Goal: Task Accomplishment & Management: Use online tool/utility

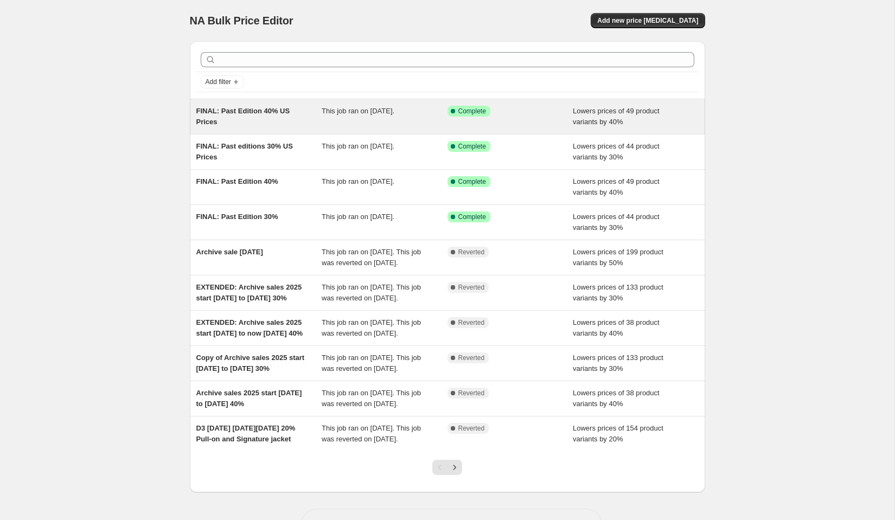
click at [272, 114] on div "FINAL: Past Edition 40% US Prices" at bounding box center [259, 117] width 126 height 22
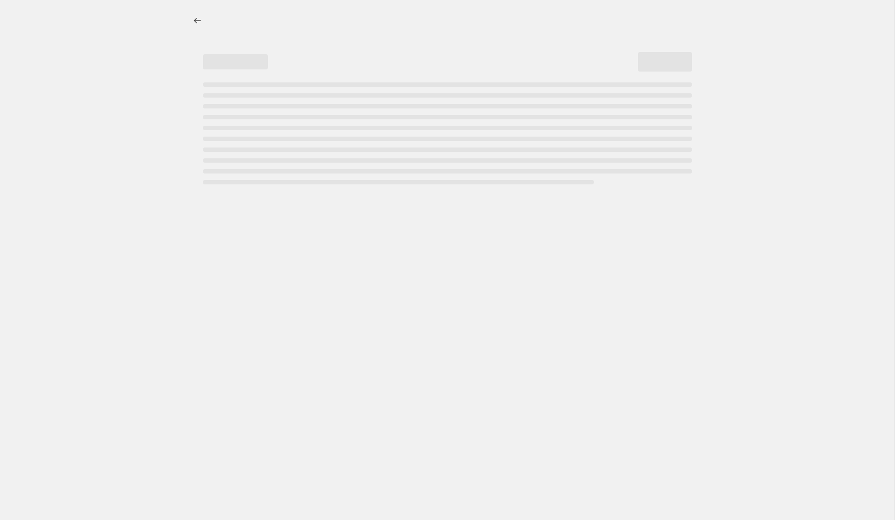
select select "percentage"
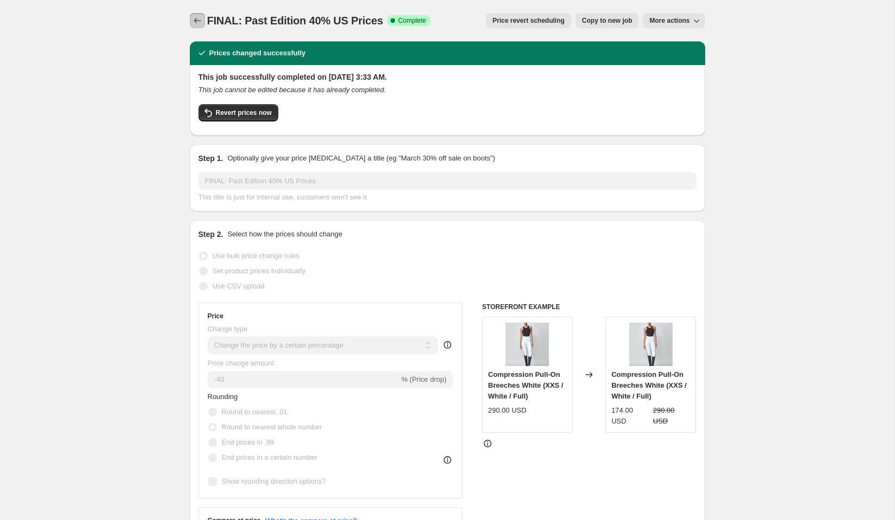
click at [193, 18] on icon "Price change jobs" at bounding box center [197, 20] width 11 height 11
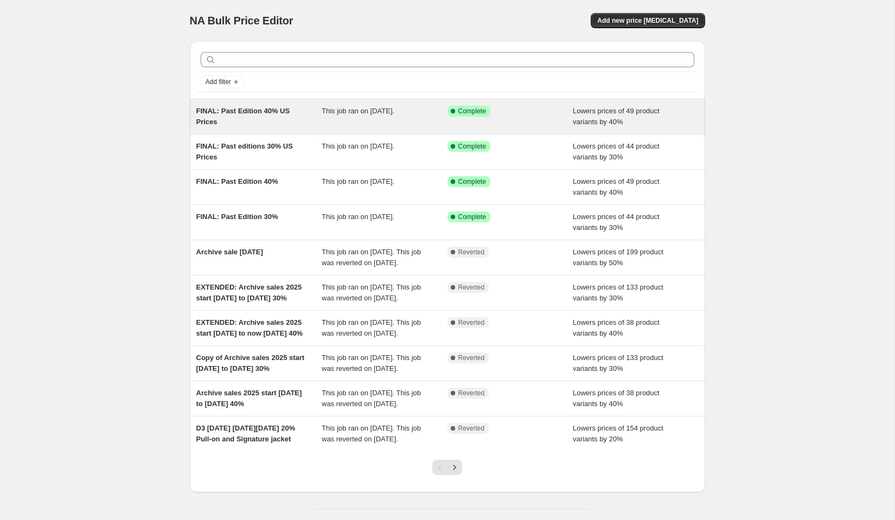
click at [299, 109] on div "FINAL: Past Edition 40% US Prices" at bounding box center [259, 117] width 126 height 22
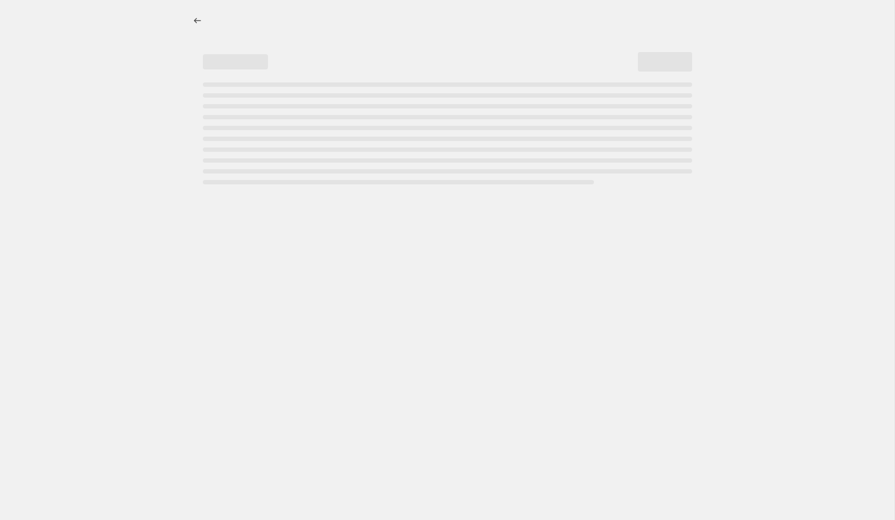
select select "percentage"
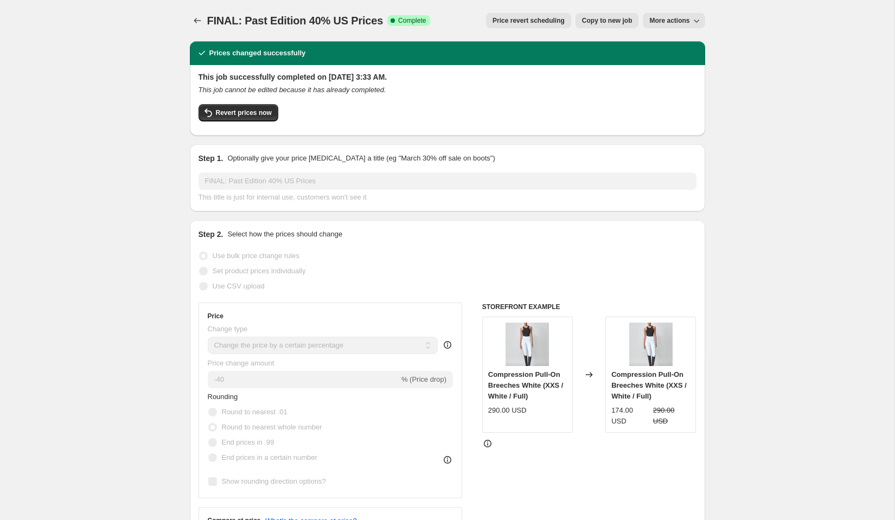
click at [620, 18] on span "Copy to new job" at bounding box center [607, 20] width 50 height 9
select select "percentage"
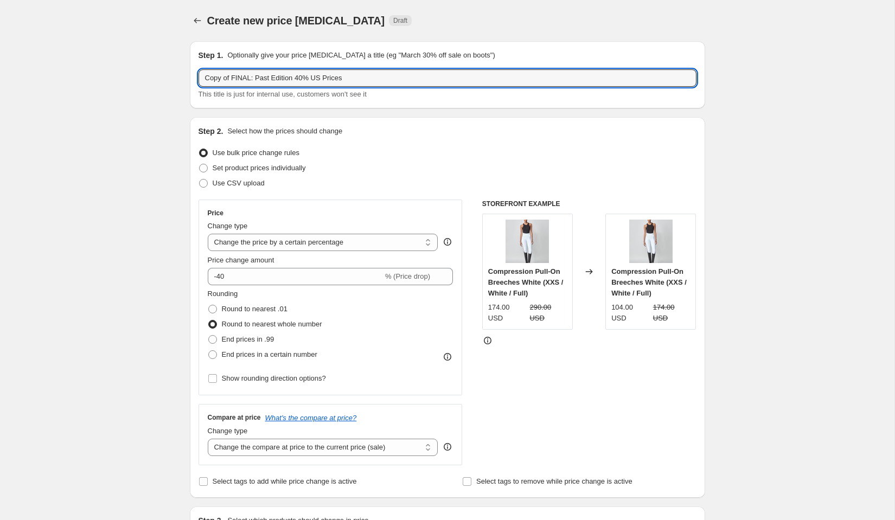
drag, startPoint x: 233, startPoint y: 76, endPoint x: 165, endPoint y: 75, distance: 68.4
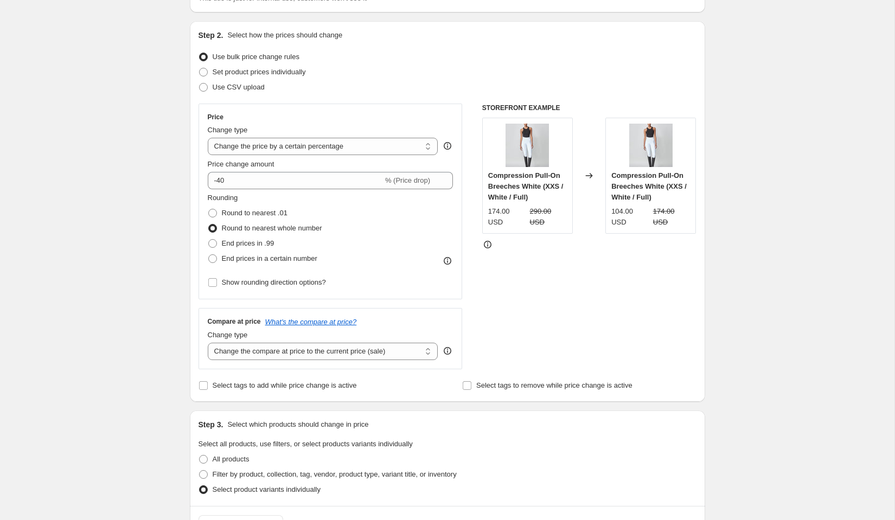
scroll to position [104, 0]
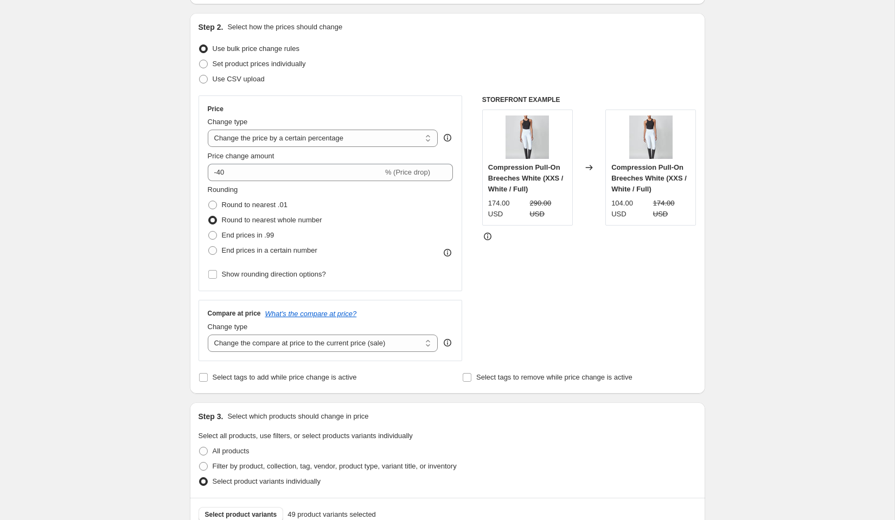
type input "UPDATED FINAL: Past Edition 40% US Prices"
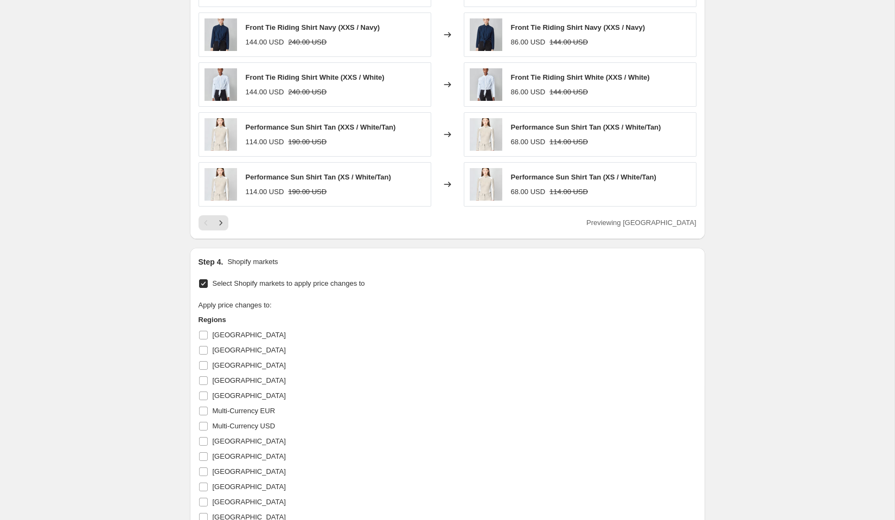
scroll to position [715, 0]
click at [221, 221] on icon "Next" at bounding box center [220, 221] width 11 height 11
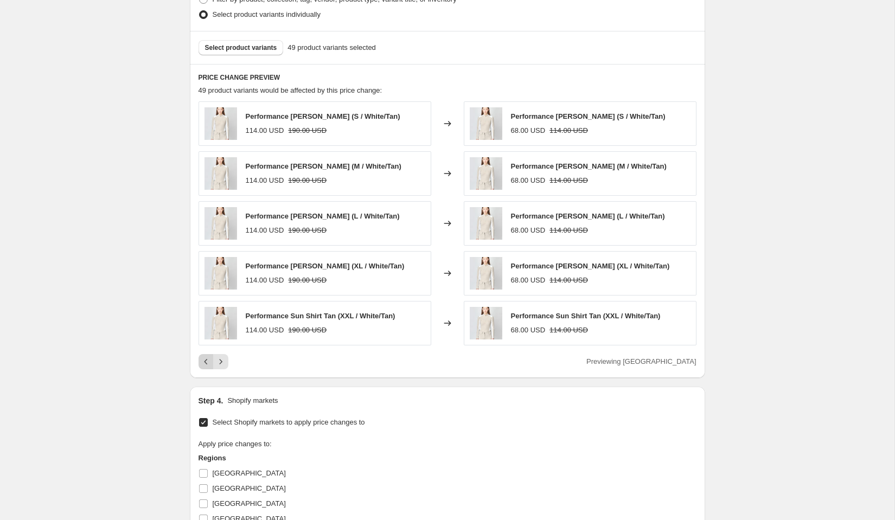
scroll to position [567, 0]
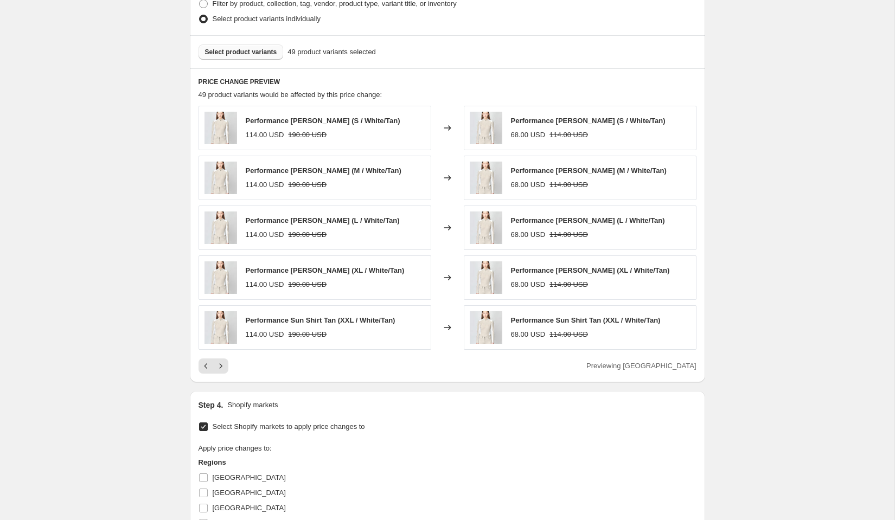
click at [245, 52] on span "Select product variants" at bounding box center [241, 52] width 72 height 9
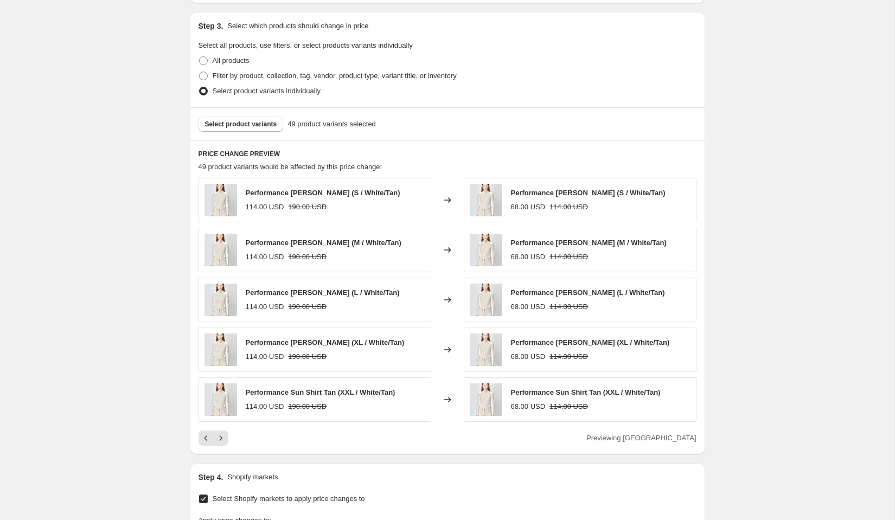
scroll to position [491, 0]
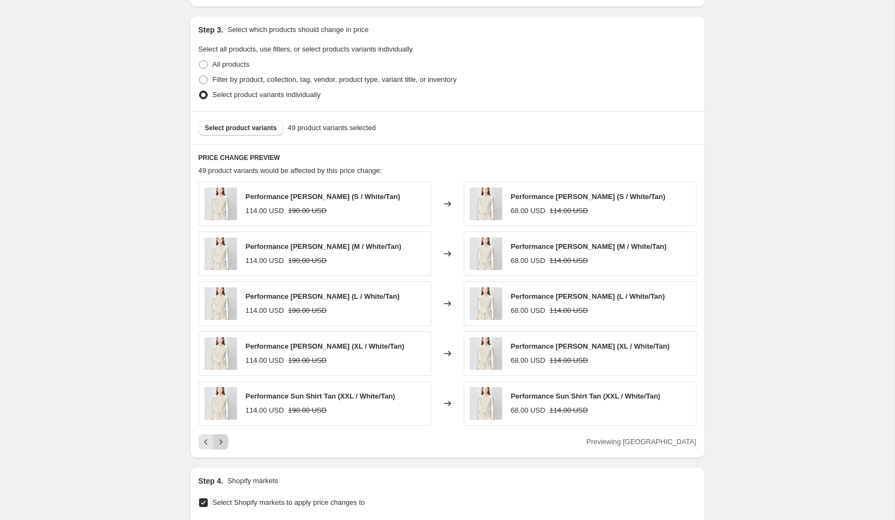
click at [222, 437] on icon "Next" at bounding box center [220, 442] width 11 height 11
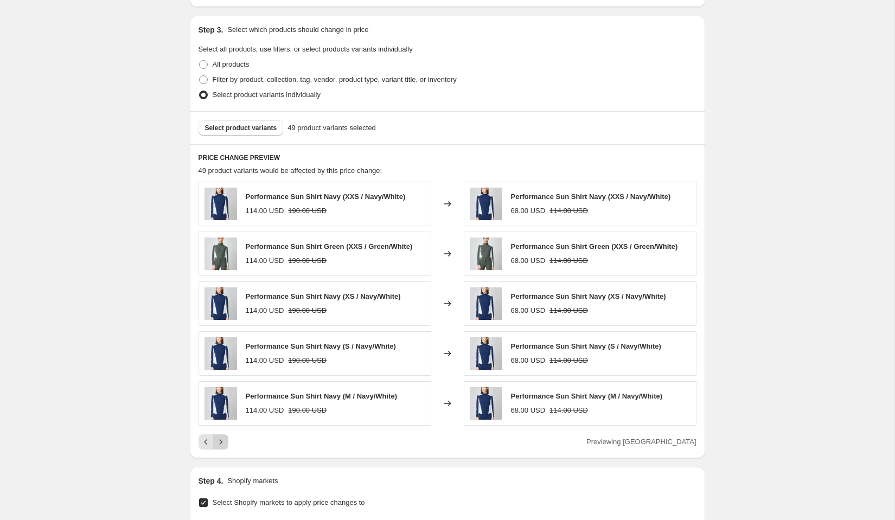
click at [222, 437] on icon "Next" at bounding box center [220, 442] width 11 height 11
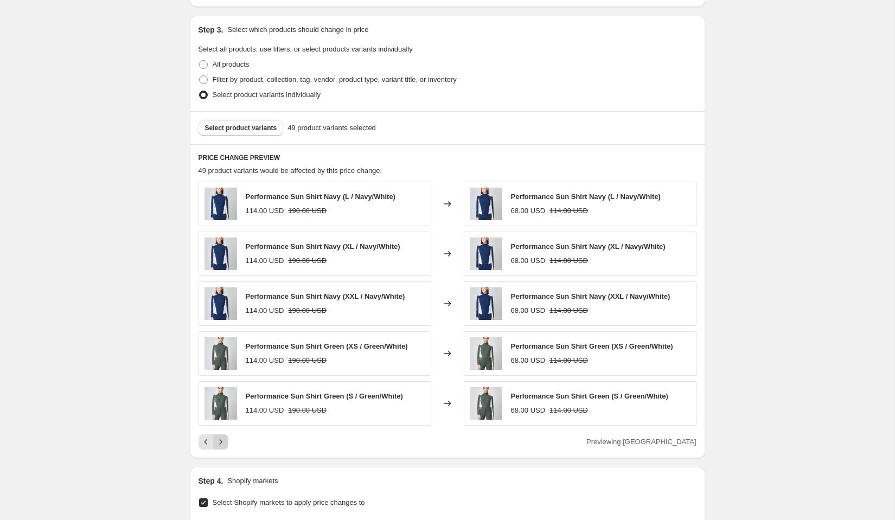
click at [222, 439] on icon "Next" at bounding box center [220, 442] width 11 height 11
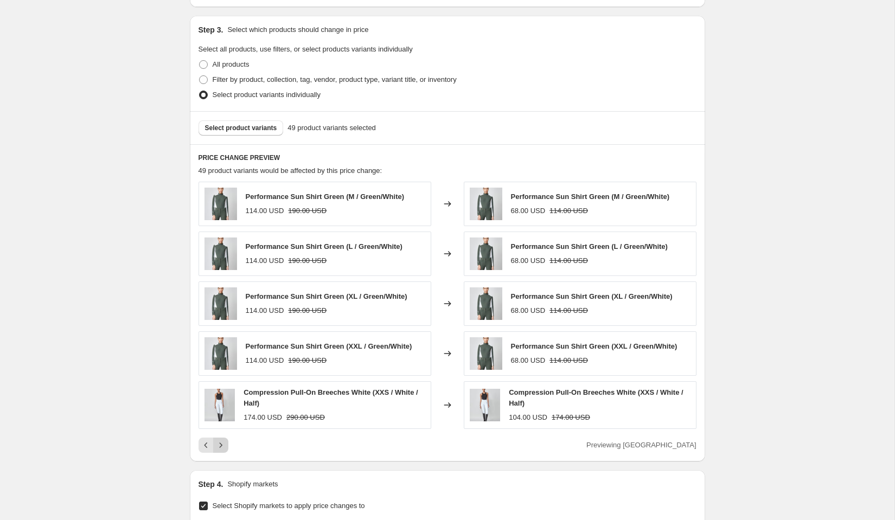
click at [222, 441] on icon "Next" at bounding box center [220, 445] width 11 height 11
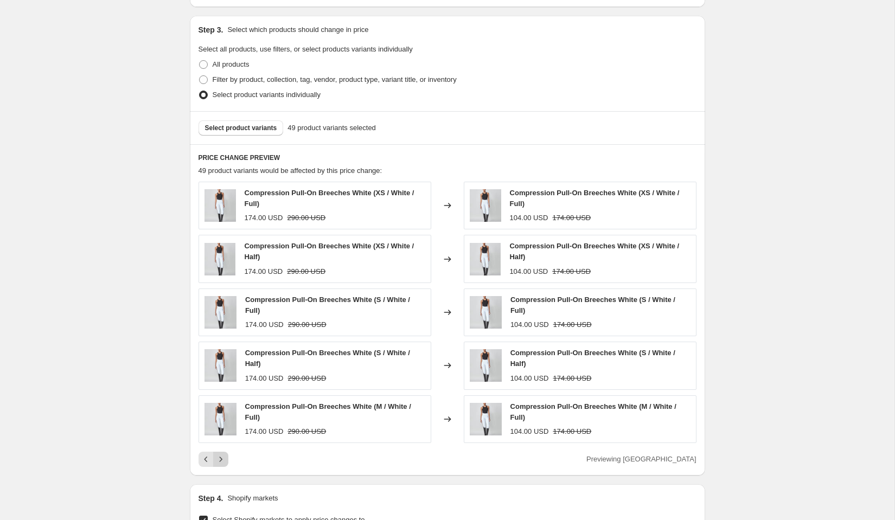
click at [225, 460] on icon "Next" at bounding box center [220, 459] width 11 height 11
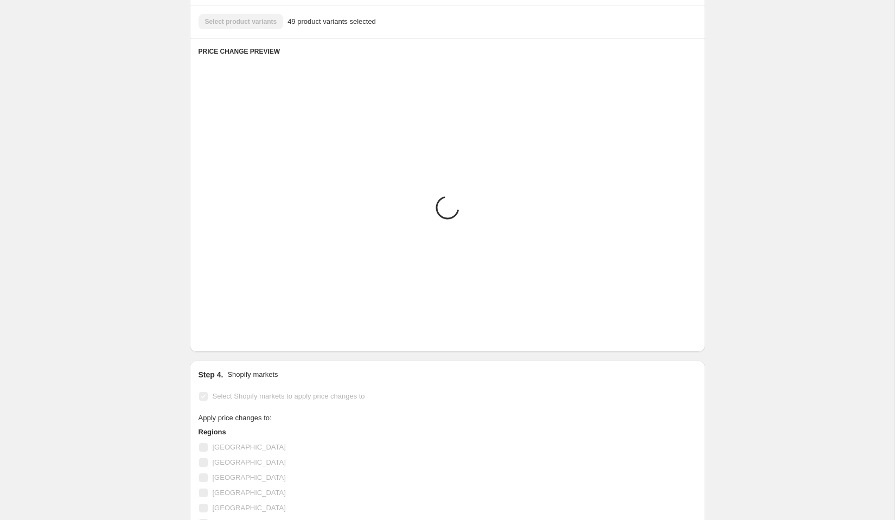
scroll to position [598, 0]
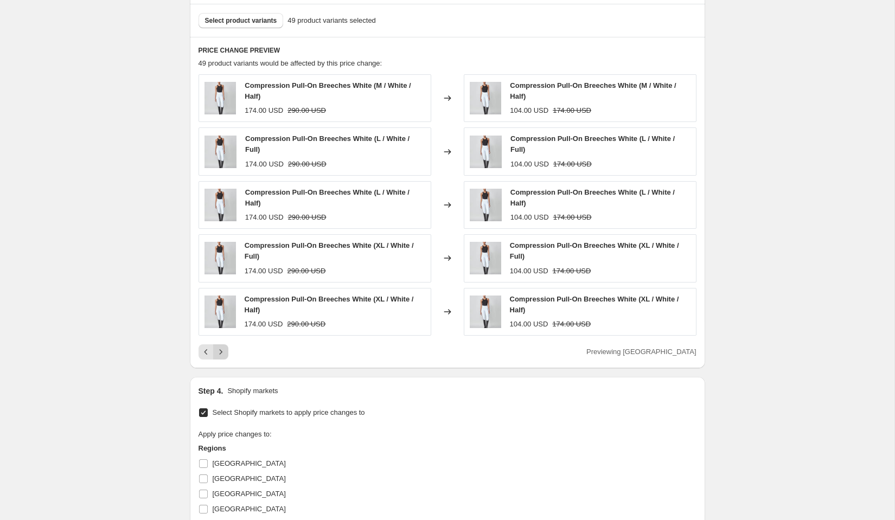
click at [221, 349] on icon "Next" at bounding box center [220, 352] width 11 height 11
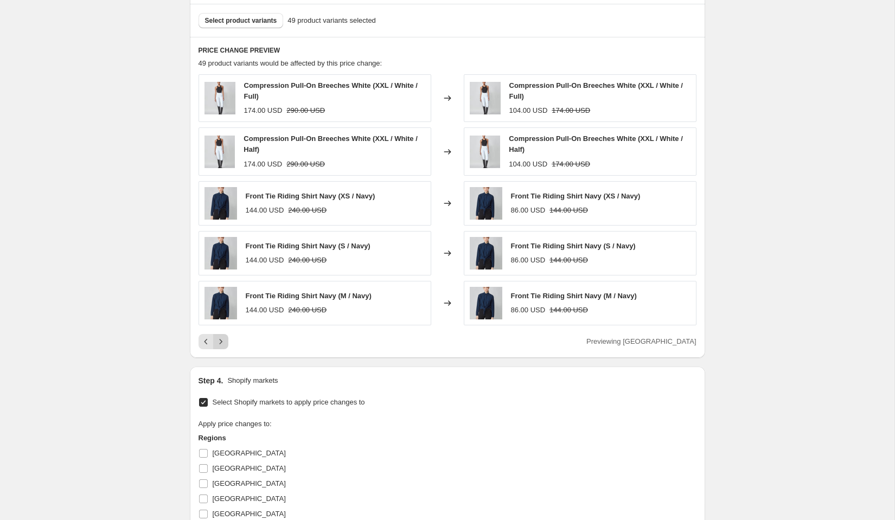
click at [223, 340] on icon "Next" at bounding box center [220, 341] width 11 height 11
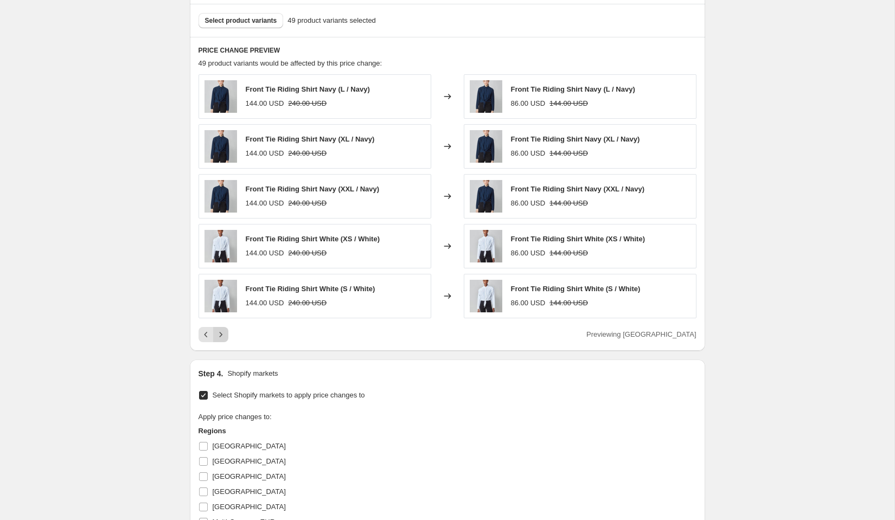
click at [222, 333] on icon "Next" at bounding box center [220, 334] width 11 height 11
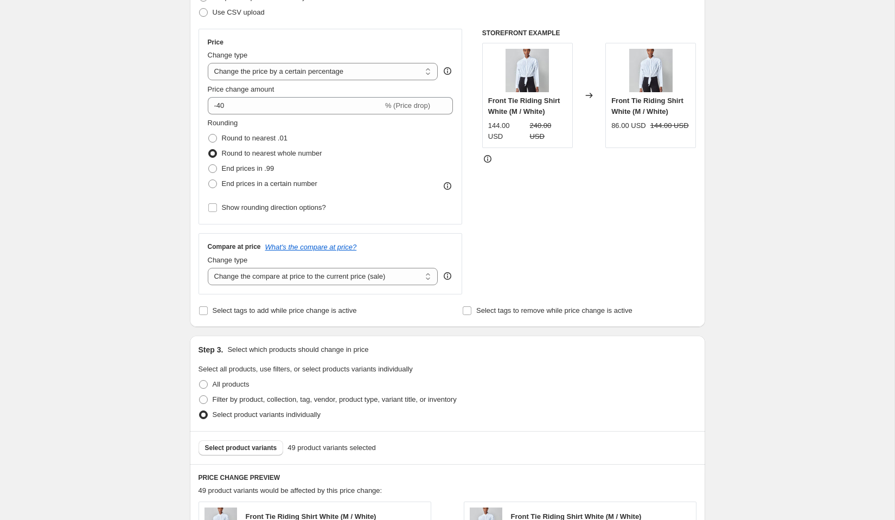
scroll to position [0, 0]
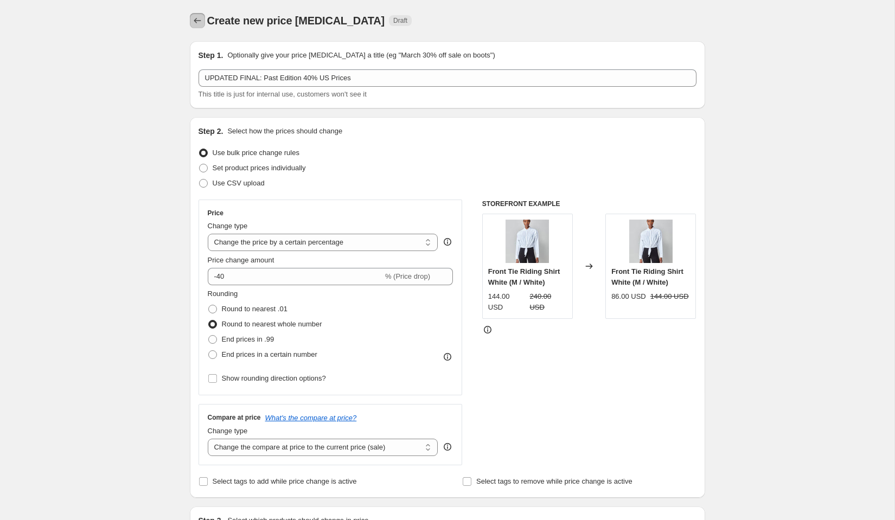
click at [193, 22] on icon "Price change jobs" at bounding box center [197, 20] width 11 height 11
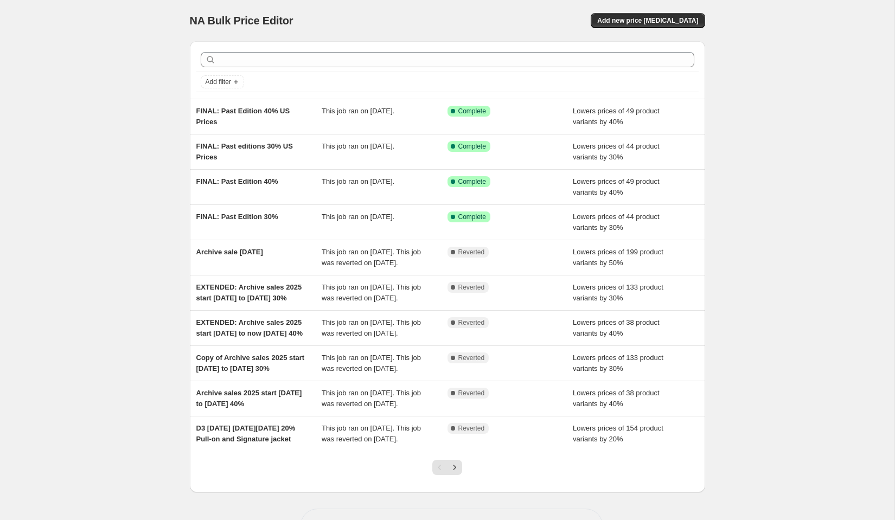
scroll to position [3, 0]
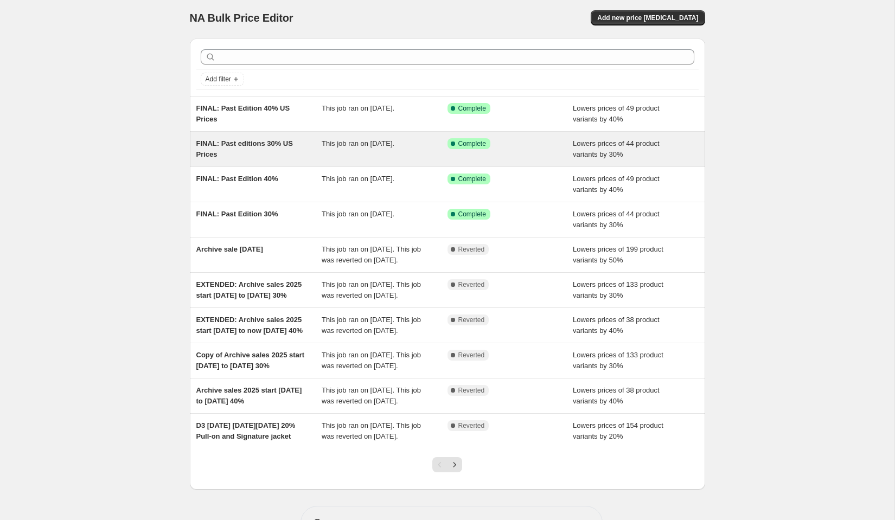
click at [257, 155] on div "FINAL: Past editions 30% US Prices" at bounding box center [259, 149] width 126 height 22
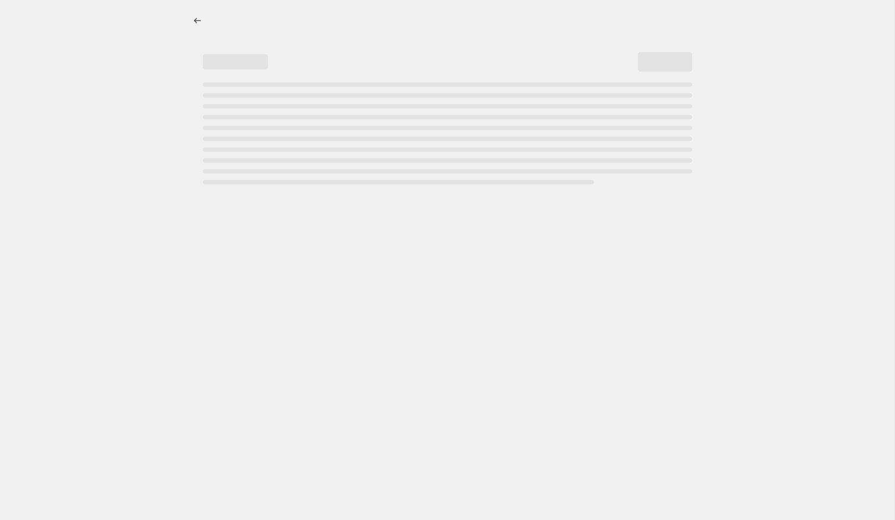
select select "percentage"
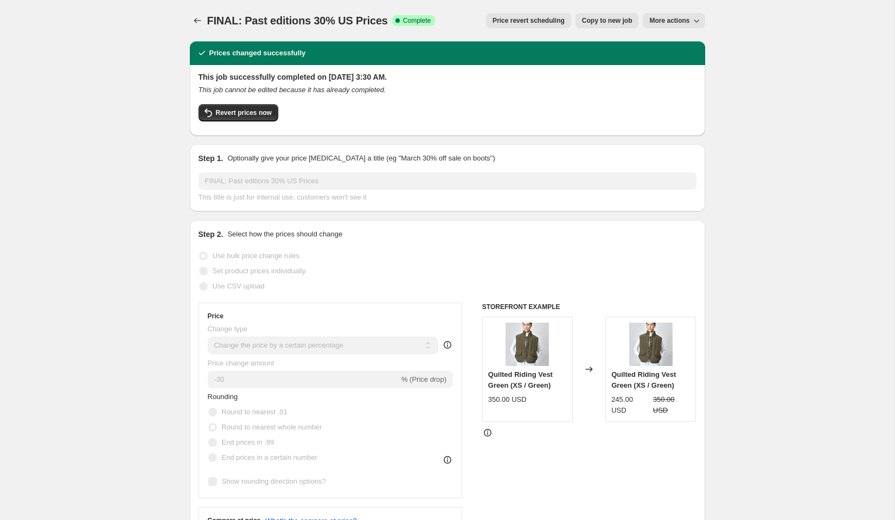
click at [686, 22] on span "More actions" at bounding box center [669, 20] width 40 height 9
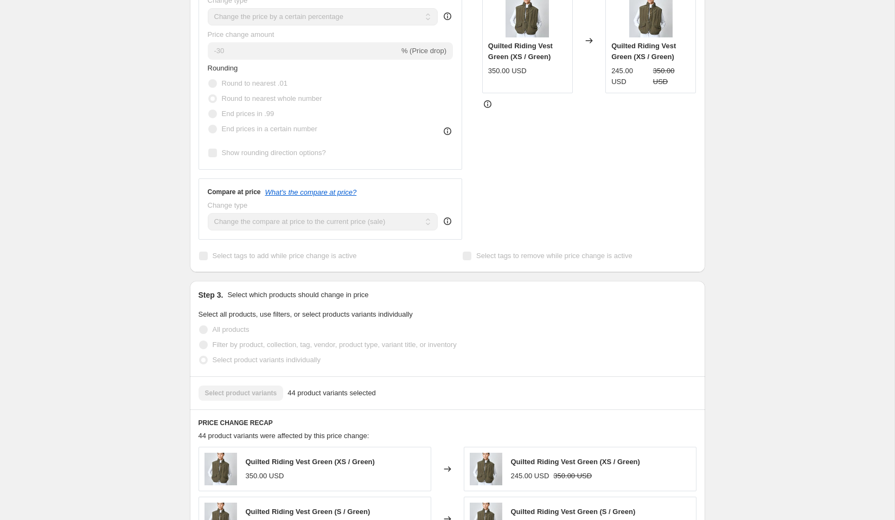
scroll to position [655, 0]
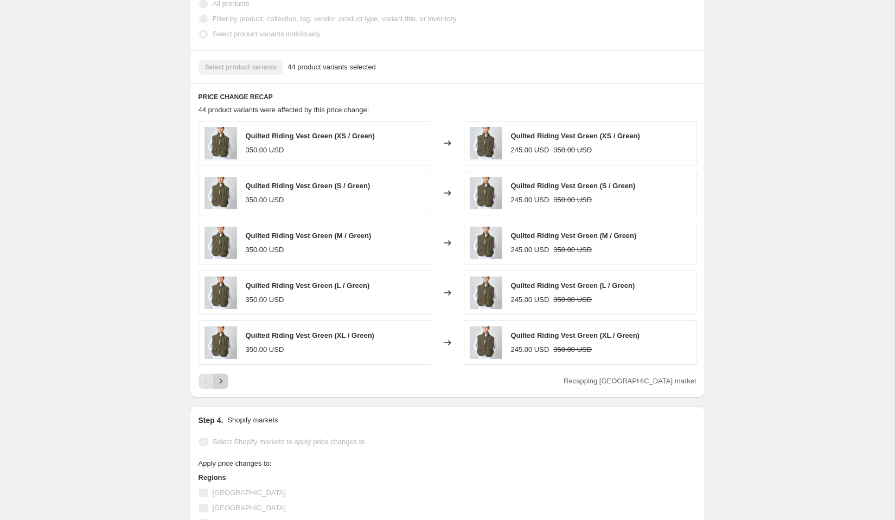
click at [223, 376] on icon "Next" at bounding box center [220, 381] width 11 height 11
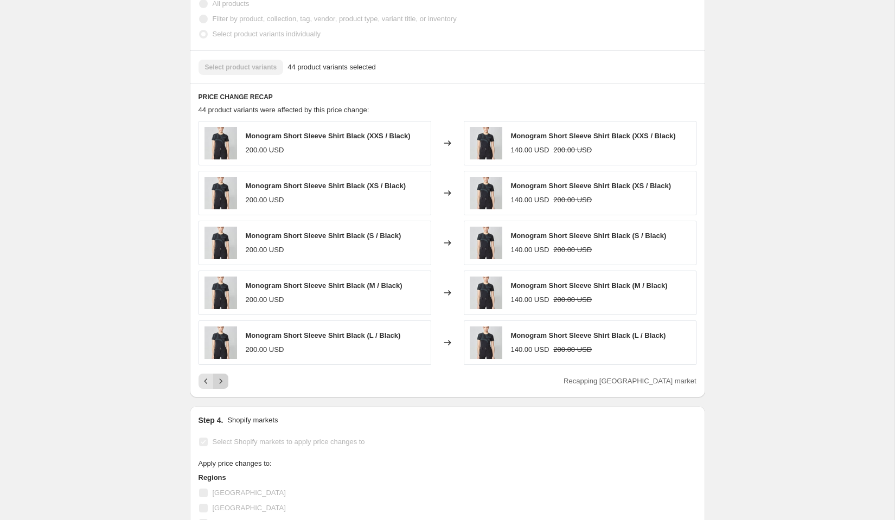
click at [220, 381] on icon "Next" at bounding box center [220, 381] width 11 height 11
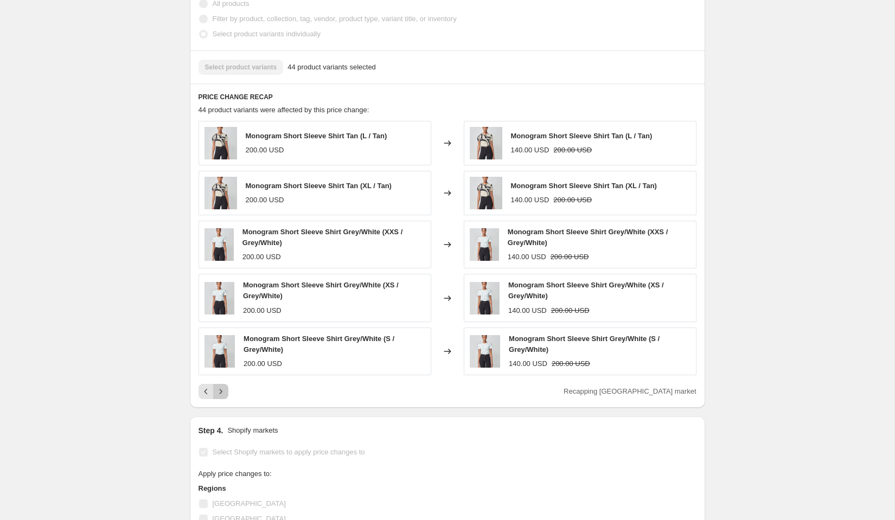
click at [220, 384] on button "Next" at bounding box center [220, 391] width 15 height 15
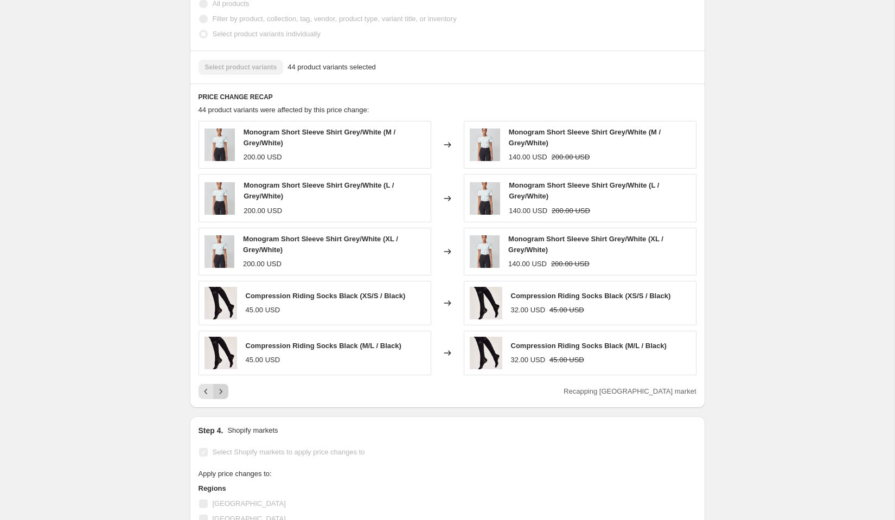
click at [224, 386] on icon "Next" at bounding box center [220, 391] width 11 height 11
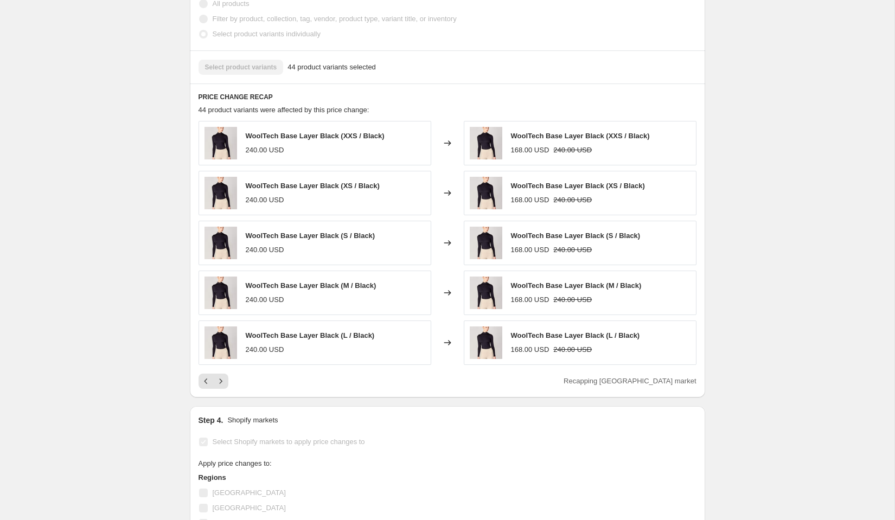
scroll to position [0, 0]
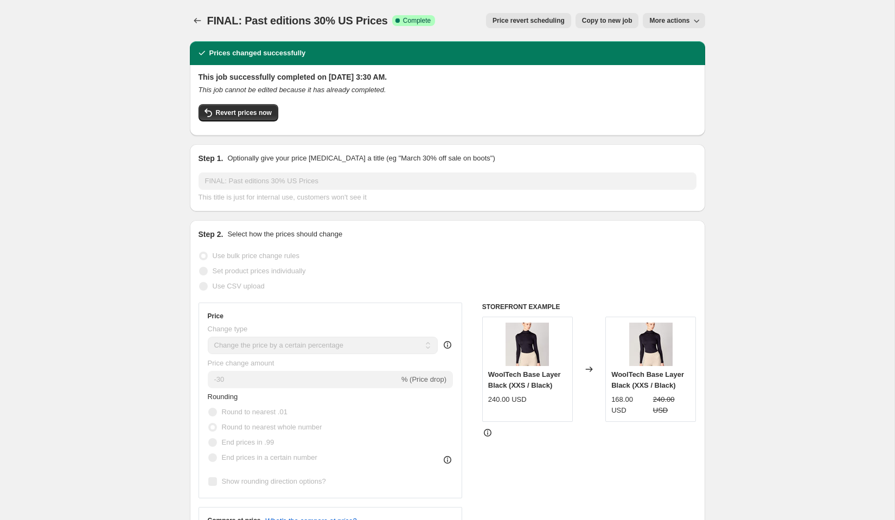
click at [603, 19] on span "Copy to new job" at bounding box center [607, 20] width 50 height 9
select select "percentage"
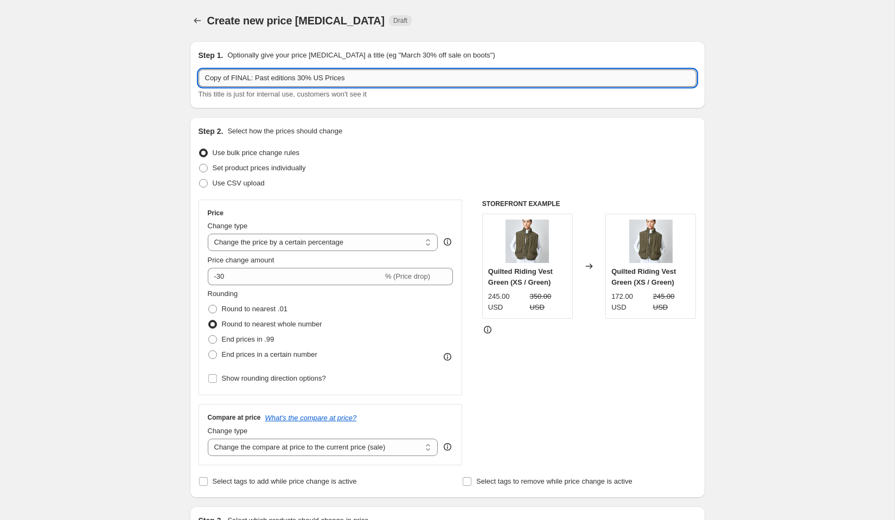
click at [232, 75] on input "Copy of FINAL: Past editions 30% US Prices" at bounding box center [448, 77] width 498 height 17
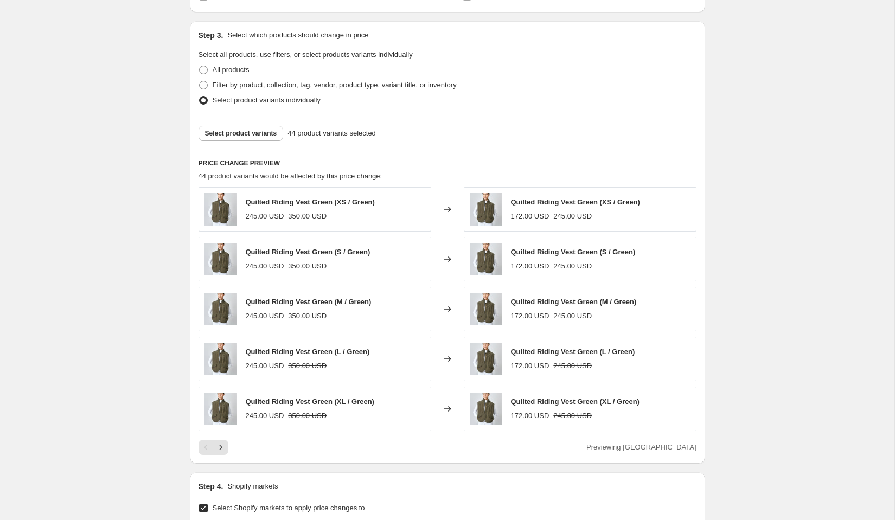
scroll to position [489, 0]
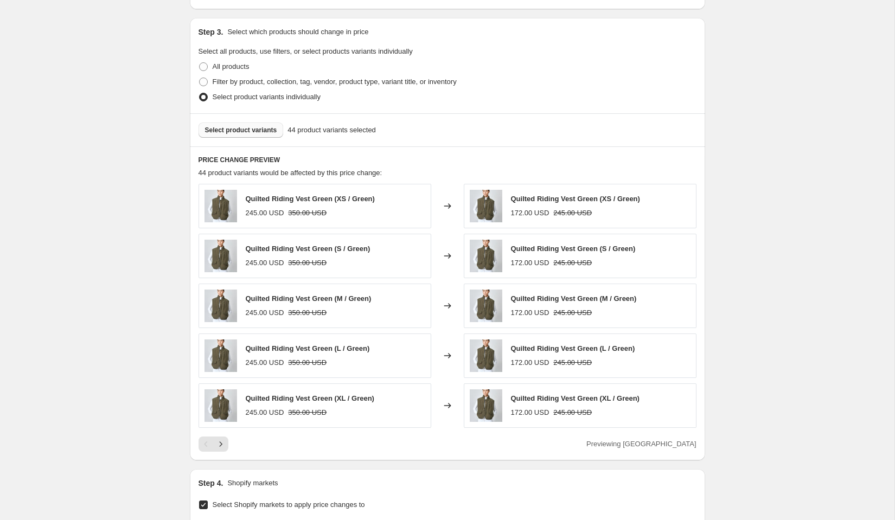
type input "UPDATED FINAL: Past editions 30% US Prices"
click at [240, 126] on span "Select product variants" at bounding box center [241, 130] width 72 height 9
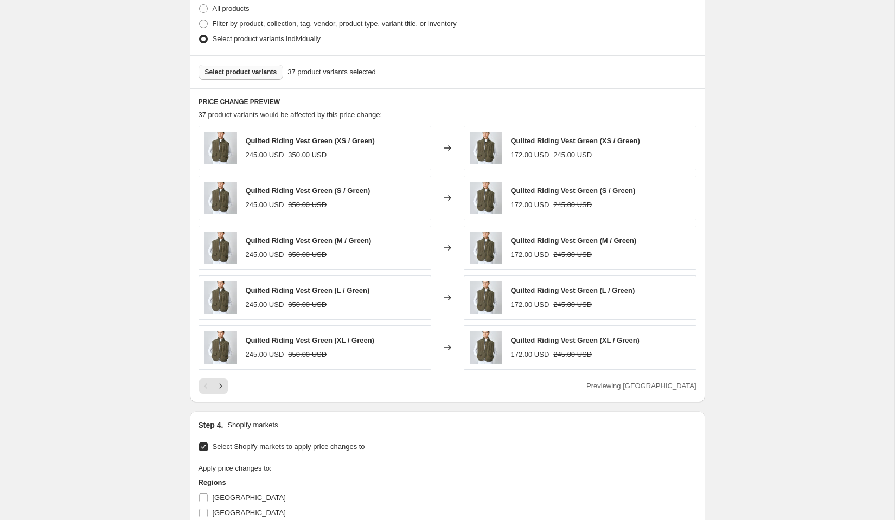
scroll to position [970, 0]
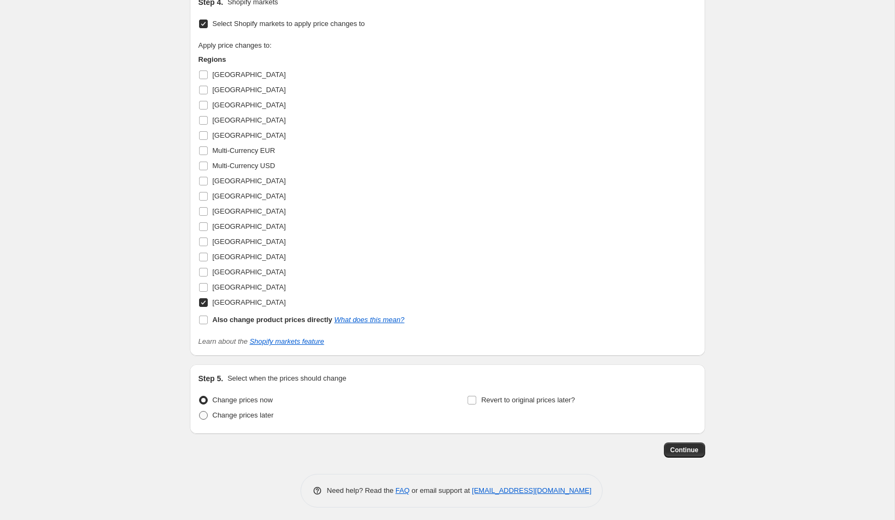
click at [250, 414] on span "Change prices later" at bounding box center [243, 415] width 61 height 8
click at [200, 412] on input "Change prices later" at bounding box center [199, 411] width 1 height 1
radio input "true"
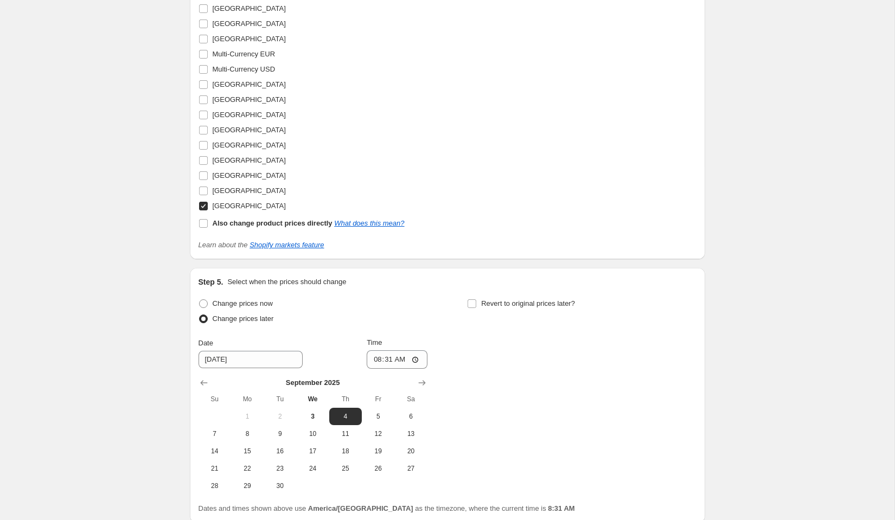
scroll to position [1073, 0]
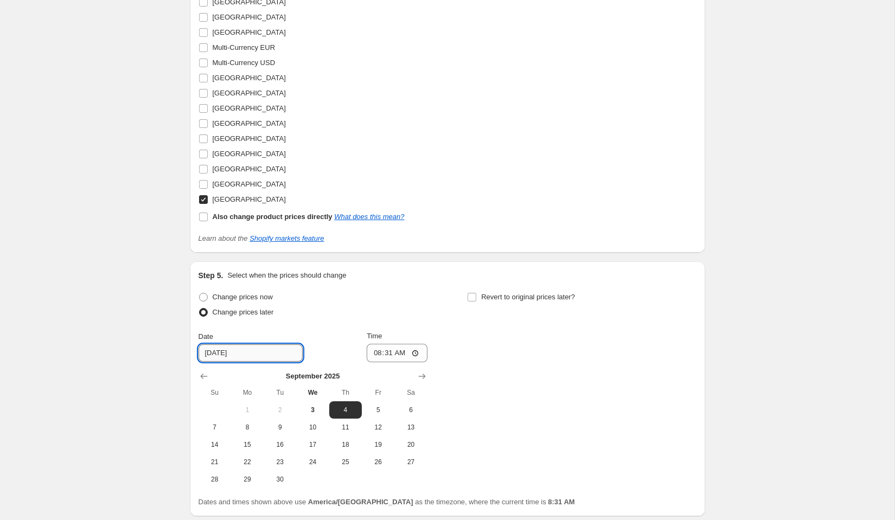
click at [211, 348] on input "9/4/2025" at bounding box center [251, 353] width 104 height 17
click at [216, 348] on input "9/4/2025" at bounding box center [251, 353] width 104 height 17
type input "[DATE]"
click at [315, 406] on span "3" at bounding box center [313, 410] width 24 height 9
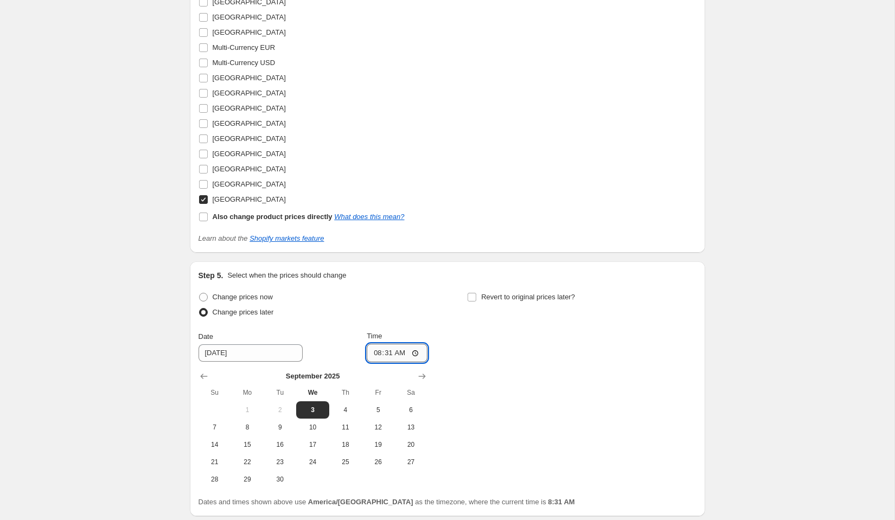
click at [384, 349] on input "08:31" at bounding box center [397, 353] width 61 height 18
type input "08:35"
click at [667, 300] on div "Revert to original prices later?" at bounding box center [581, 306] width 229 height 33
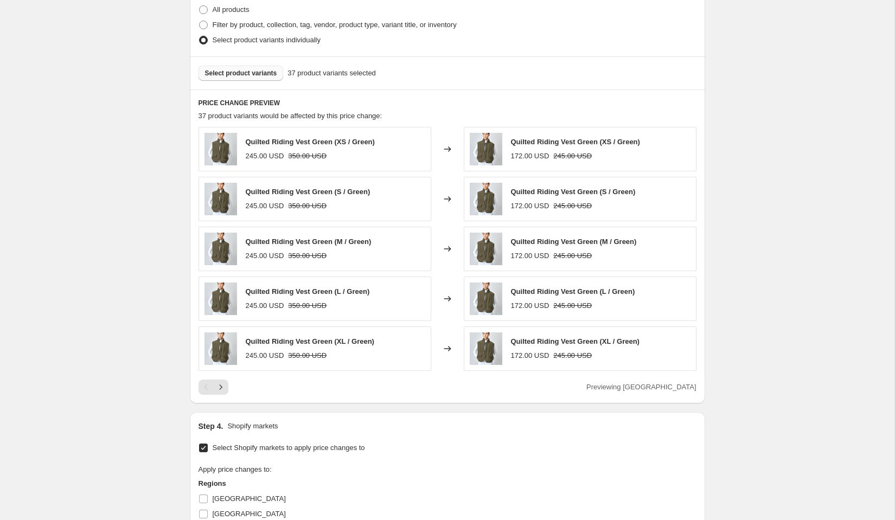
scroll to position [1156, 0]
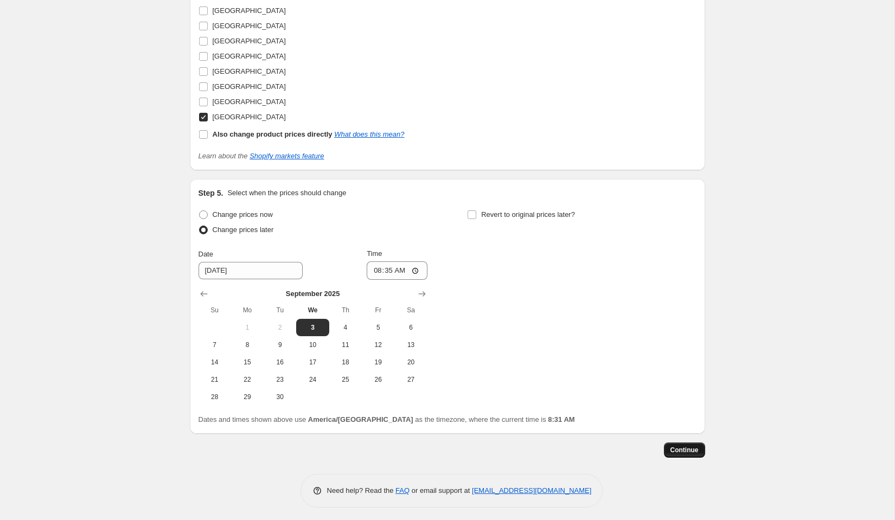
click at [683, 447] on span "Continue" at bounding box center [685, 450] width 28 height 9
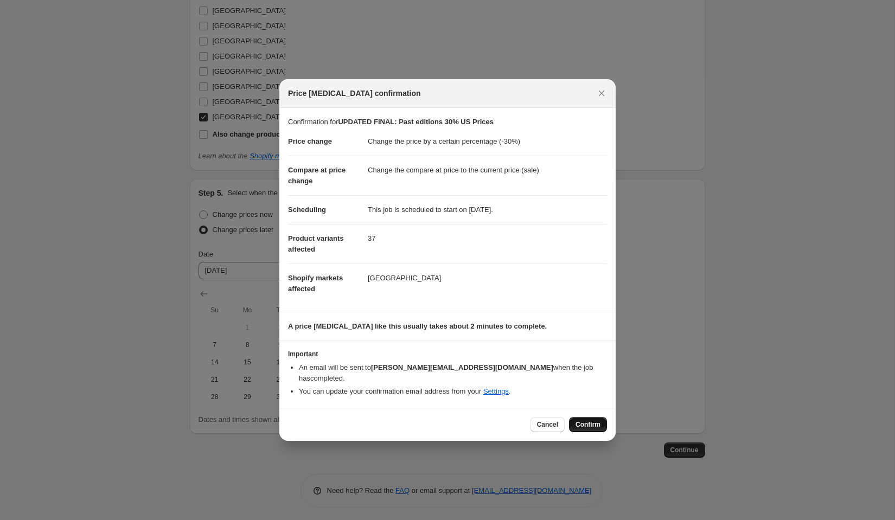
click at [591, 417] on button "Confirm" at bounding box center [588, 424] width 38 height 15
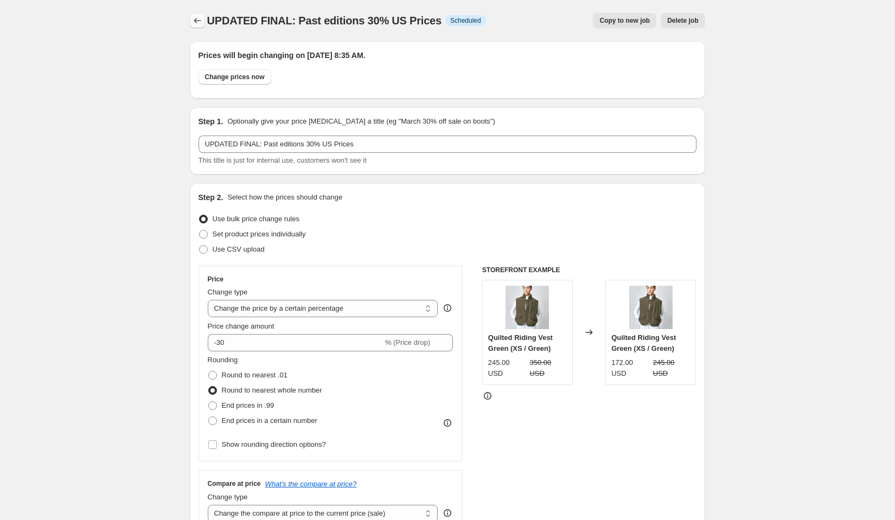
click at [191, 16] on button "Price change jobs" at bounding box center [197, 20] width 15 height 15
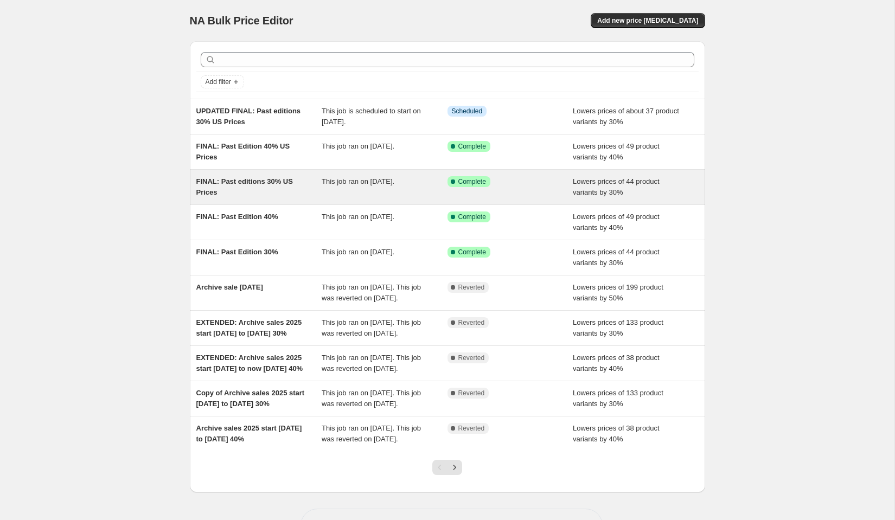
click at [284, 179] on span "FINAL: Past editions 30% US Prices" at bounding box center [244, 186] width 97 height 19
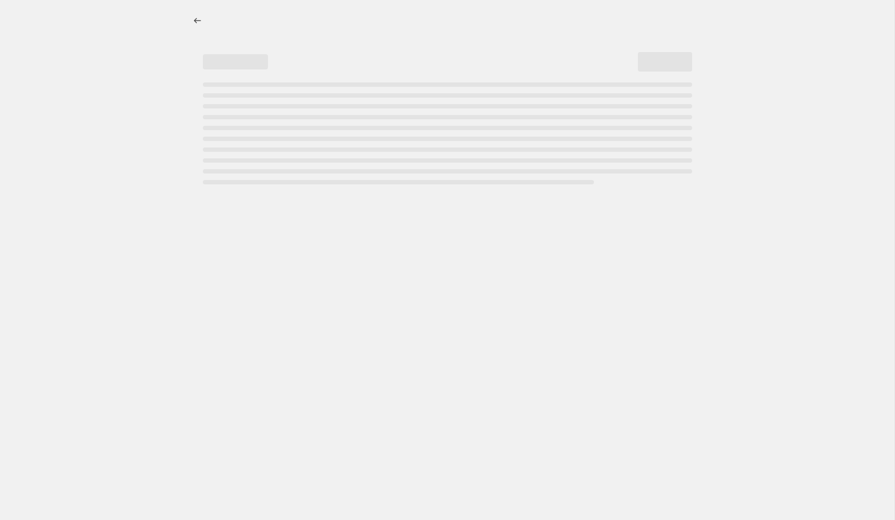
select select "percentage"
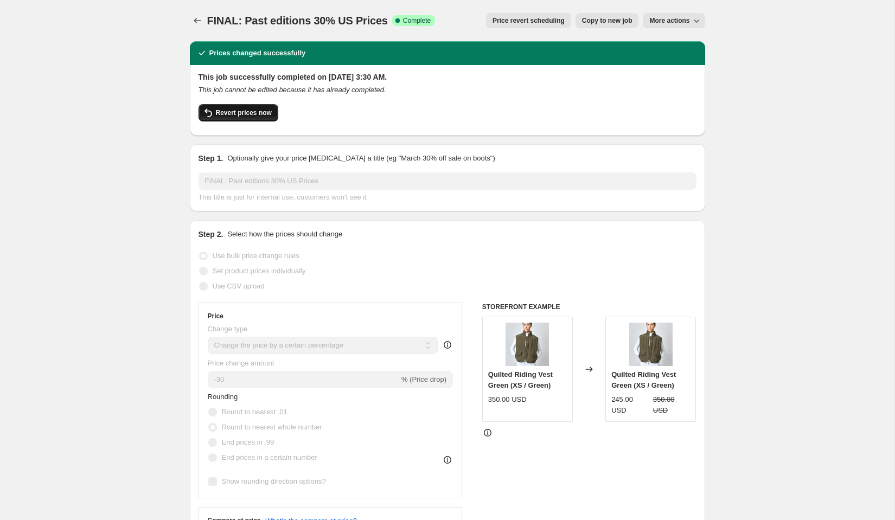
click at [254, 116] on span "Revert prices now" at bounding box center [244, 113] width 56 height 9
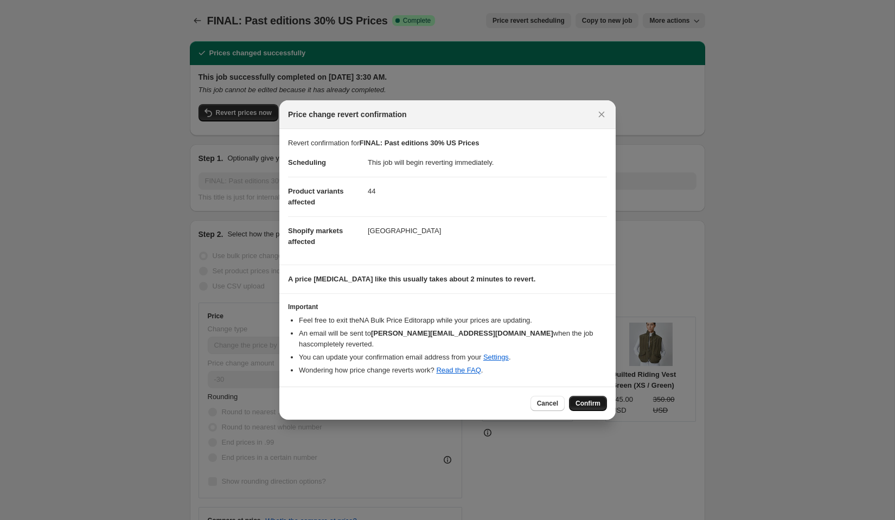
click at [593, 399] on span "Confirm" at bounding box center [588, 403] width 25 height 9
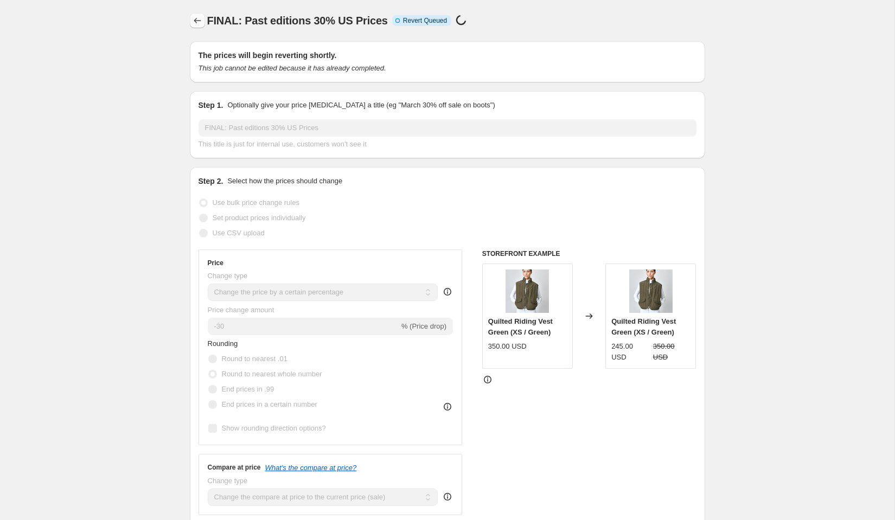
click at [195, 23] on icon "Price change jobs" at bounding box center [197, 20] width 11 height 11
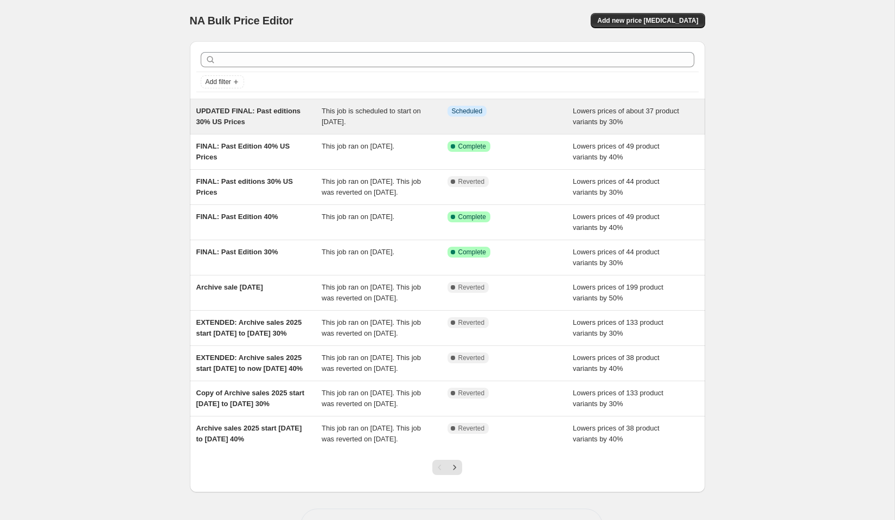
click at [253, 111] on span "UPDATED FINAL: Past editions 30% US Prices" at bounding box center [248, 116] width 105 height 19
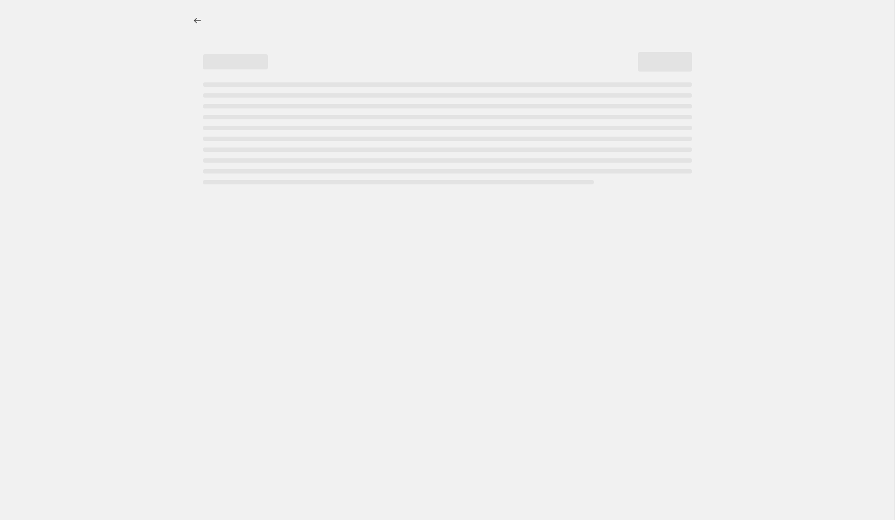
select select "percentage"
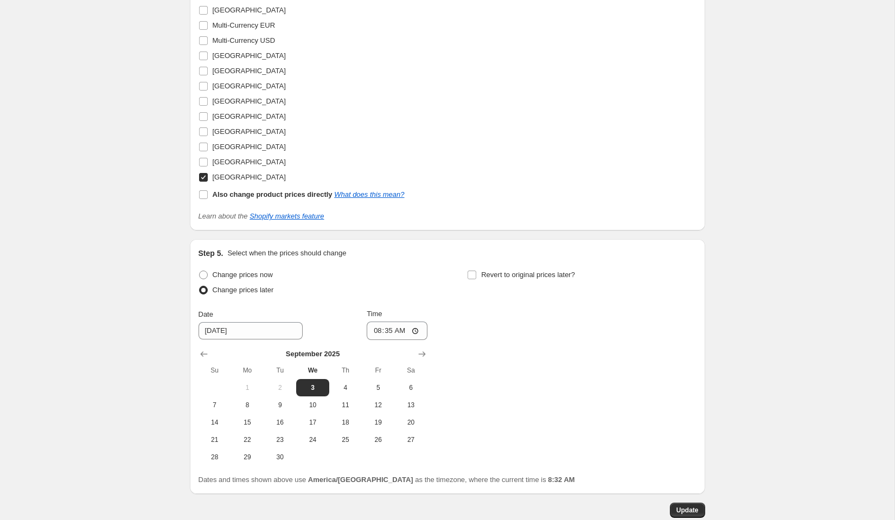
scroll to position [1221, 0]
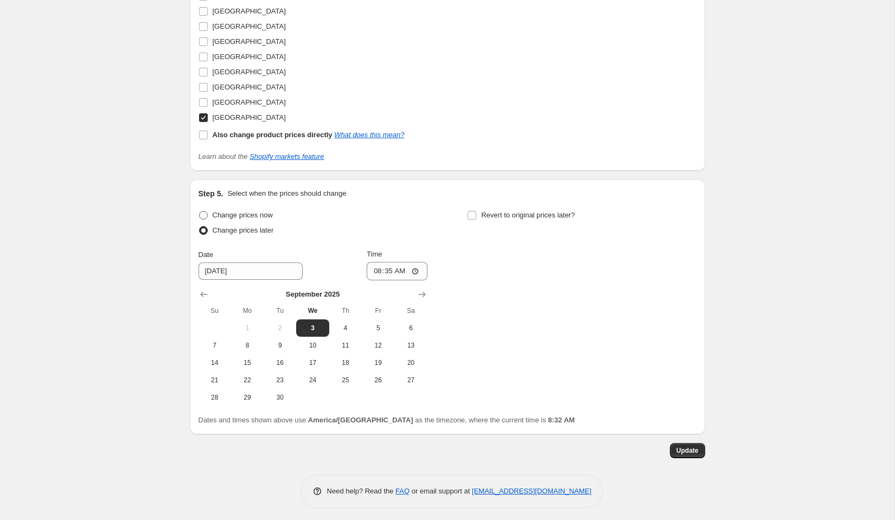
click at [256, 216] on span "Change prices now" at bounding box center [243, 215] width 60 height 11
click at [200, 212] on input "Change prices now" at bounding box center [199, 211] width 1 height 1
radio input "true"
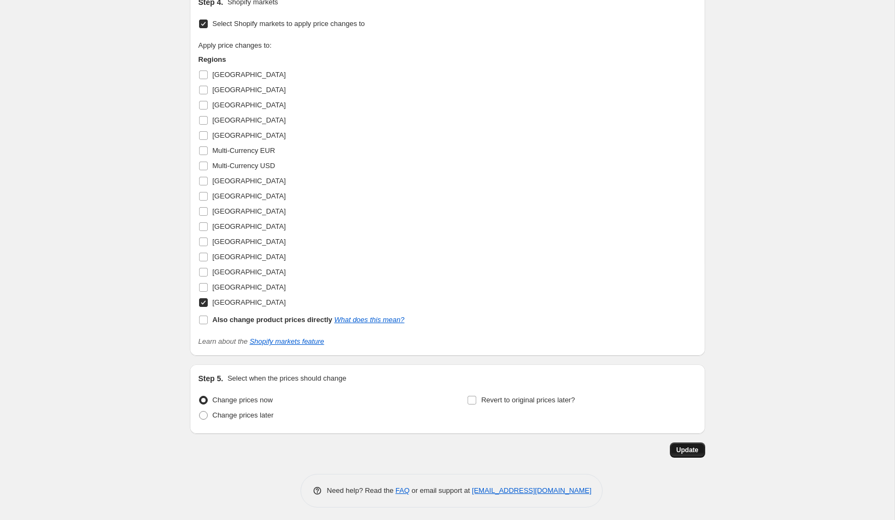
click at [680, 447] on span "Update" at bounding box center [688, 450] width 22 height 9
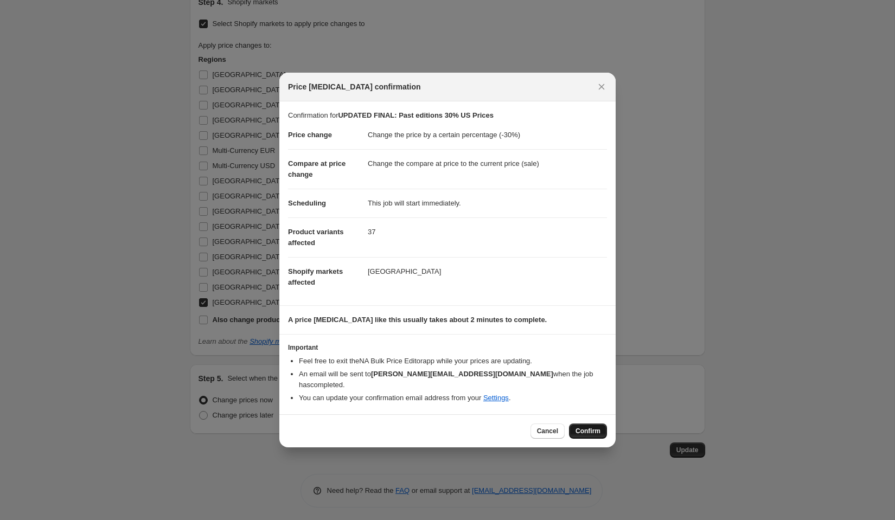
click at [585, 427] on span "Confirm" at bounding box center [588, 431] width 25 height 9
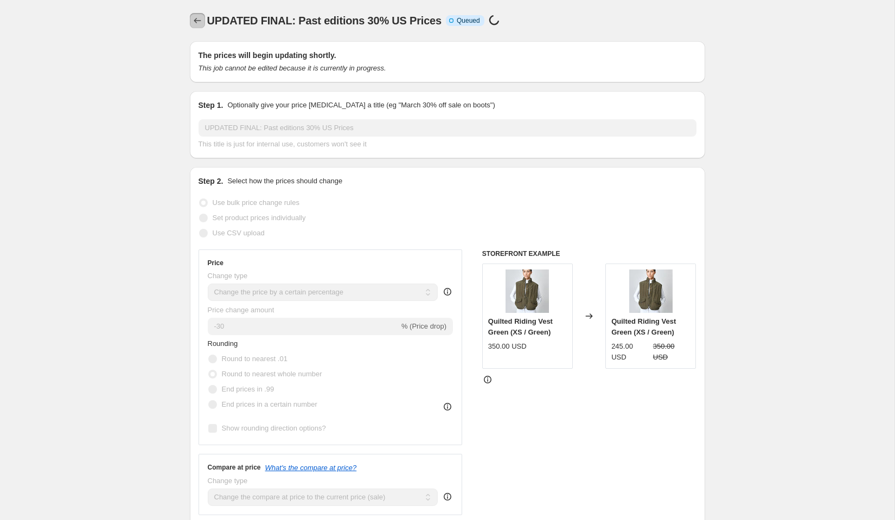
click at [200, 21] on icon "Price change jobs" at bounding box center [197, 20] width 11 height 11
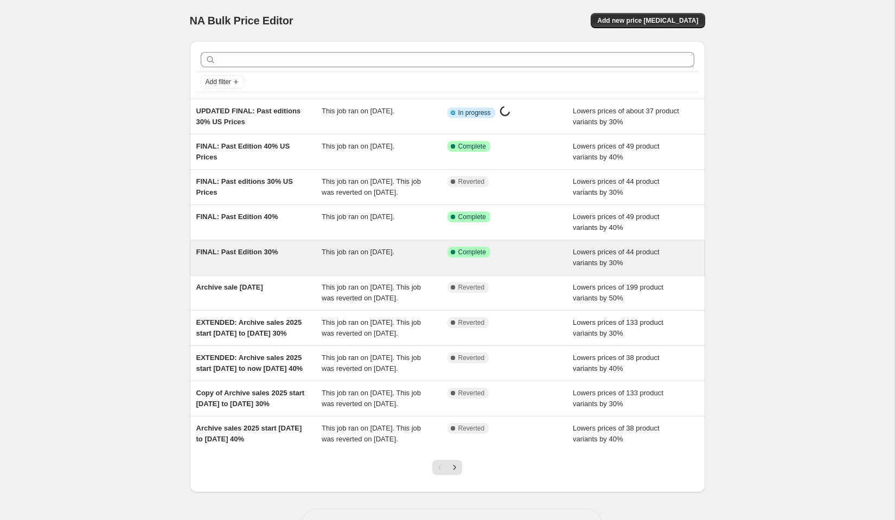
click at [266, 256] on span "FINAL: Past Edition 30%" at bounding box center [237, 252] width 82 height 8
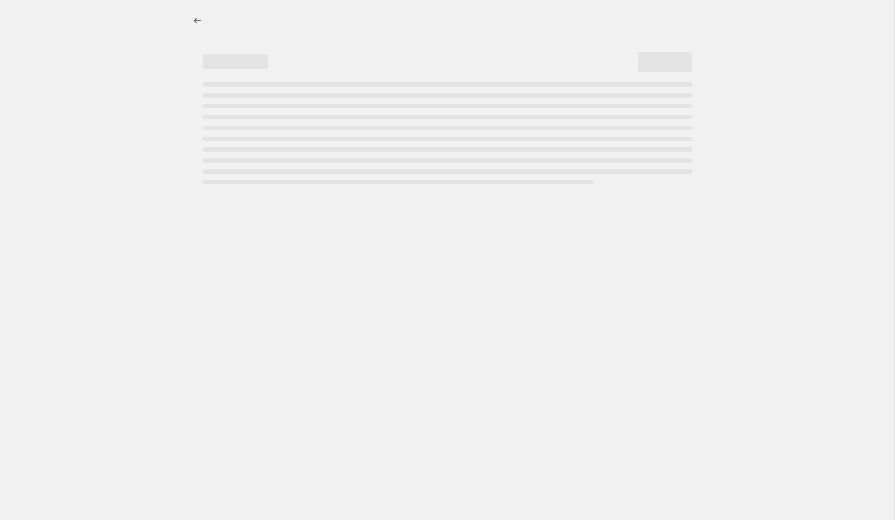
select select "percentage"
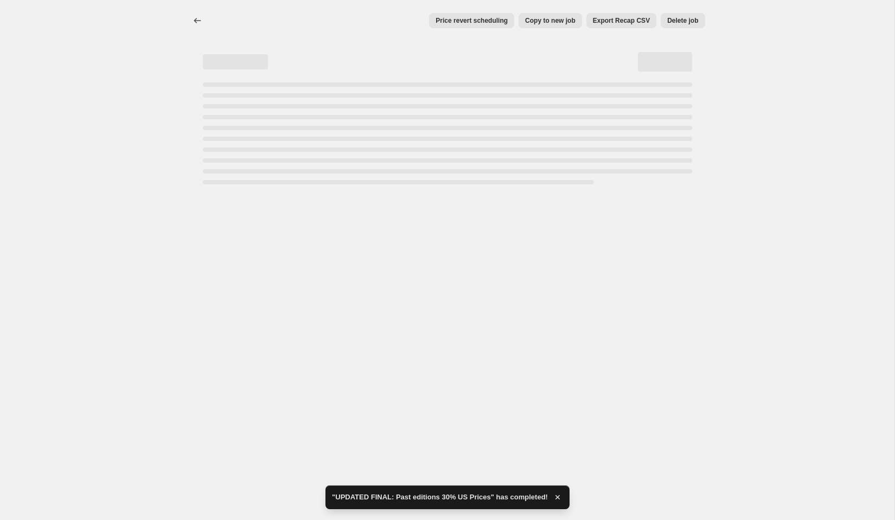
select select "percentage"
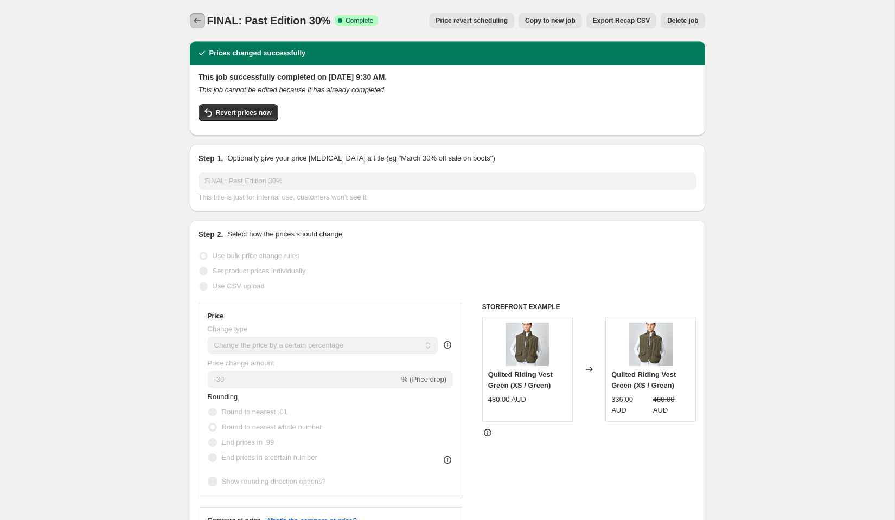
click at [194, 19] on icon "Price change jobs" at bounding box center [197, 20] width 11 height 11
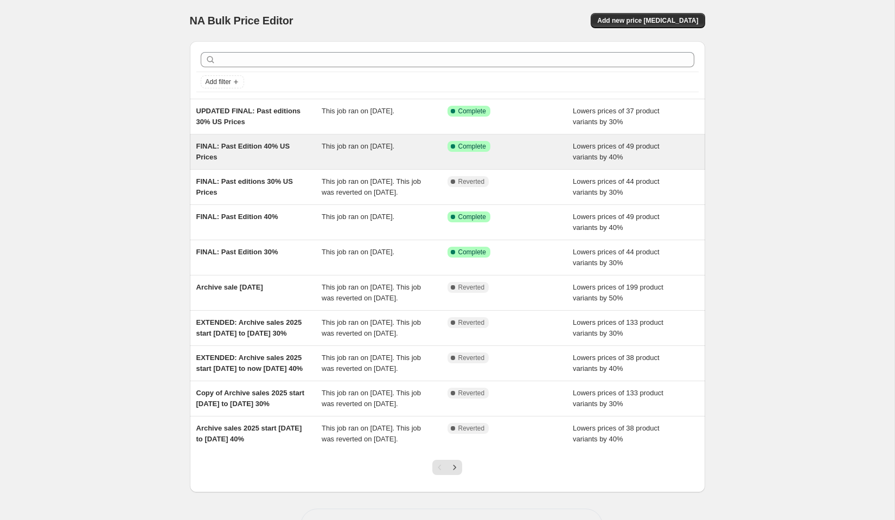
click at [266, 155] on div "FINAL: Past Edition 40% US Prices" at bounding box center [259, 152] width 126 height 22
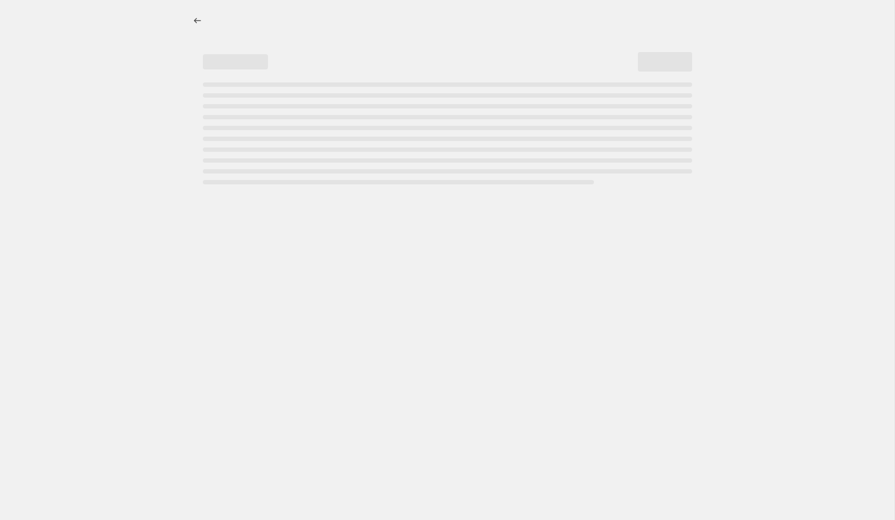
select select "percentage"
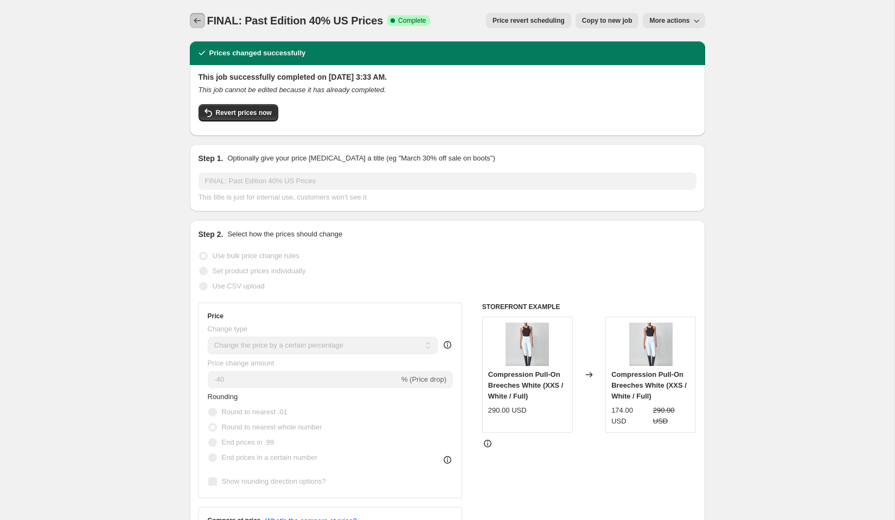
click at [192, 15] on button "Price change jobs" at bounding box center [197, 20] width 15 height 15
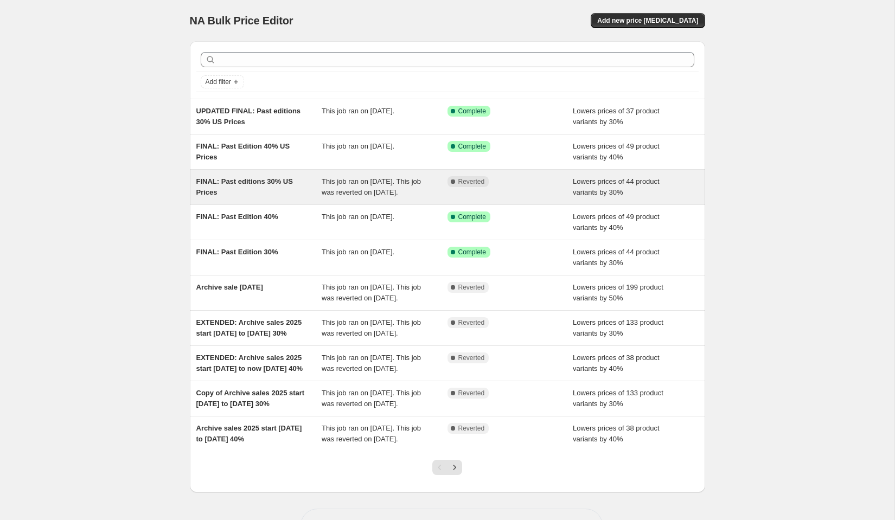
click at [258, 196] on div "FINAL: Past editions 30% US Prices" at bounding box center [259, 187] width 126 height 22
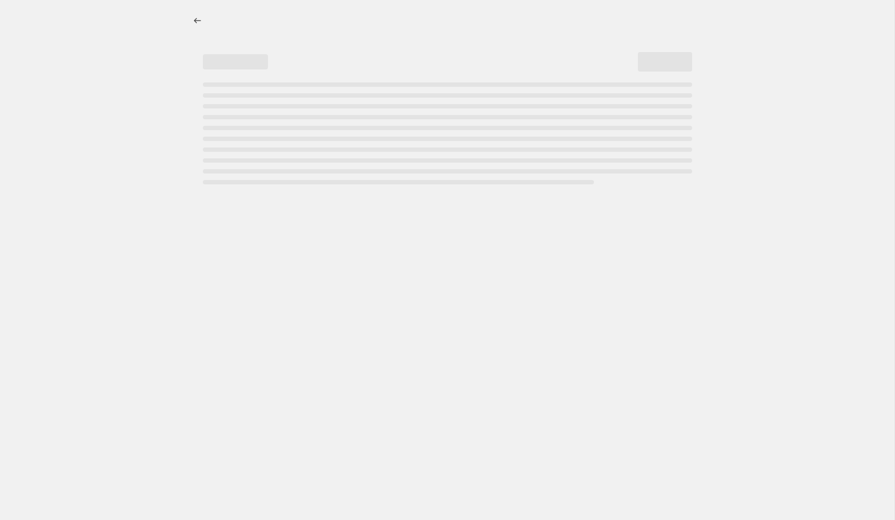
select select "percentage"
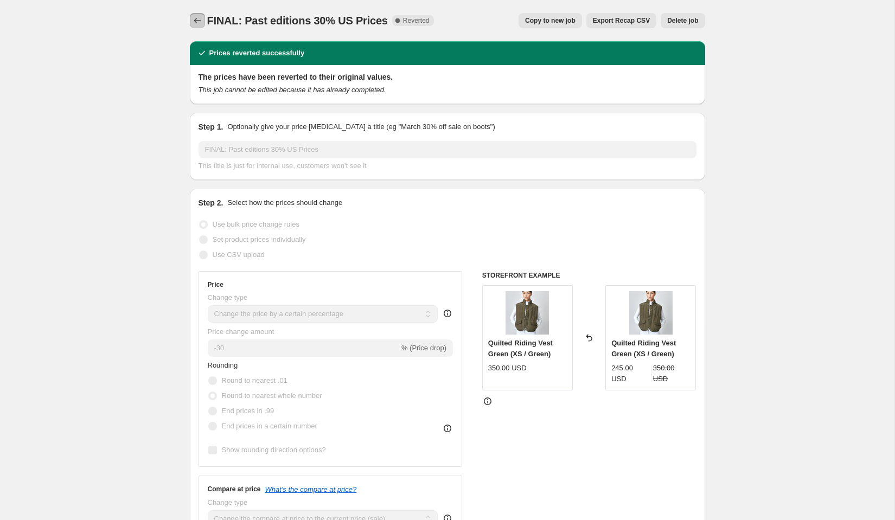
click at [196, 20] on icon "Price change jobs" at bounding box center [197, 20] width 11 height 11
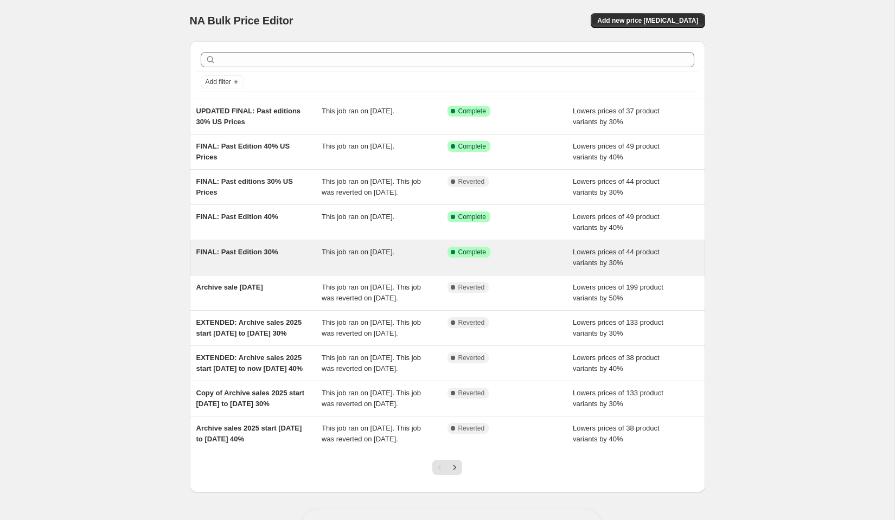
click at [272, 256] on span "FINAL: Past Edition 30%" at bounding box center [237, 252] width 82 height 8
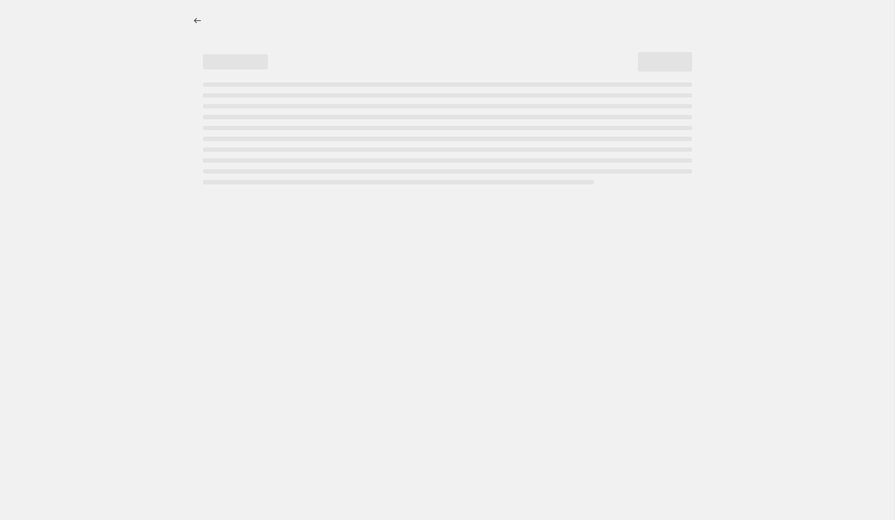
select select "percentage"
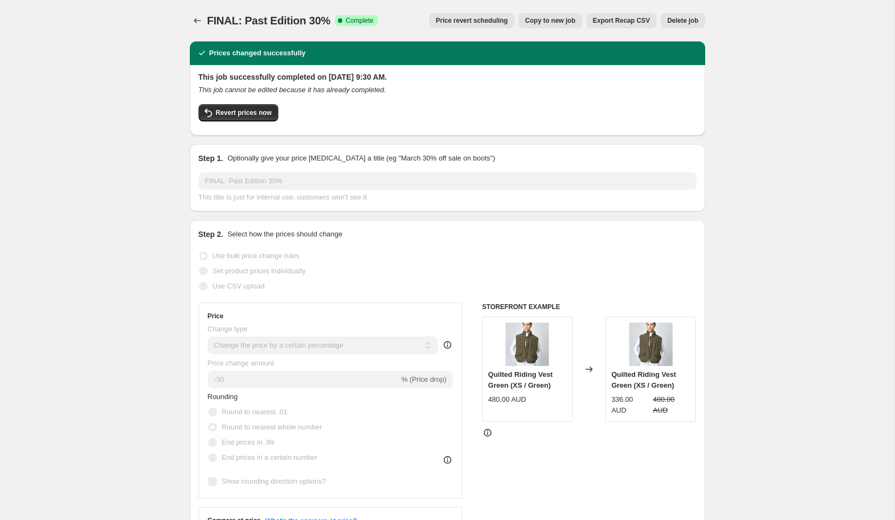
click at [553, 22] on span "Copy to new job" at bounding box center [550, 20] width 50 height 9
select select "percentage"
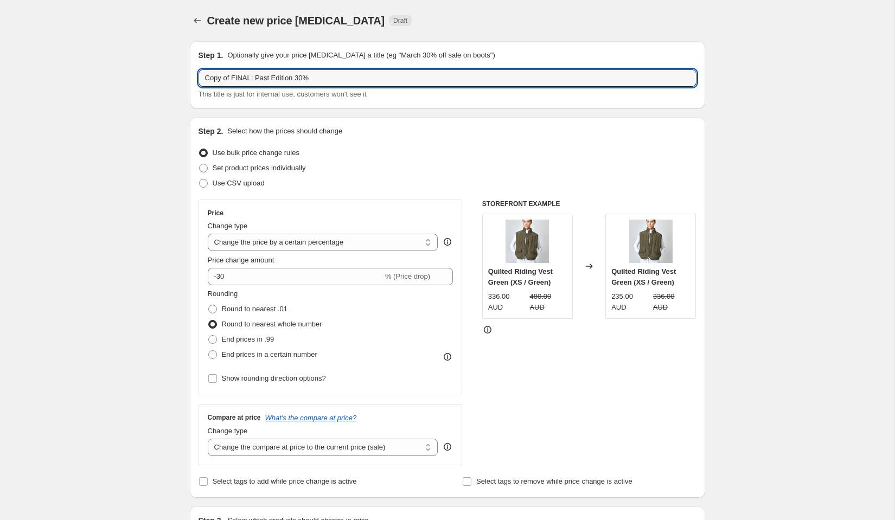
drag, startPoint x: 234, startPoint y: 76, endPoint x: 148, endPoint y: 74, distance: 86.3
type input "UPDATED FINAL: Past Edition 30%"
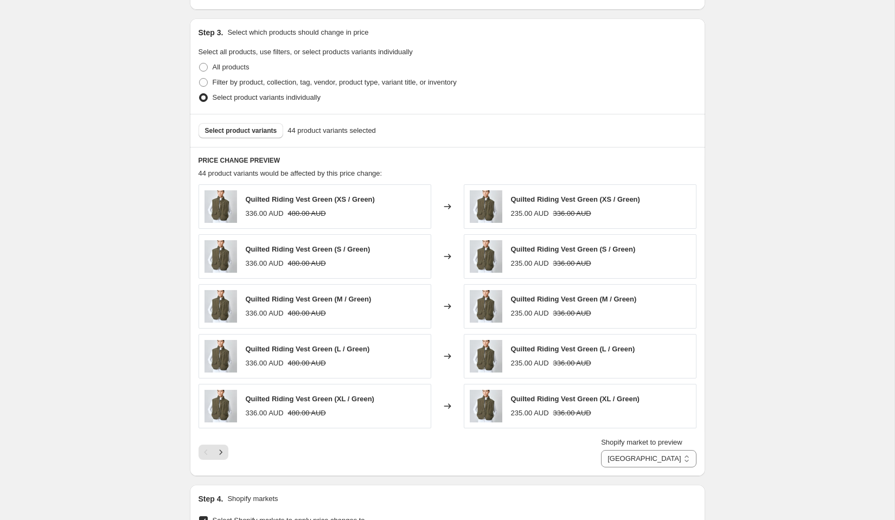
scroll to position [500, 0]
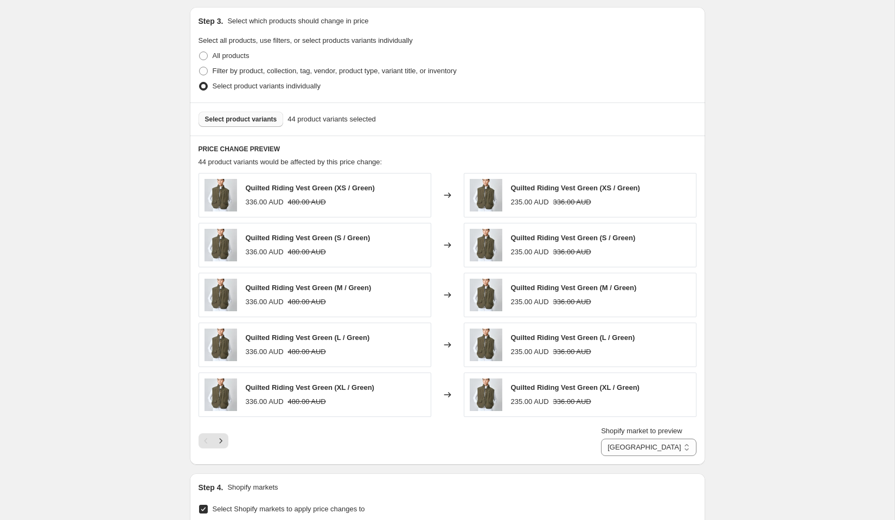
click at [241, 118] on span "Select product variants" at bounding box center [241, 119] width 72 height 9
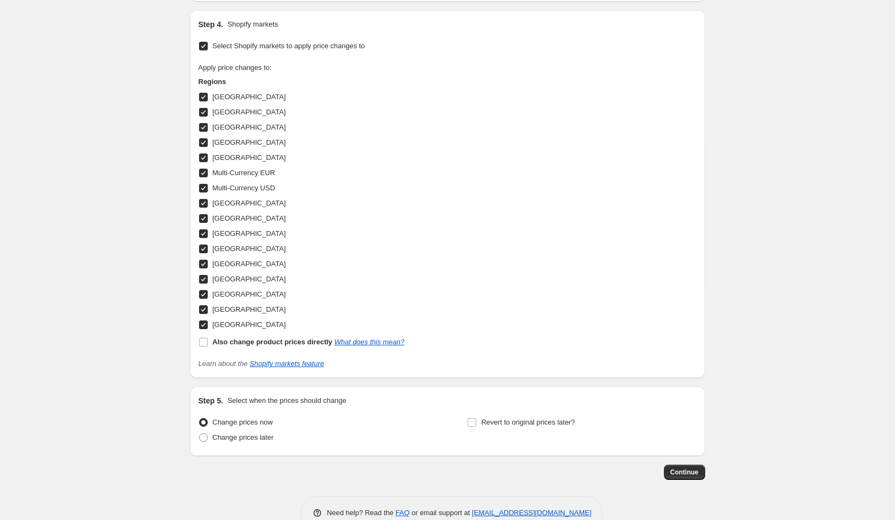
scroll to position [985, 0]
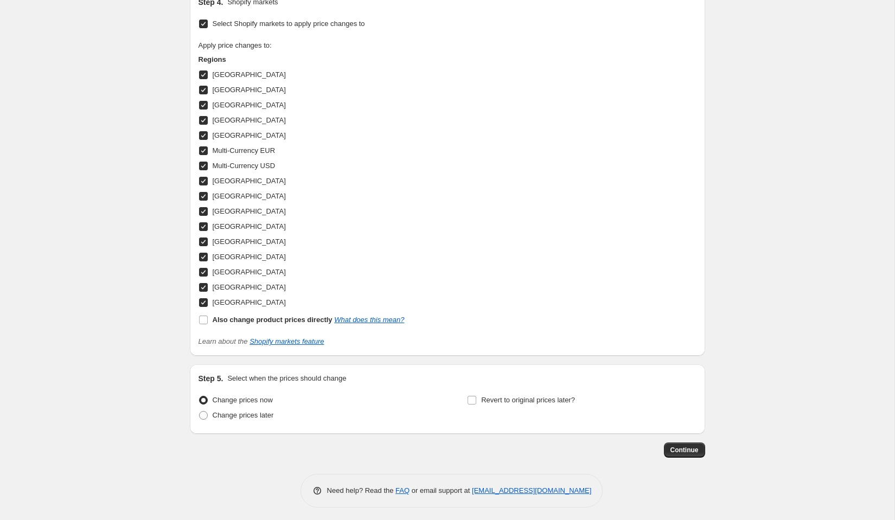
click at [201, 298] on input "United States" at bounding box center [203, 302] width 9 height 9
checkbox input "false"
click at [251, 411] on span "Change prices later" at bounding box center [243, 415] width 61 height 8
click at [200, 411] on input "Change prices later" at bounding box center [199, 411] width 1 height 1
radio input "true"
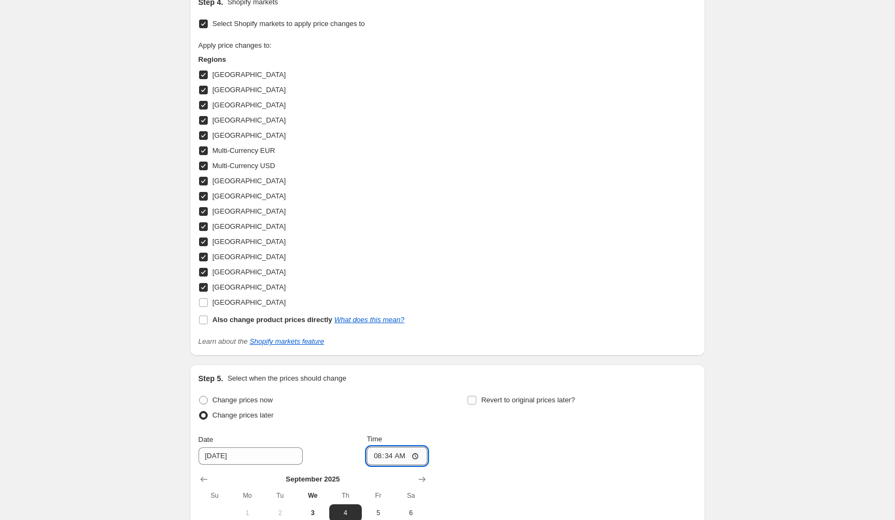
click at [390, 456] on input "08:34" at bounding box center [397, 456] width 61 height 18
click at [314, 505] on button "3" at bounding box center [312, 513] width 33 height 17
type input "9/3/2025"
click at [385, 451] on input "08:34" at bounding box center [397, 456] width 61 height 18
click at [385, 455] on input "08:34" at bounding box center [397, 456] width 61 height 18
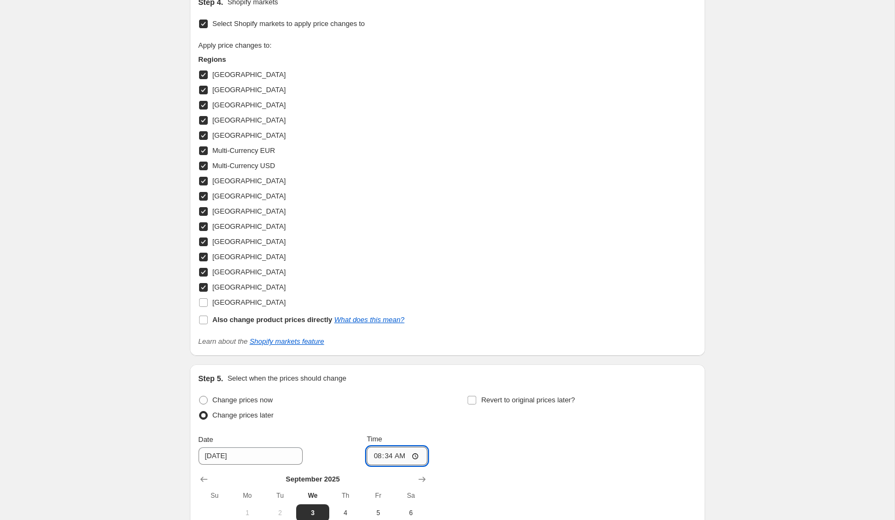
click at [385, 455] on input "08:34" at bounding box center [397, 456] width 61 height 18
type input "08:36"
click at [545, 486] on div "Change prices now Change prices later Date 9/3/2025 Time 08:36 September 2025 S…" at bounding box center [448, 492] width 498 height 199
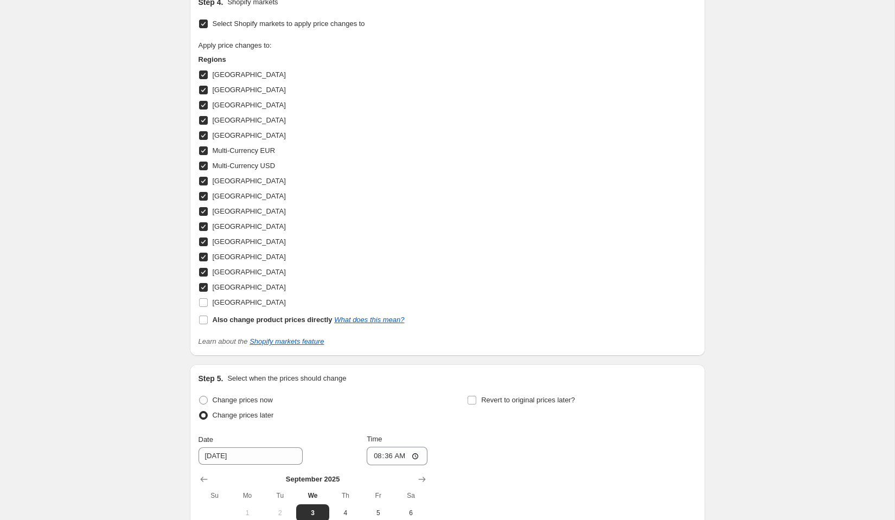
scroll to position [1171, 0]
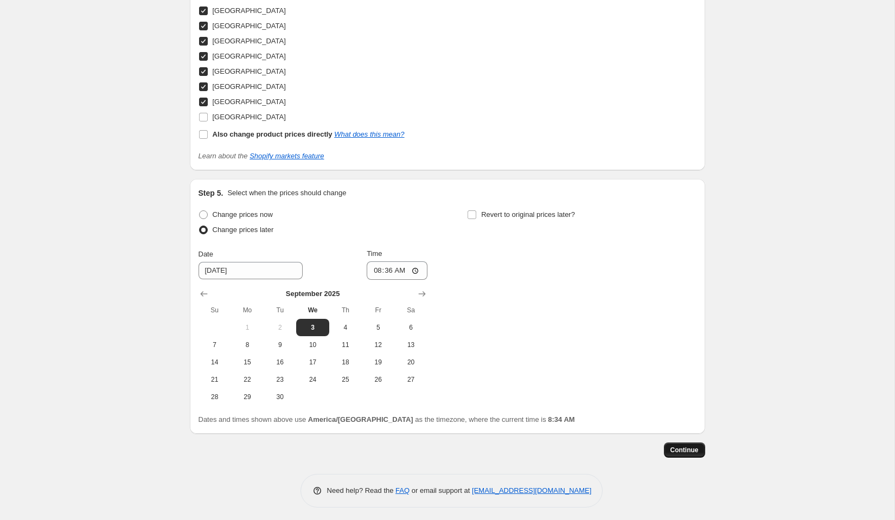
click at [691, 447] on span "Continue" at bounding box center [685, 450] width 28 height 9
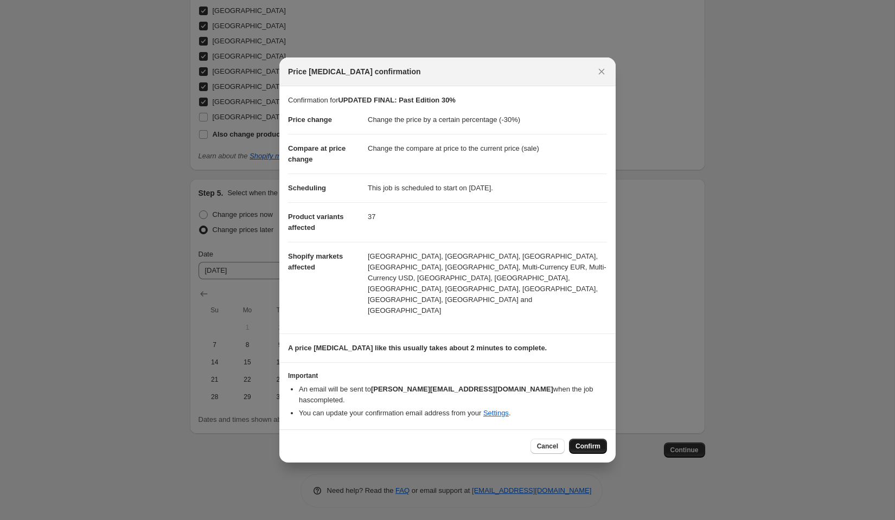
click at [589, 442] on span "Confirm" at bounding box center [588, 446] width 25 height 9
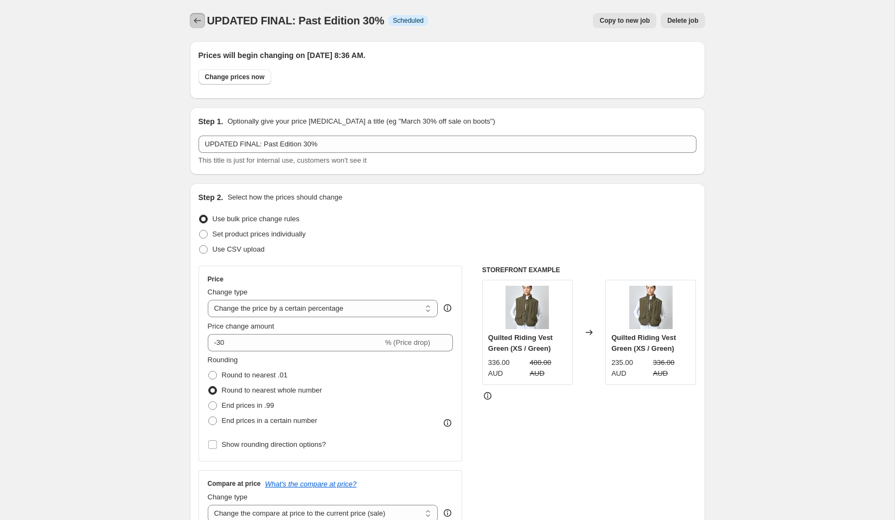
click at [193, 23] on icon "Price change jobs" at bounding box center [197, 20] width 11 height 11
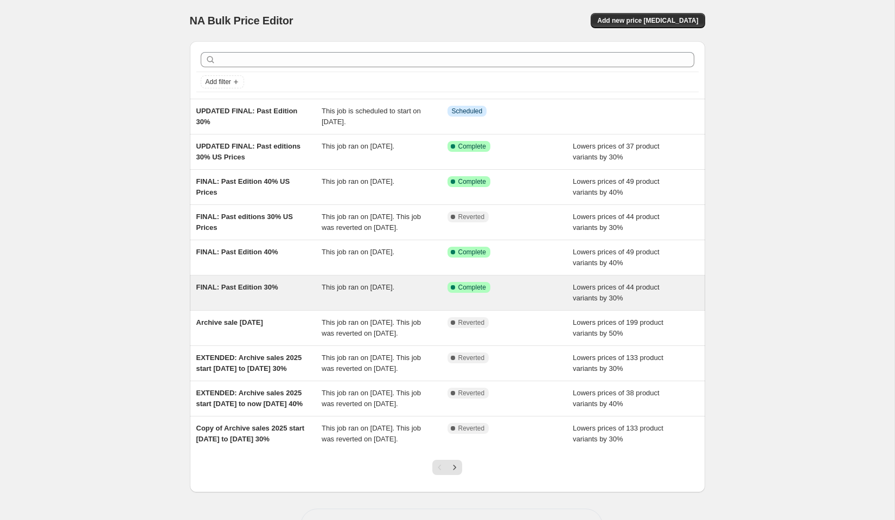
click at [265, 292] on div "FINAL: Past Edition 30%" at bounding box center [259, 293] width 126 height 22
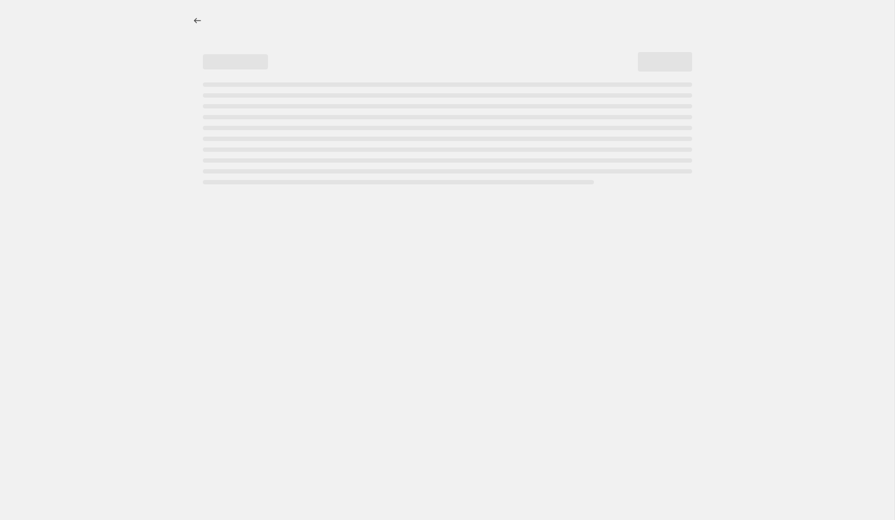
select select "percentage"
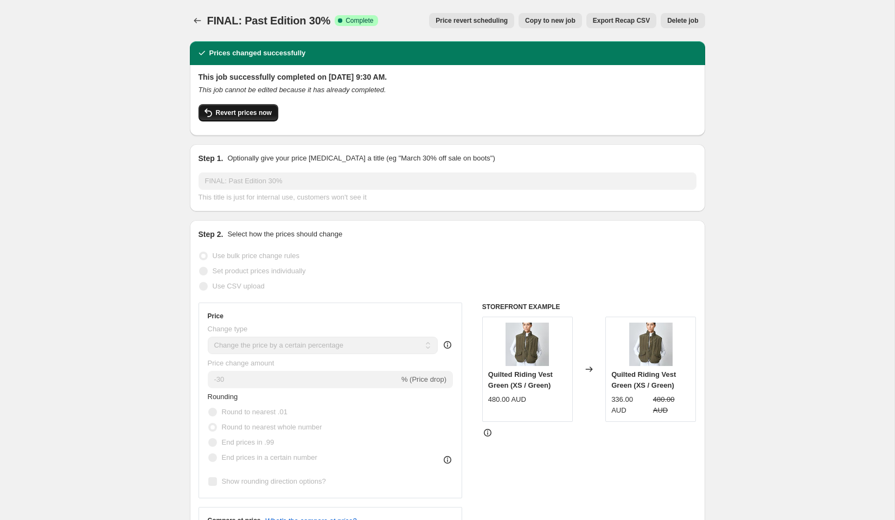
click at [255, 108] on button "Revert prices now" at bounding box center [239, 112] width 80 height 17
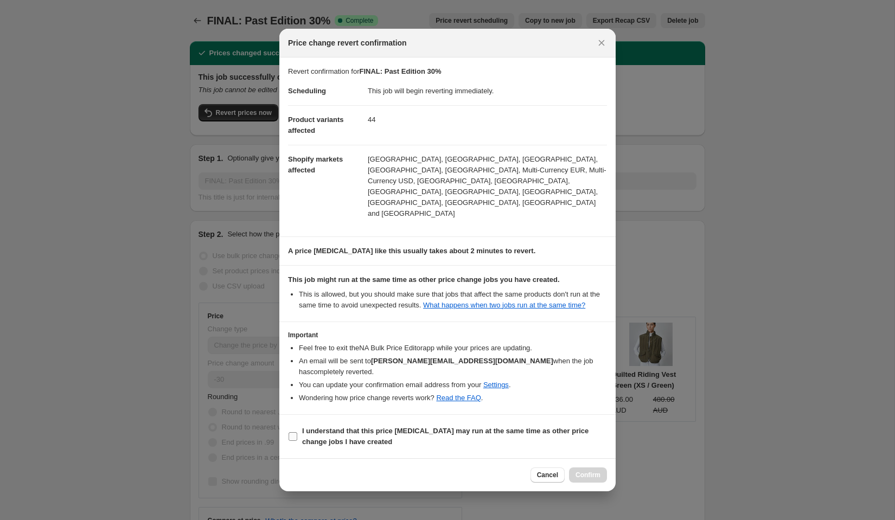
click at [357, 427] on b "I understand that this price change job may run at the same time as other price…" at bounding box center [445, 436] width 286 height 19
click at [297, 432] on input "I understand that this price change job may run at the same time as other price…" at bounding box center [293, 436] width 9 height 9
checkbox input "true"
click at [593, 471] on span "Confirm" at bounding box center [588, 475] width 25 height 9
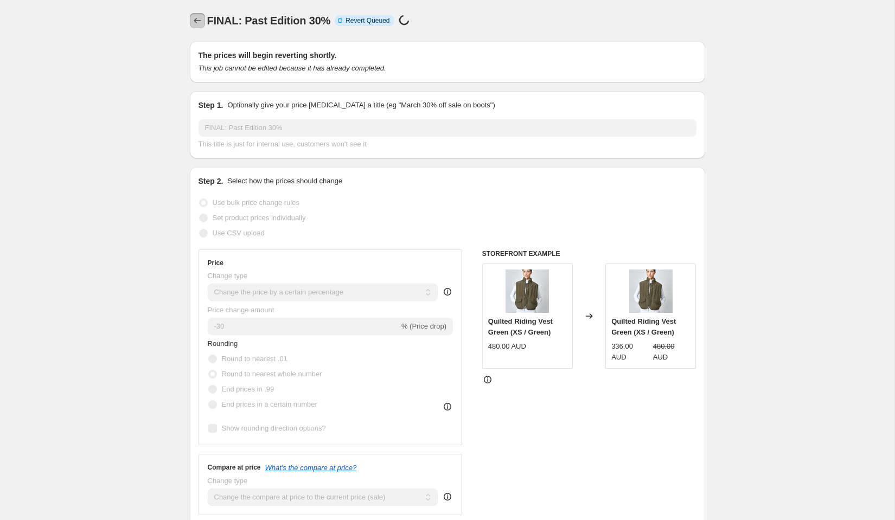
click at [196, 22] on icon "Price change jobs" at bounding box center [197, 20] width 11 height 11
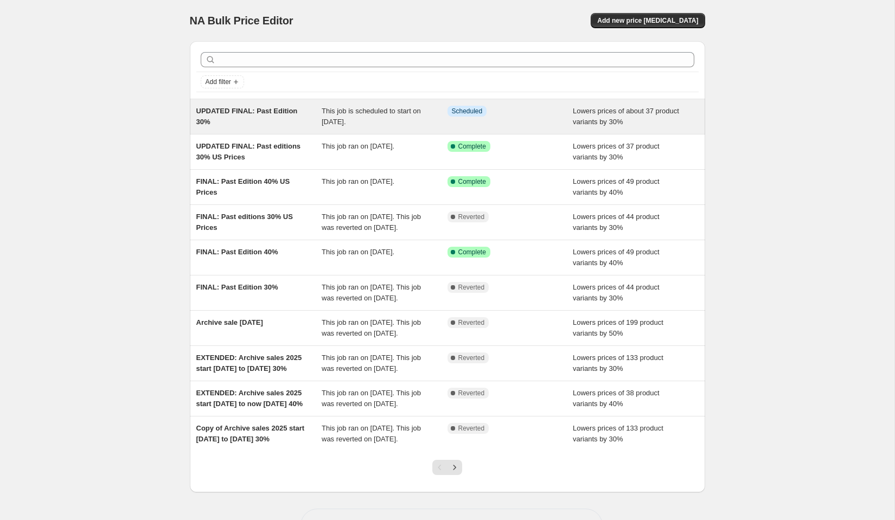
click at [296, 111] on div "UPDATED FINAL: Past Edition 30%" at bounding box center [259, 117] width 126 height 22
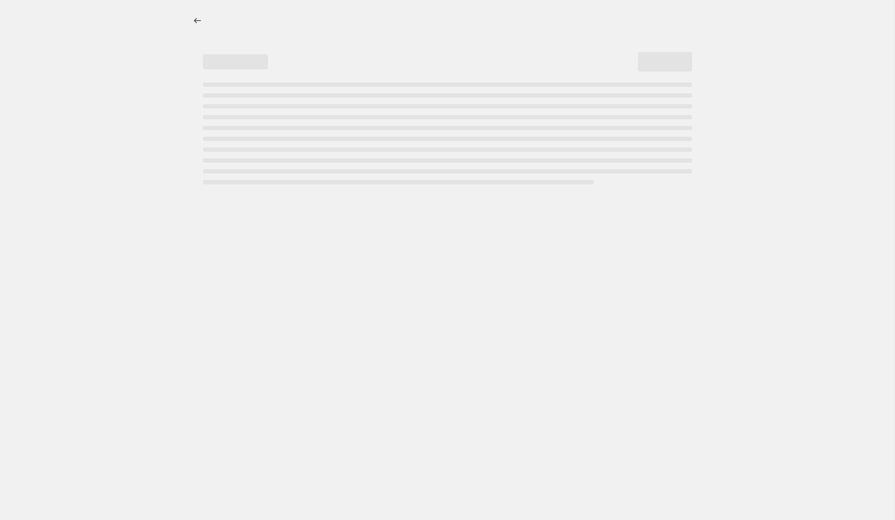
select select "percentage"
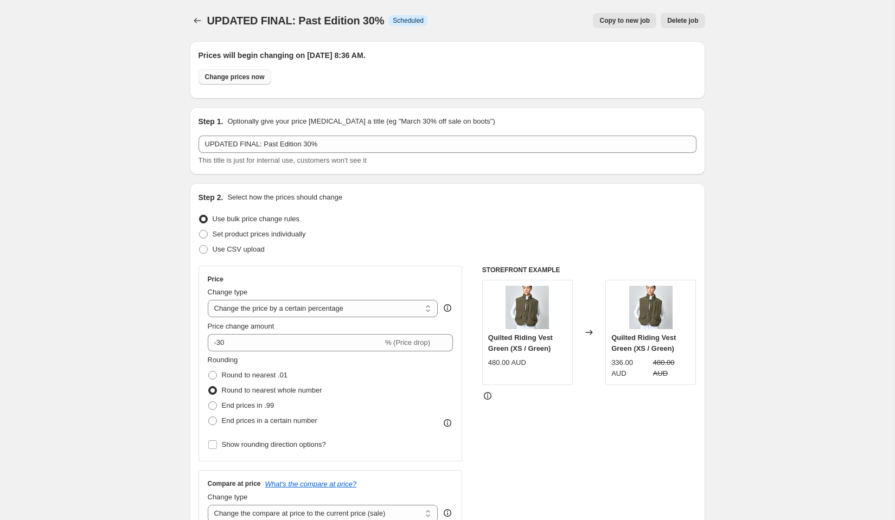
click at [246, 79] on span "Change prices now" at bounding box center [235, 77] width 60 height 9
radio input "true"
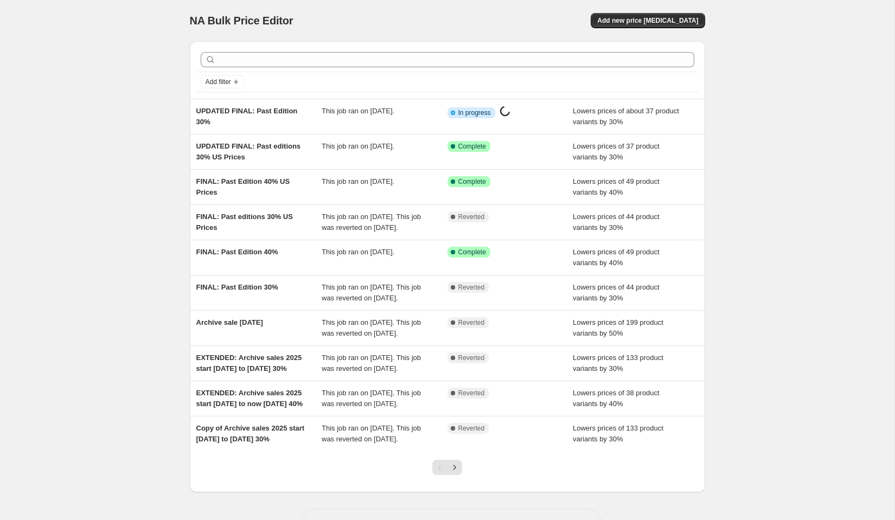
click at [130, 79] on div "NA Bulk Price Editor. This page is ready NA Bulk Price Editor Add new price cha…" at bounding box center [447, 279] width 895 height 559
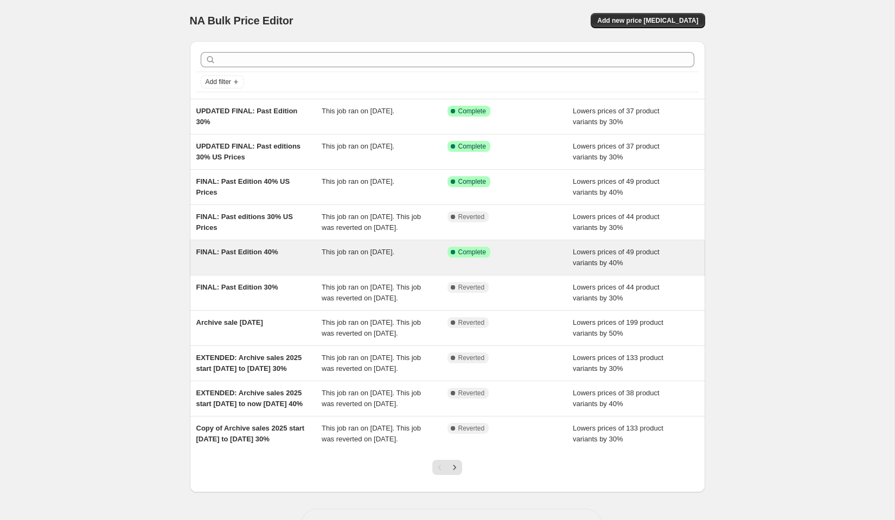
click at [286, 267] on div "FINAL: Past Edition 40%" at bounding box center [259, 258] width 126 height 22
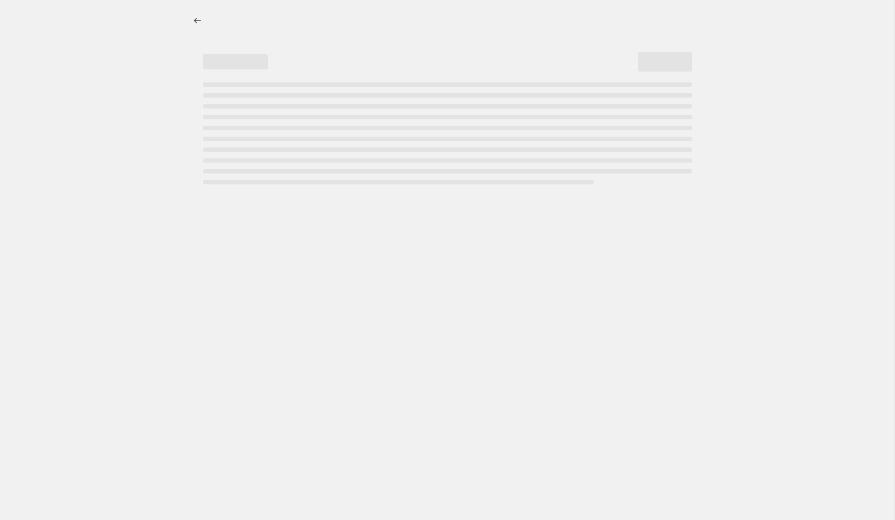
select select "percentage"
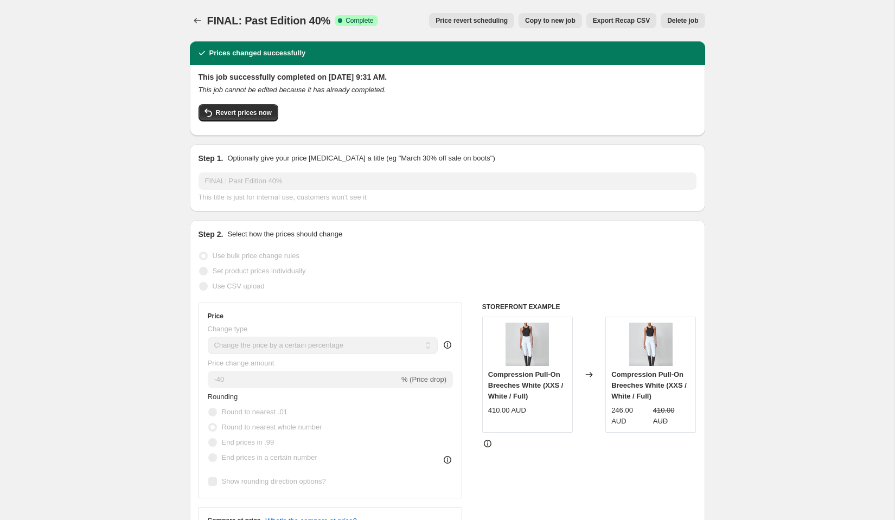
click at [540, 26] on button "Copy to new job" at bounding box center [550, 20] width 63 height 15
select select "percentage"
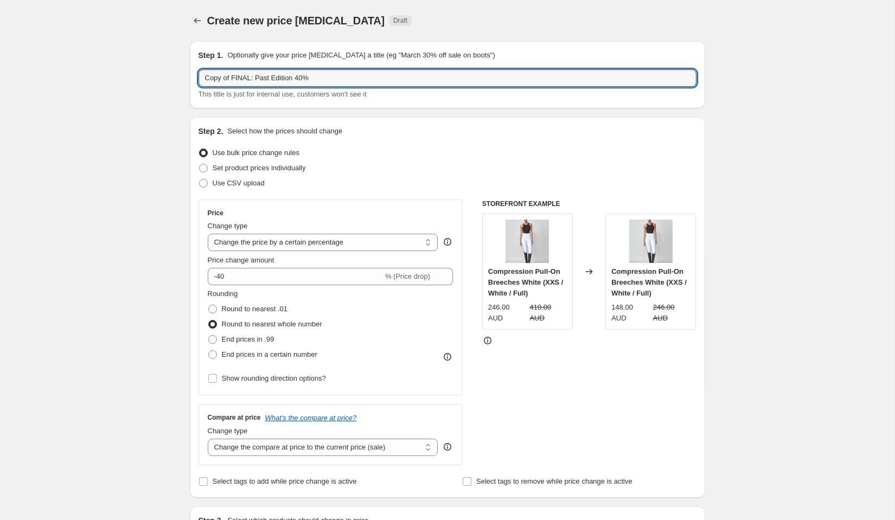
drag, startPoint x: 231, startPoint y: 76, endPoint x: 159, endPoint y: 73, distance: 71.7
type input "UPDATED FINAL: Past Edition 40%"
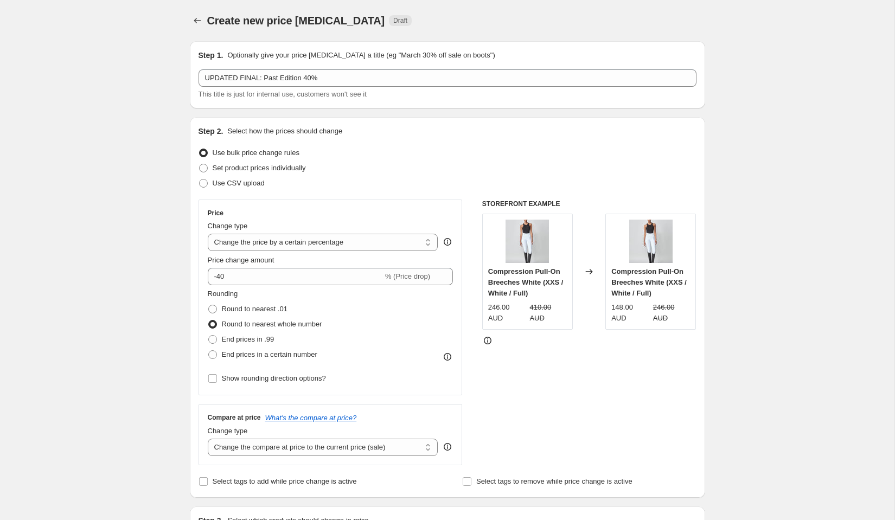
scroll to position [922, 0]
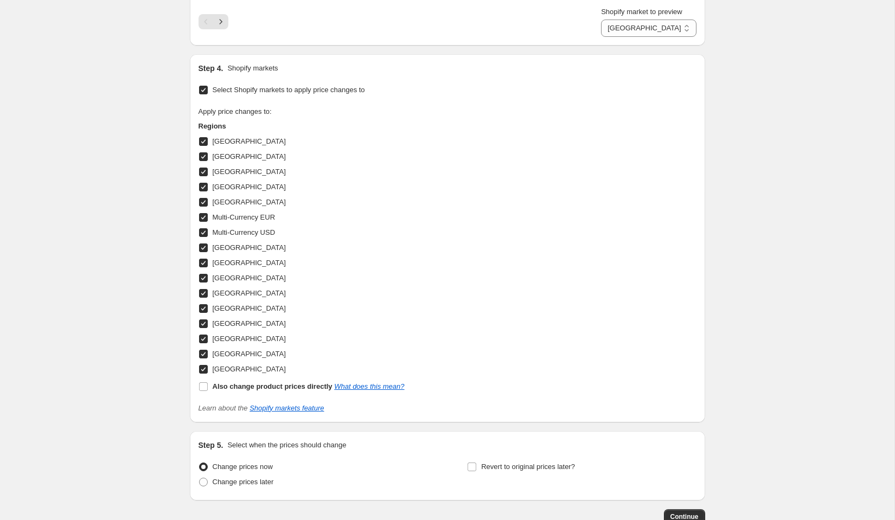
click at [222, 365] on span "[GEOGRAPHIC_DATA]" at bounding box center [249, 369] width 73 height 8
click at [208, 365] on input "[GEOGRAPHIC_DATA]" at bounding box center [203, 369] width 9 height 9
checkbox input "false"
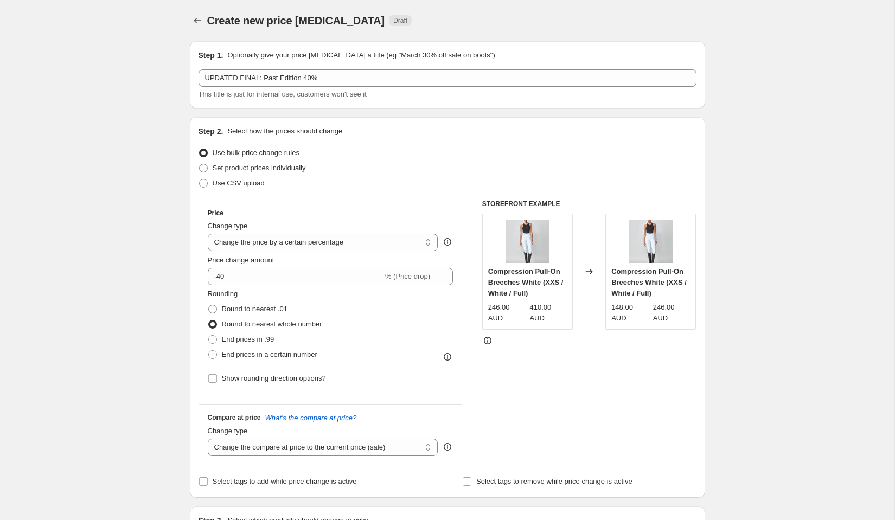
scroll to position [989, 0]
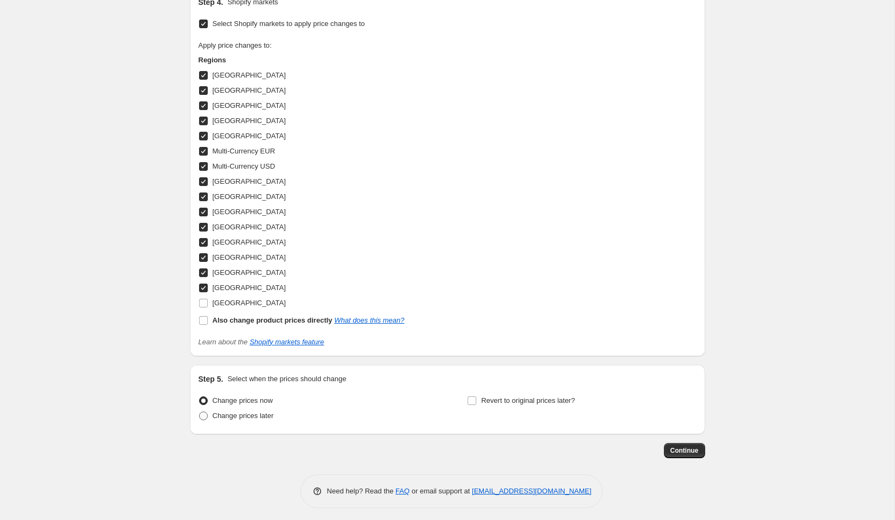
click at [238, 412] on span "Change prices later" at bounding box center [243, 416] width 61 height 8
click at [200, 412] on input "Change prices later" at bounding box center [199, 412] width 1 height 1
radio input "true"
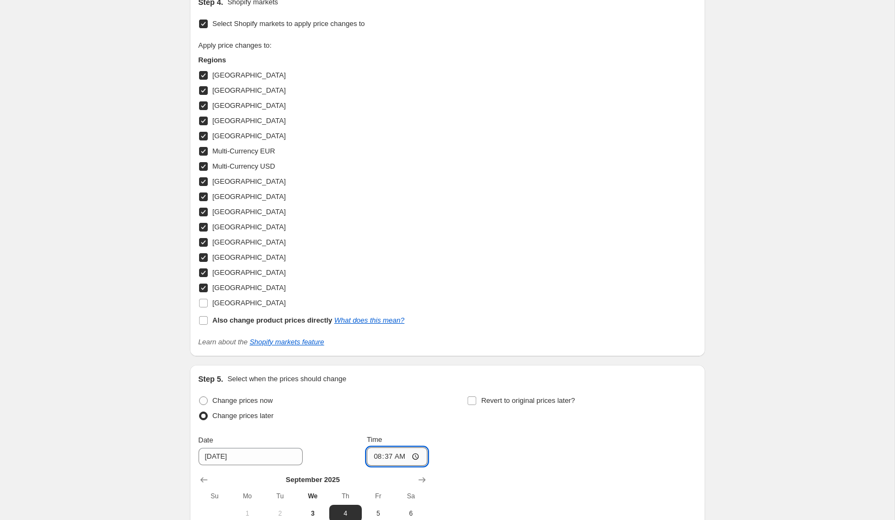
click at [385, 455] on input "08:37" at bounding box center [397, 457] width 61 height 18
type input "08:40"
click at [545, 462] on div "Change prices now Change prices later Date 9/4/2025 Time 08:40 September 2025 S…" at bounding box center [448, 492] width 498 height 199
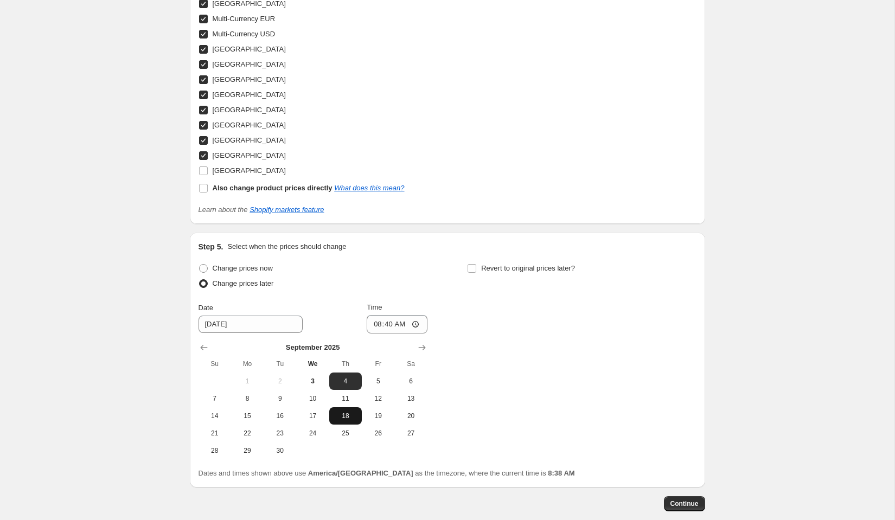
scroll to position [1147, 0]
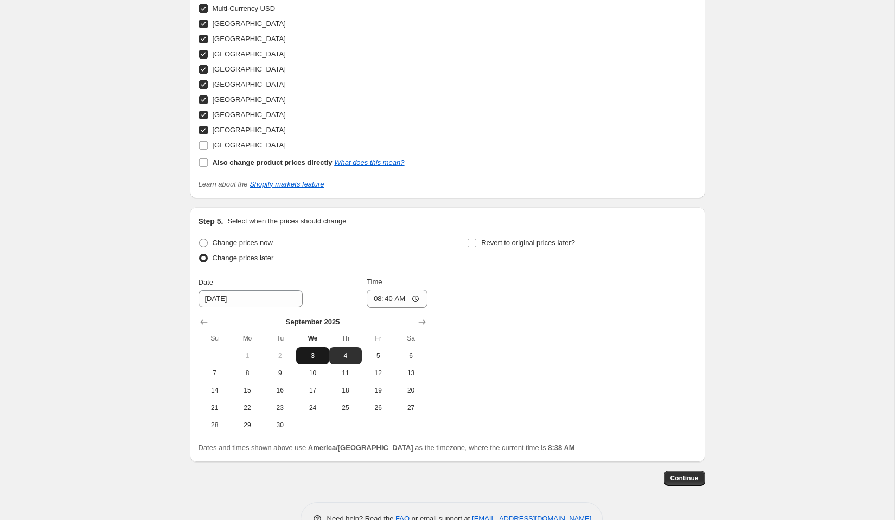
click at [324, 355] on span "3" at bounding box center [313, 356] width 24 height 9
type input "9/3/2025"
click at [683, 471] on button "Continue" at bounding box center [684, 478] width 41 height 15
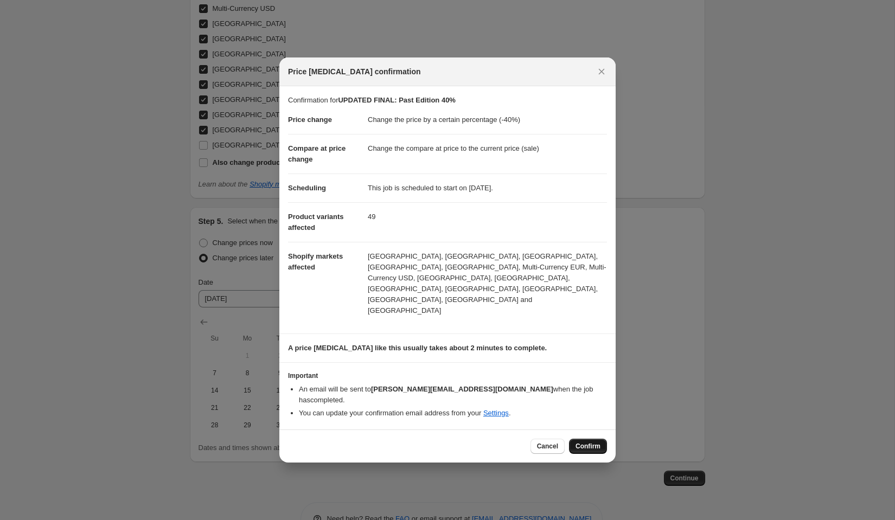
click at [586, 442] on span "Confirm" at bounding box center [588, 446] width 25 height 9
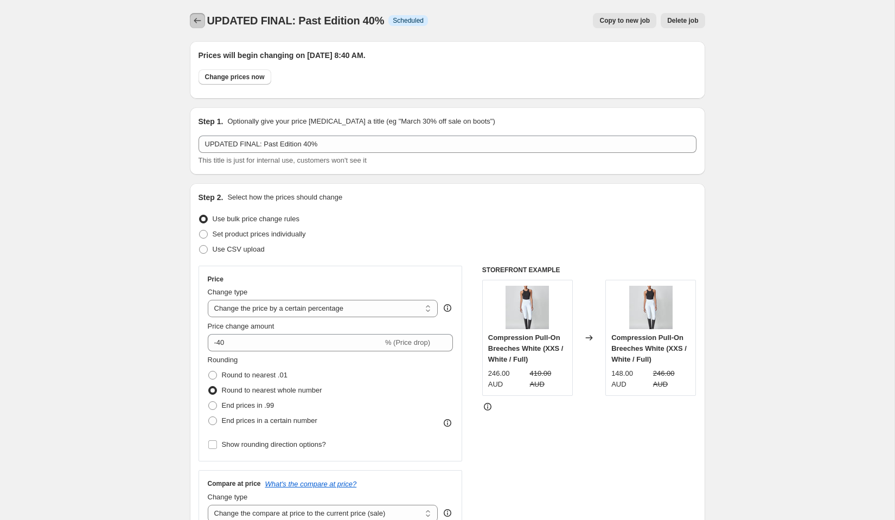
click at [196, 19] on icon "Price change jobs" at bounding box center [197, 20] width 11 height 11
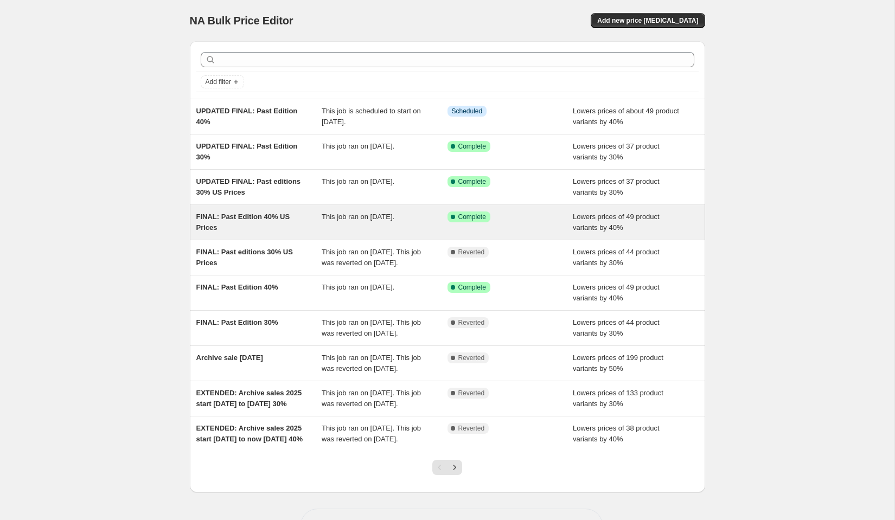
click at [287, 220] on div "FINAL: Past Edition 40% US Prices" at bounding box center [259, 223] width 126 height 22
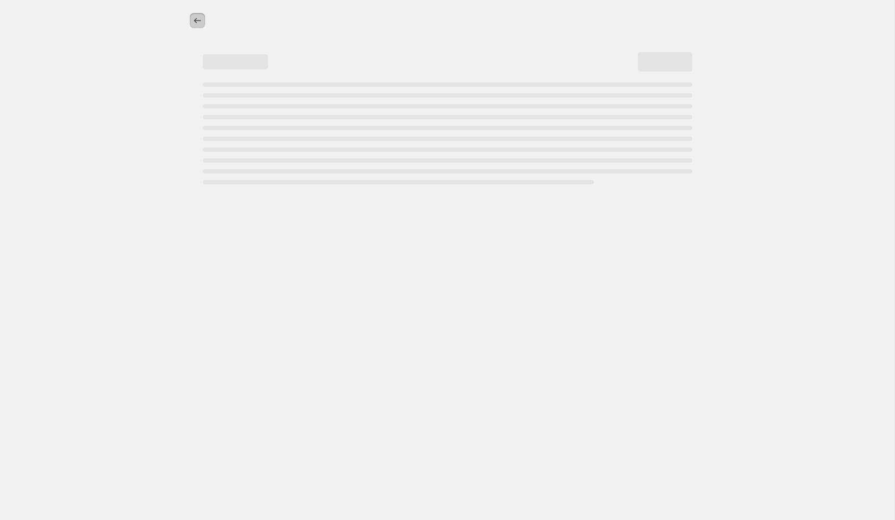
click at [195, 22] on icon "Price change jobs" at bounding box center [197, 20] width 7 height 5
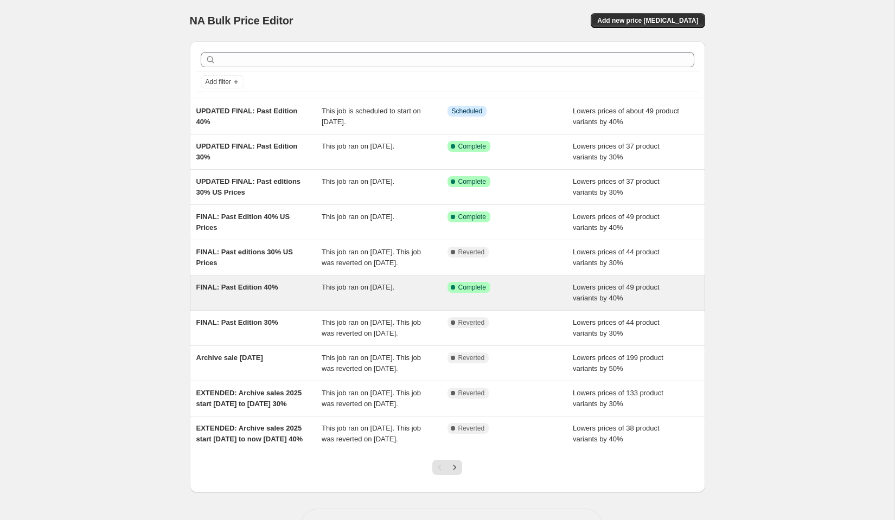
click at [278, 301] on div "FINAL: Past Edition 40%" at bounding box center [259, 293] width 126 height 22
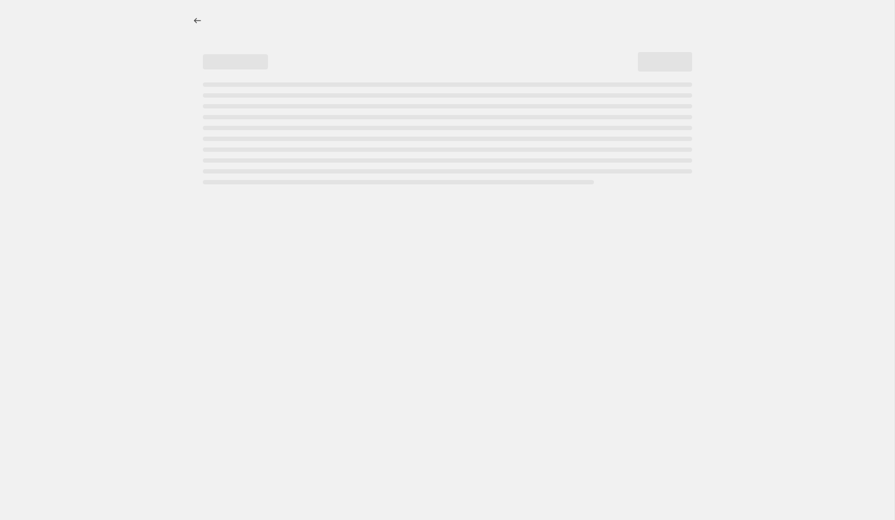
select select "percentage"
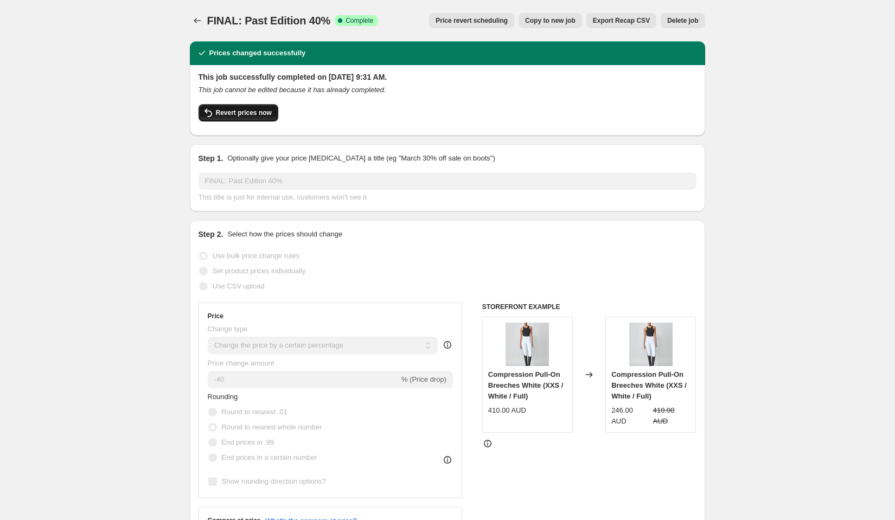
click at [235, 106] on button "Revert prices now" at bounding box center [239, 112] width 80 height 17
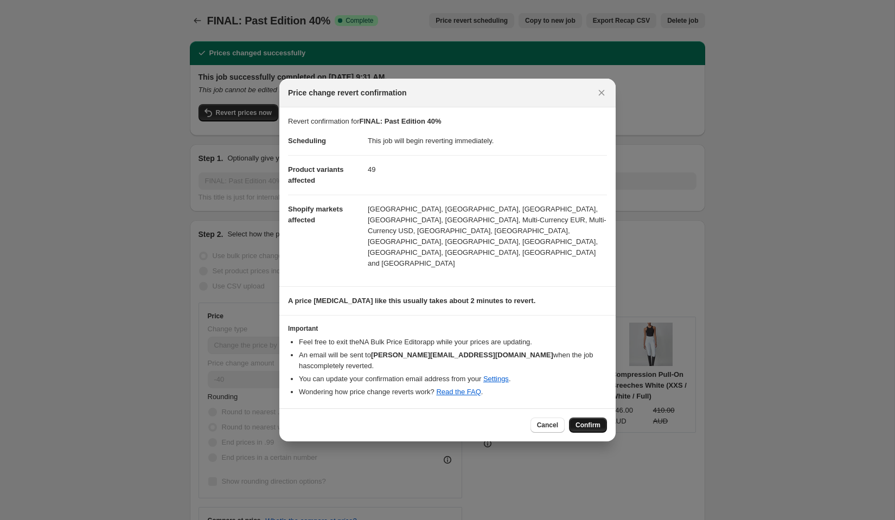
click at [594, 421] on span "Confirm" at bounding box center [588, 425] width 25 height 9
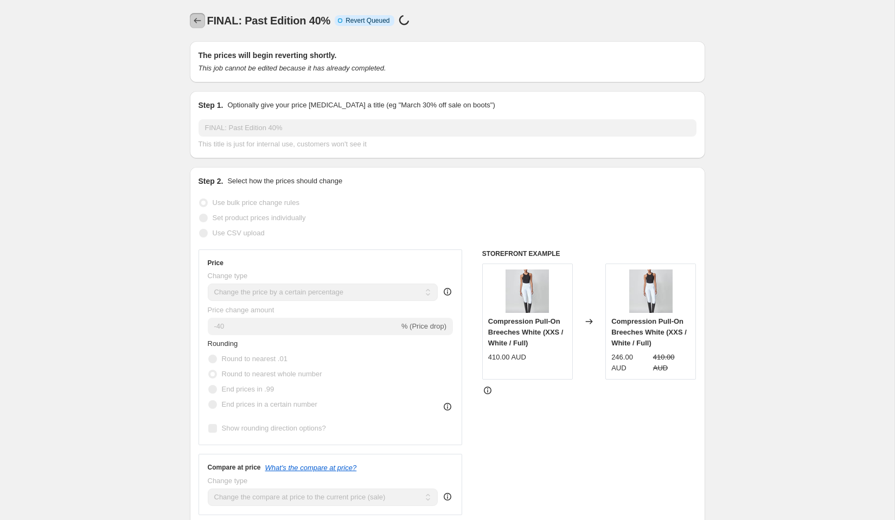
click at [196, 19] on icon "Price change jobs" at bounding box center [197, 20] width 11 height 11
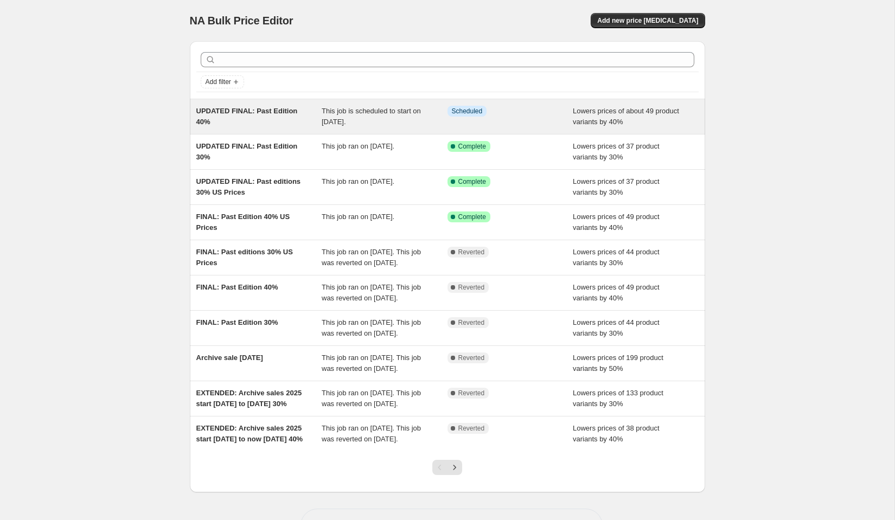
click at [265, 109] on span "UPDATED FINAL: Past Edition 40%" at bounding box center [246, 116] width 101 height 19
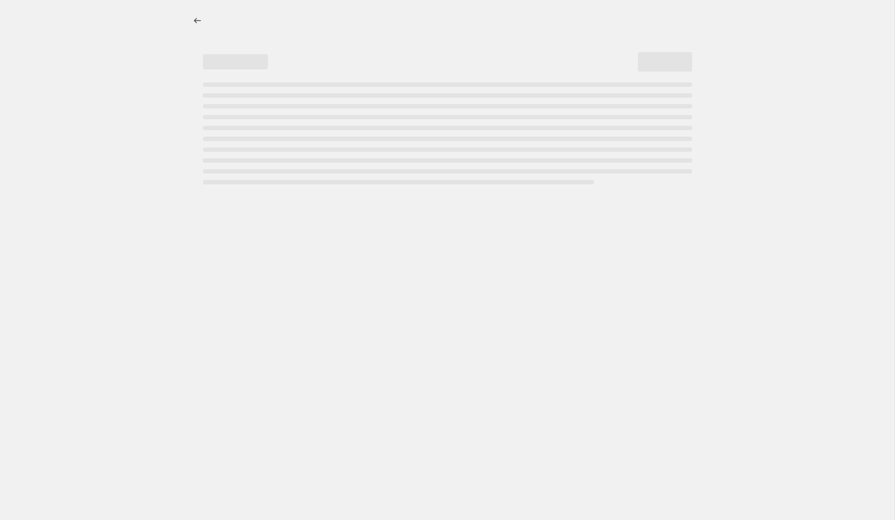
select select "percentage"
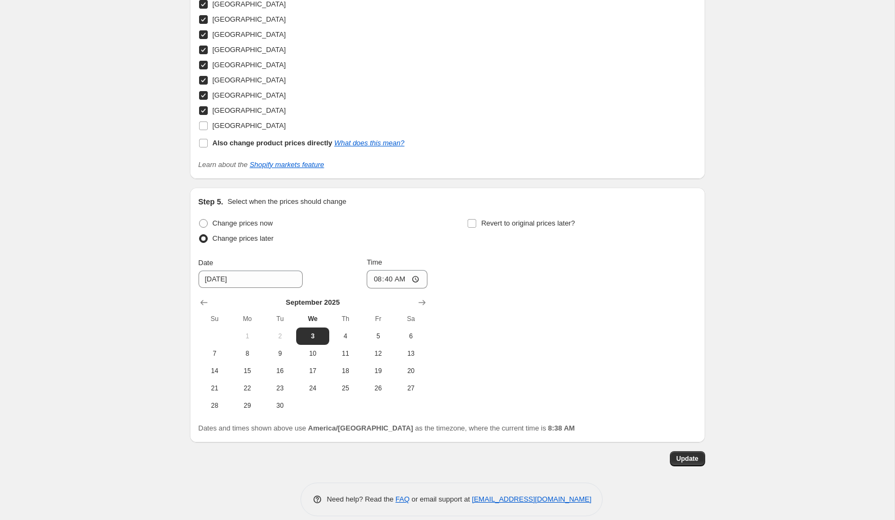
scroll to position [1236, 0]
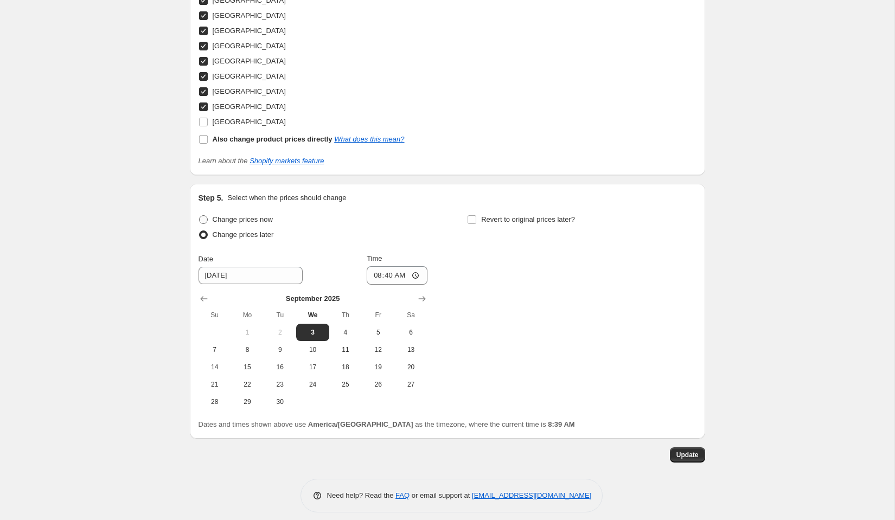
click at [203, 215] on span at bounding box center [203, 219] width 9 height 9
click at [200, 215] on input "Change prices now" at bounding box center [199, 215] width 1 height 1
radio input "true"
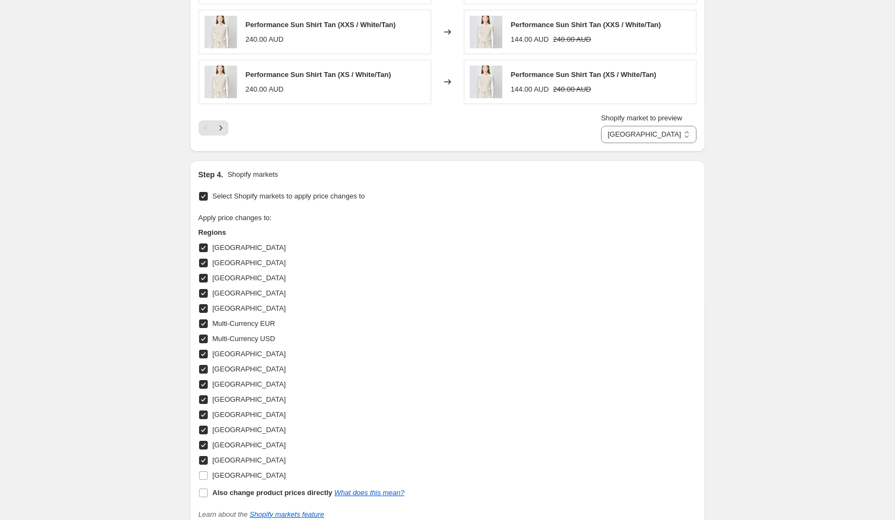
scroll to position [1055, 0]
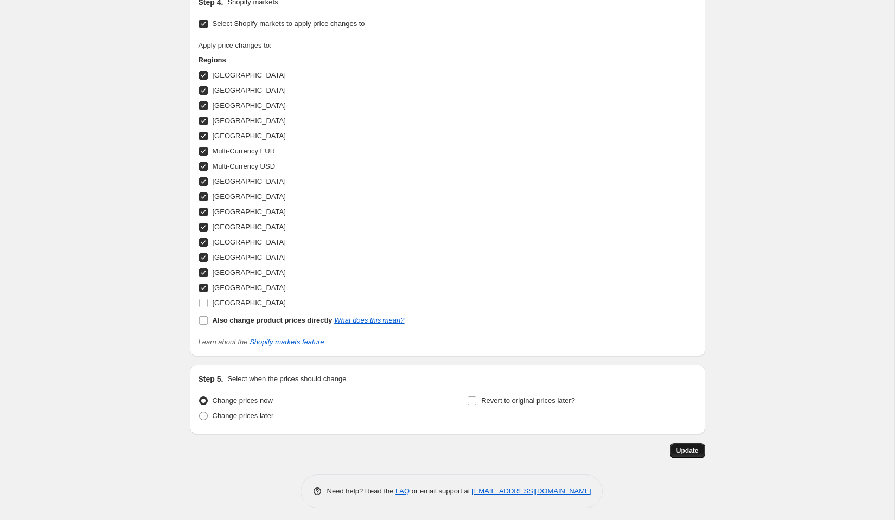
click at [687, 449] on span "Update" at bounding box center [688, 451] width 22 height 9
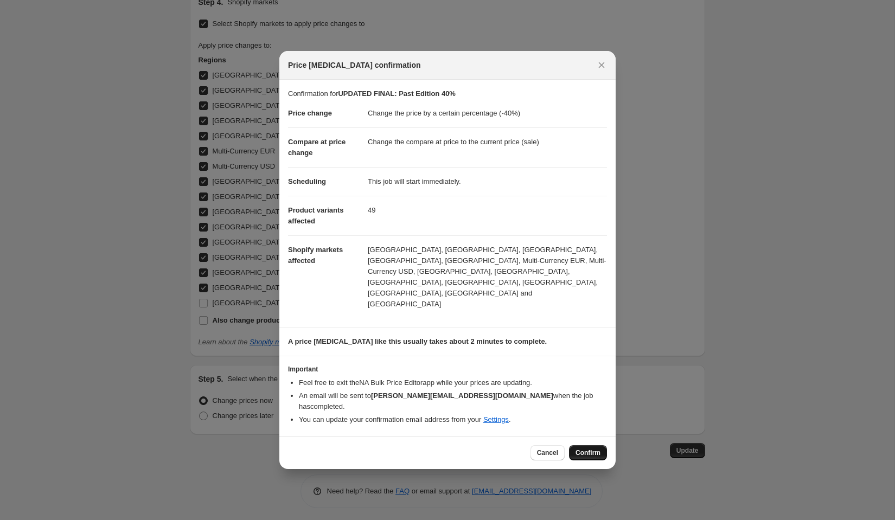
click at [587, 449] on span "Confirm" at bounding box center [588, 453] width 25 height 9
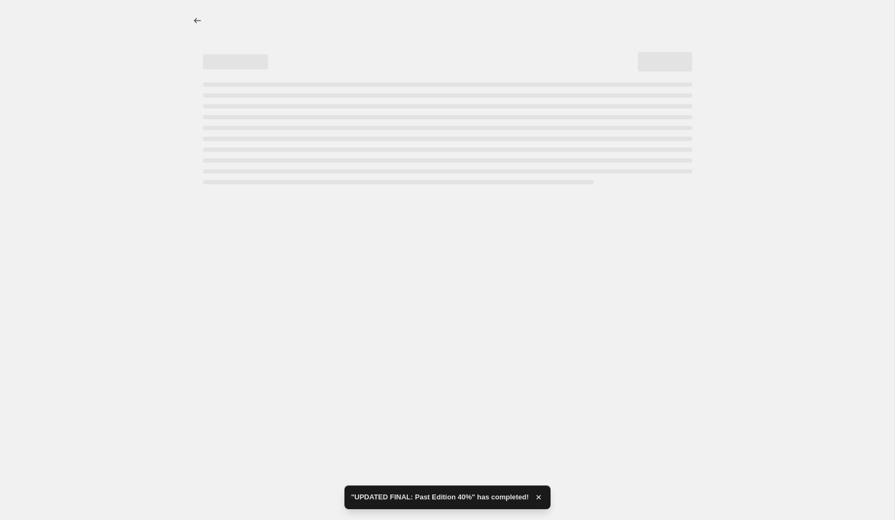
select select "percentage"
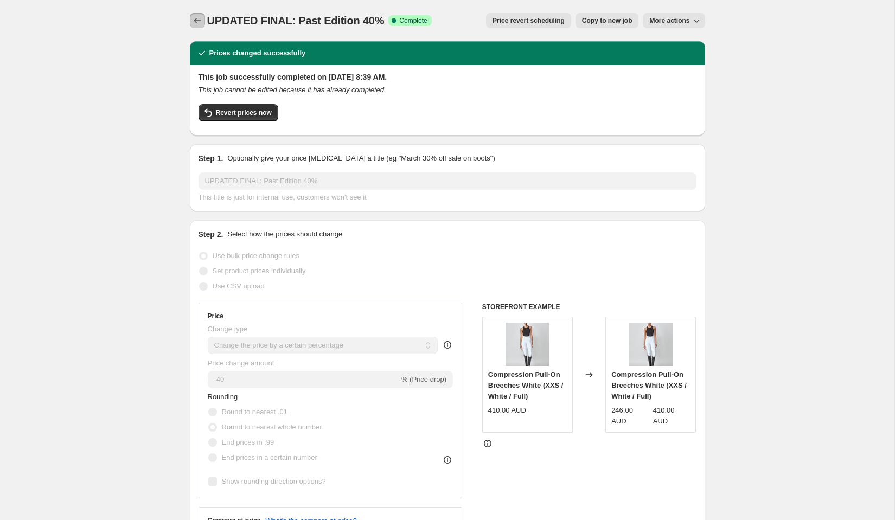
click at [190, 27] on div at bounding box center [198, 20] width 17 height 15
click at [195, 22] on icon "Price change jobs" at bounding box center [197, 20] width 7 height 5
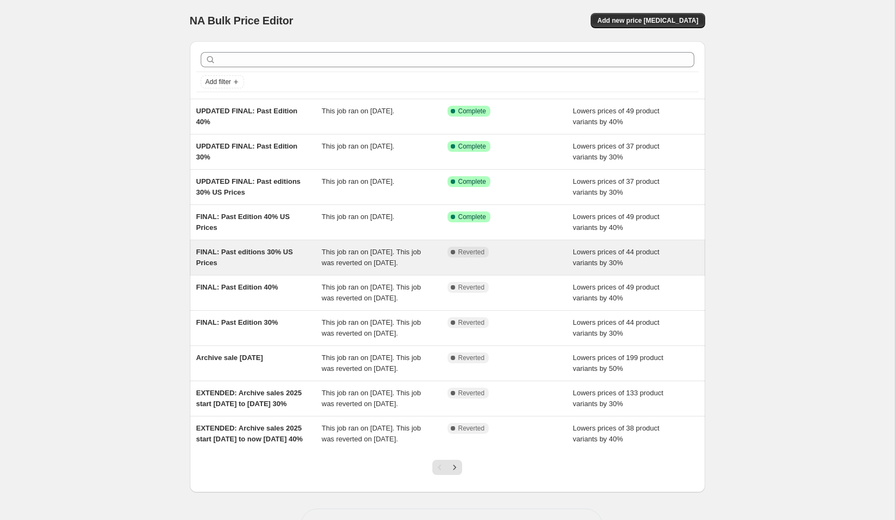
click at [266, 258] on div "FINAL: Past editions 30% US Prices" at bounding box center [259, 258] width 126 height 22
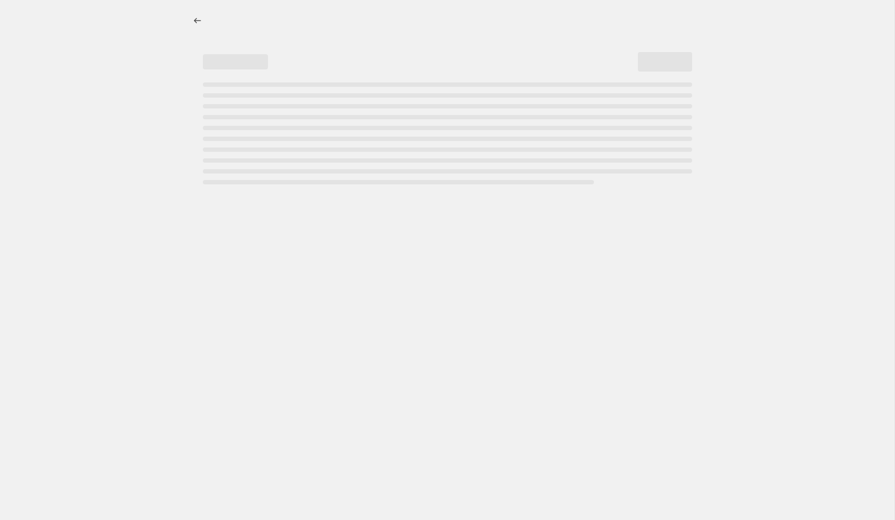
select select "percentage"
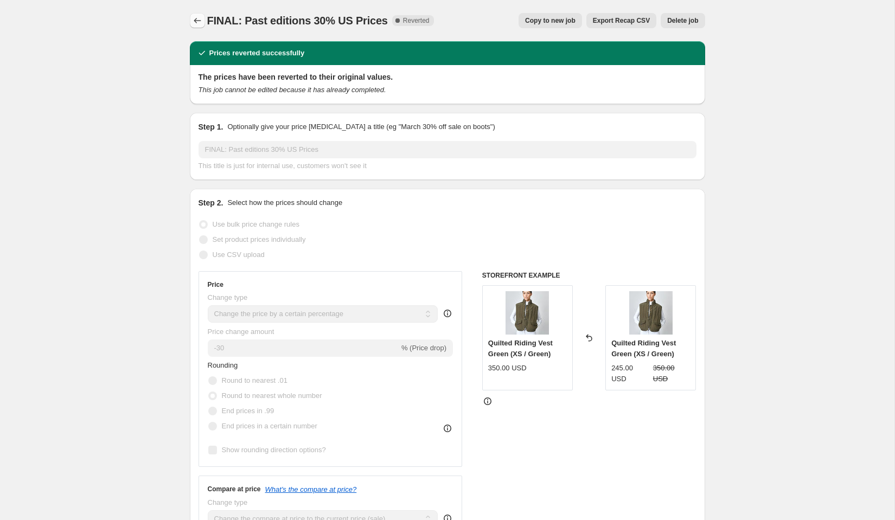
click at [199, 20] on icon "Price change jobs" at bounding box center [197, 20] width 11 height 11
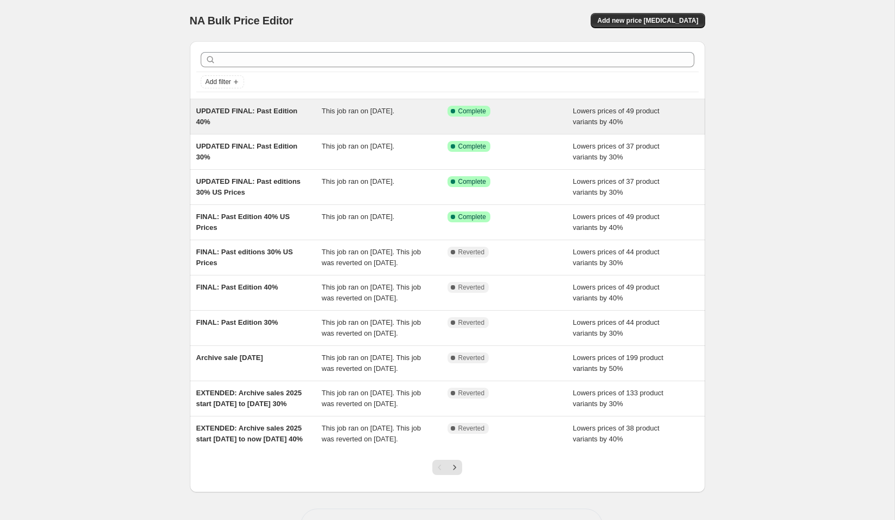
click at [287, 111] on span "UPDATED FINAL: Past Edition 40%" at bounding box center [246, 116] width 101 height 19
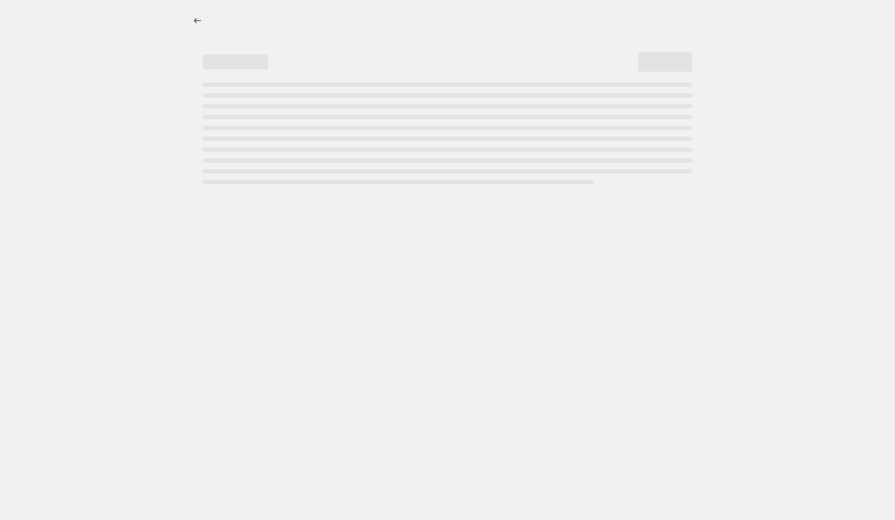
select select "percentage"
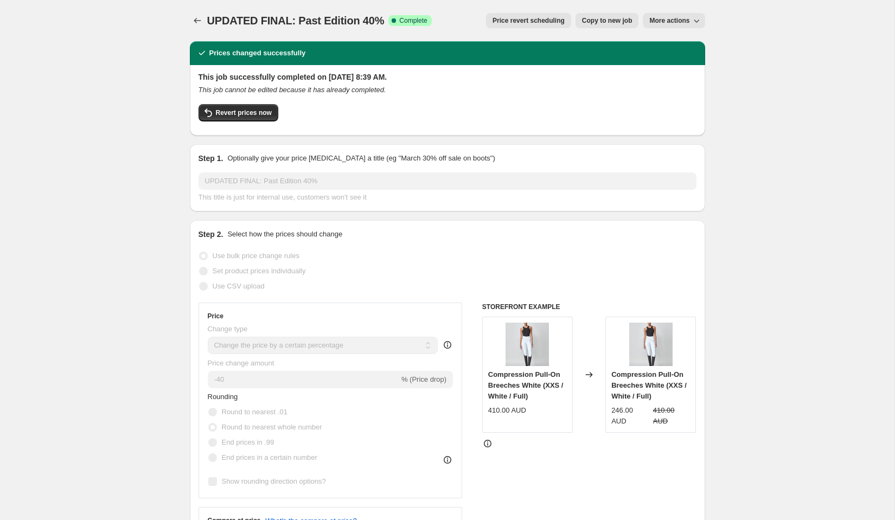
click at [693, 21] on icon "button" at bounding box center [696, 20] width 11 height 11
click at [247, 110] on span "Revert prices now" at bounding box center [244, 113] width 56 height 9
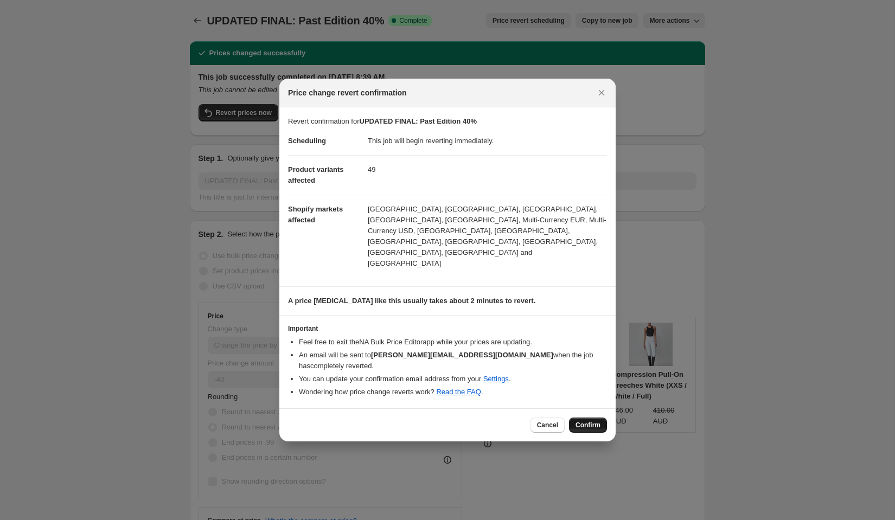
click at [576, 421] on span "Confirm" at bounding box center [588, 425] width 25 height 9
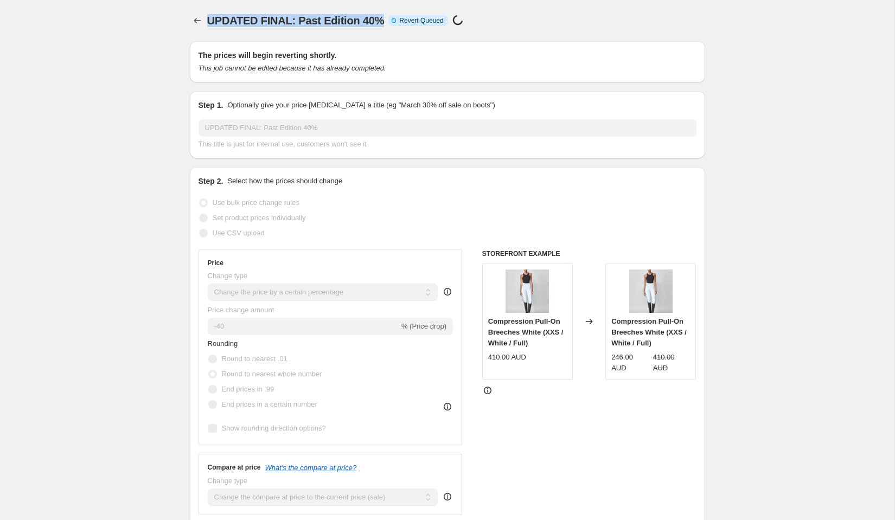
drag, startPoint x: 207, startPoint y: 16, endPoint x: 383, endPoint y: 18, distance: 175.8
click at [384, 18] on span "UPDATED FINAL: Past Edition 40%" at bounding box center [295, 21] width 177 height 12
copy span "UPDATED FINAL: Past Edition 40%"
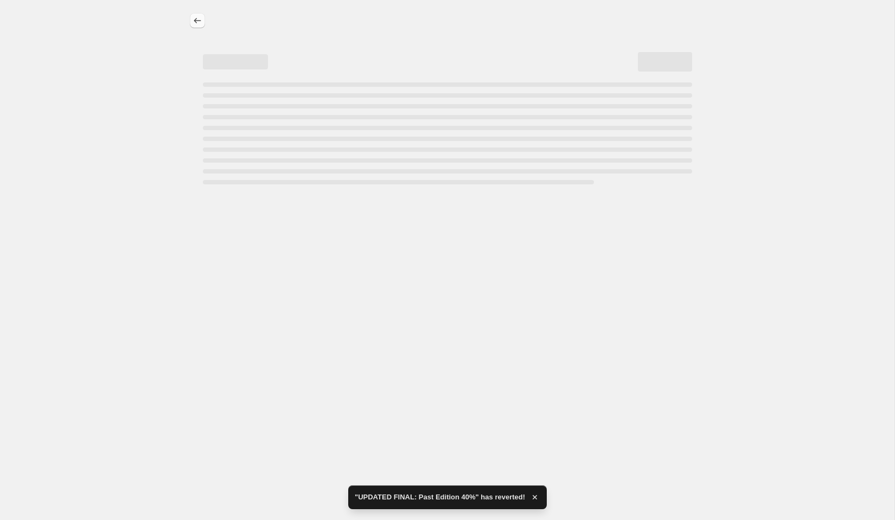
select select "percentage"
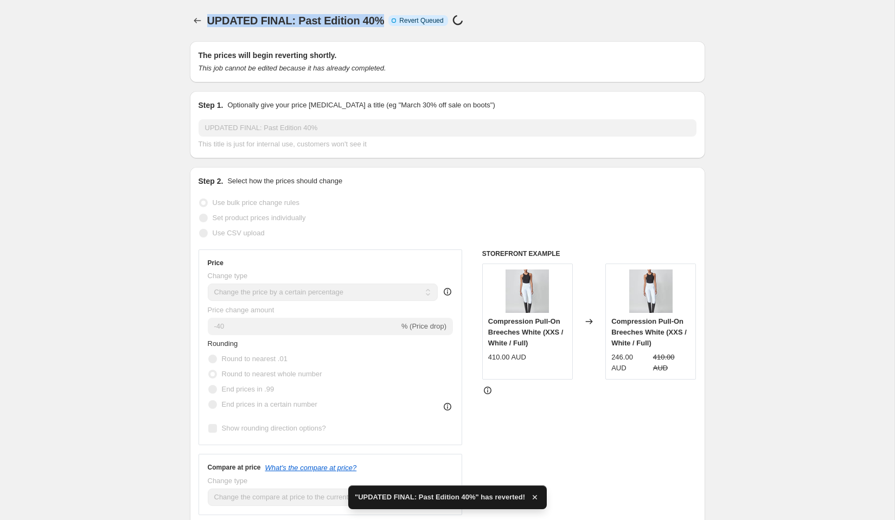
drag, startPoint x: 208, startPoint y: 18, endPoint x: 383, endPoint y: 18, distance: 174.7
click at [385, 18] on div "UPDATED FINAL: Past Edition 40% Info Incomplete Revert Queued Price change job …" at bounding box center [394, 20] width 375 height 15
copy span "UPDATED FINAL: Past Edition 40%"
click at [192, 27] on button "Price change jobs" at bounding box center [197, 20] width 15 height 15
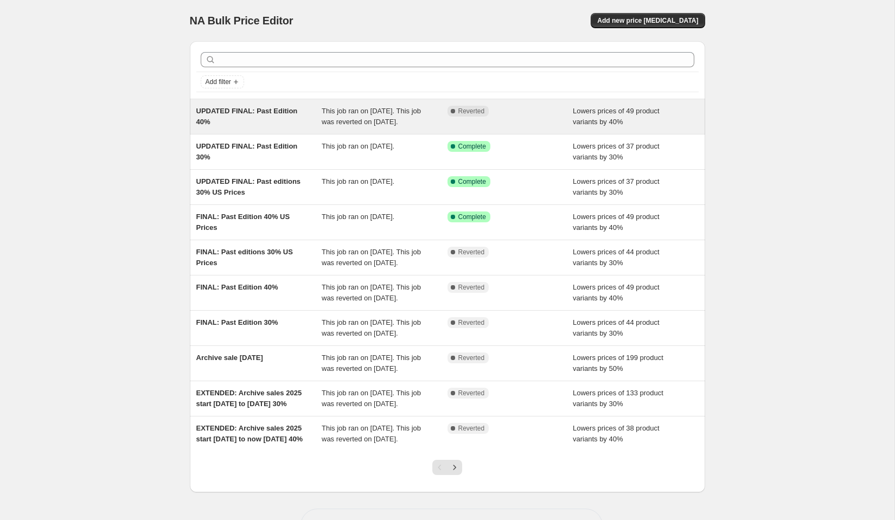
click at [678, 117] on div "Lowers prices of 49 product variants by 40%" at bounding box center [636, 117] width 126 height 22
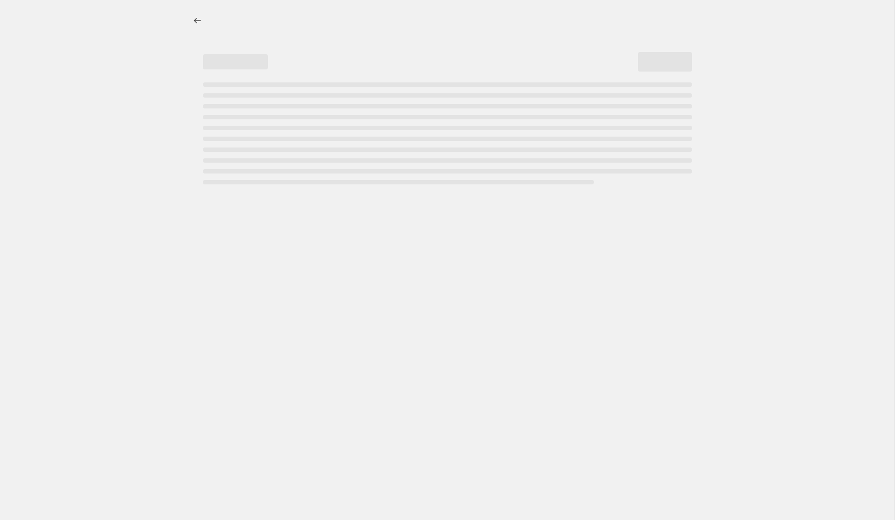
select select "percentage"
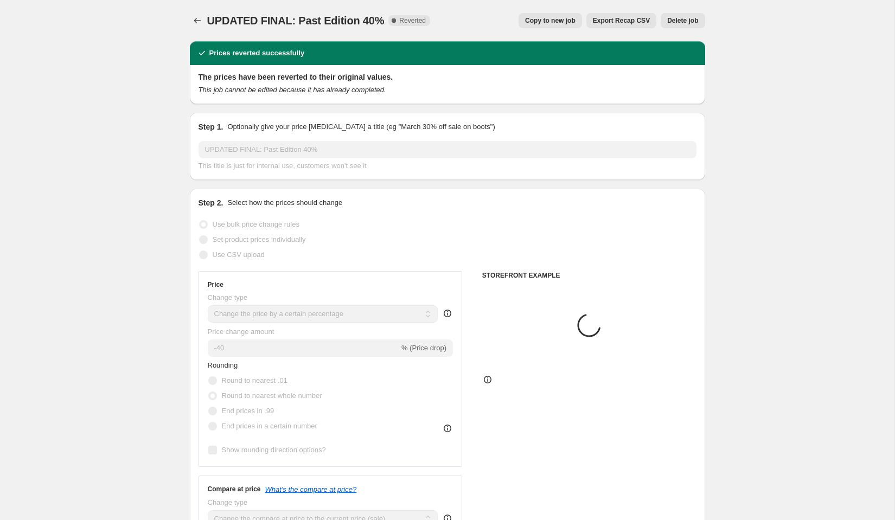
click at [695, 21] on span "Delete job" at bounding box center [682, 20] width 31 height 9
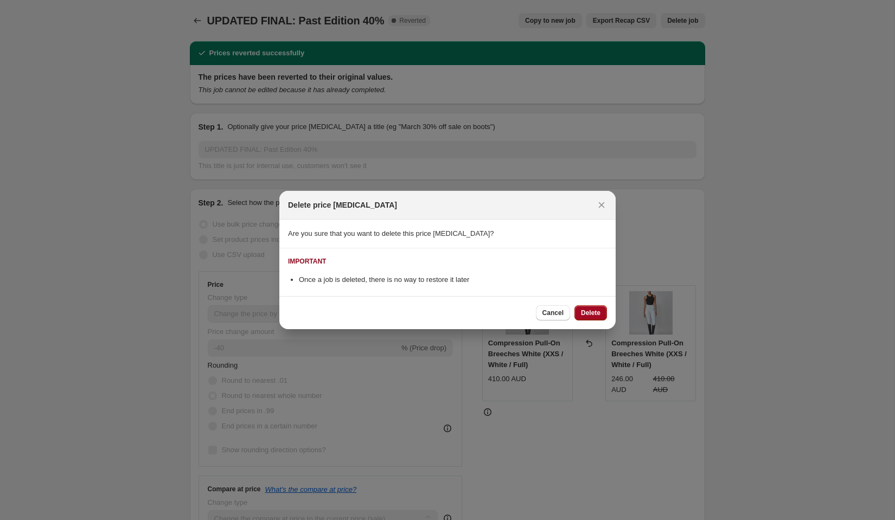
click at [589, 311] on span "Delete" at bounding box center [591, 313] width 20 height 9
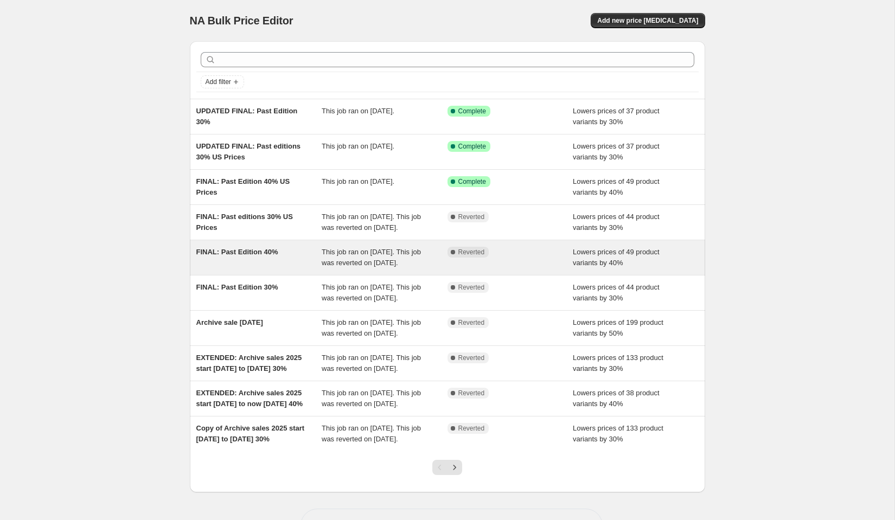
click at [253, 256] on span "FINAL: Past Edition 40%" at bounding box center [237, 252] width 82 height 8
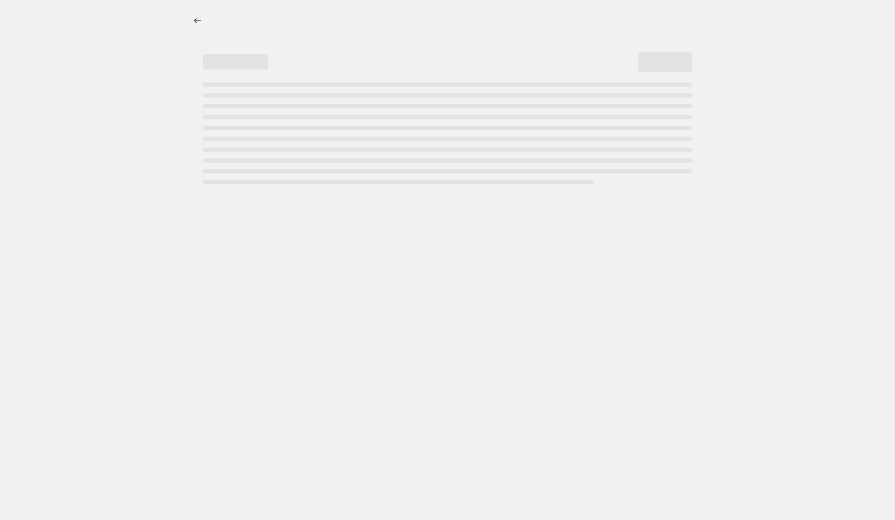
select select "percentage"
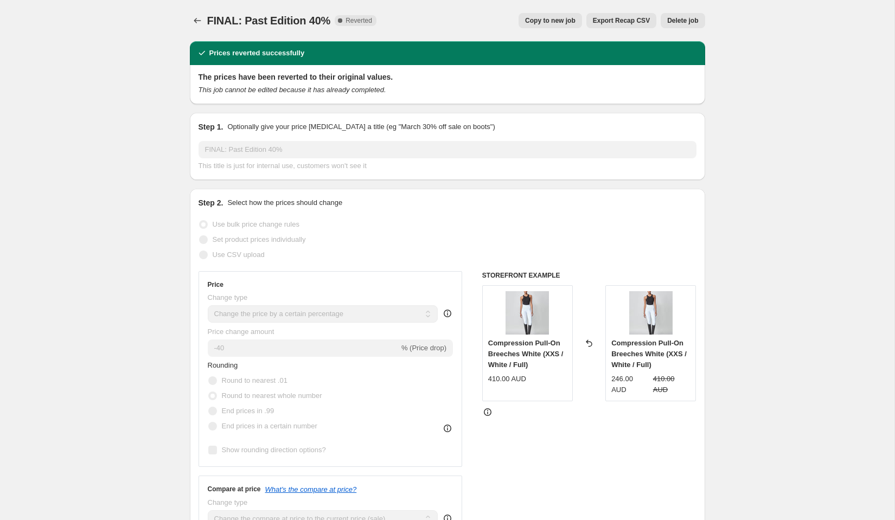
click at [553, 23] on span "Copy to new job" at bounding box center [550, 20] width 50 height 9
select select "percentage"
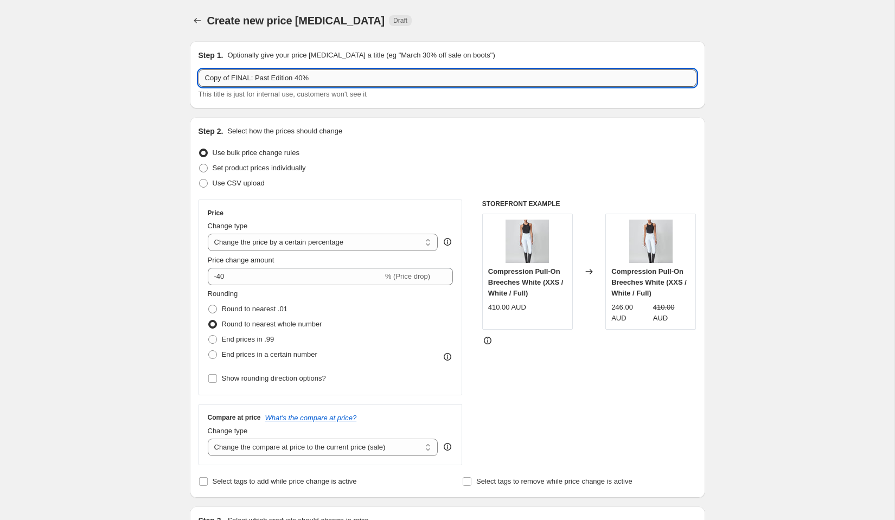
click at [260, 78] on input "Copy of FINAL: Past Edition 40%" at bounding box center [448, 77] width 498 height 17
paste input "UPDATED"
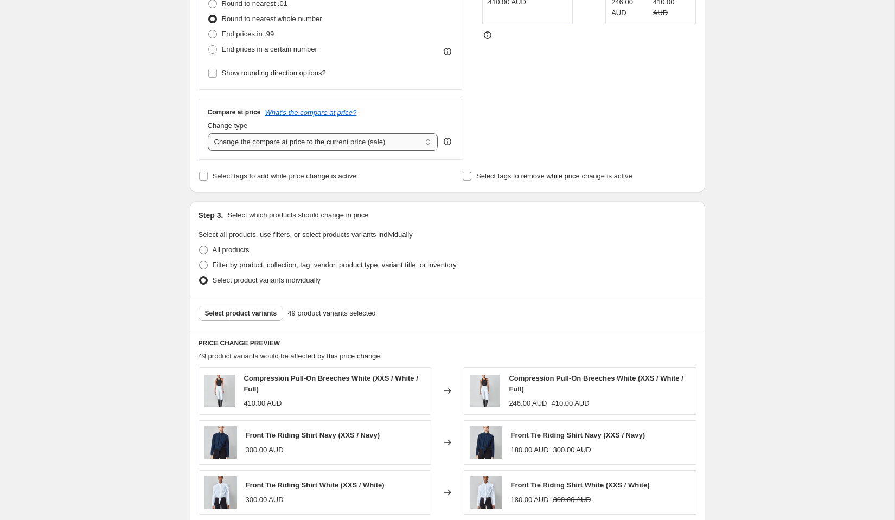
scroll to position [326, 0]
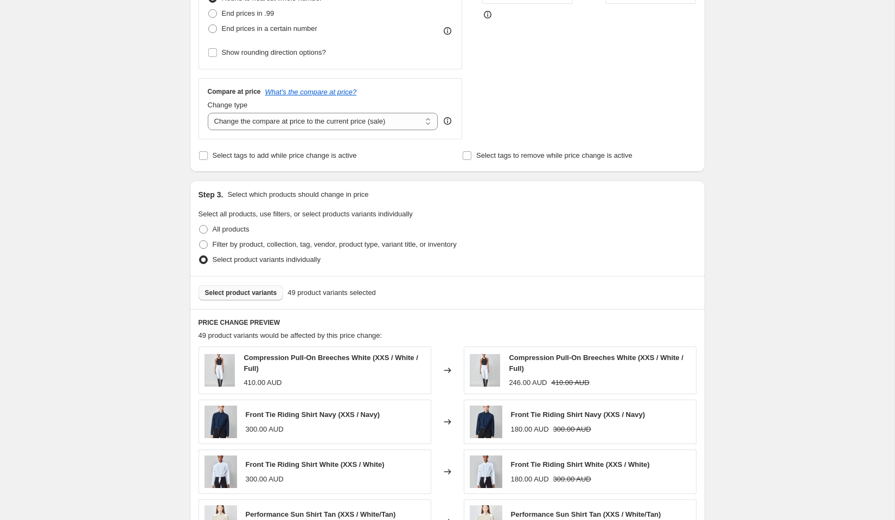
type input "UPDATED FINAL: Past Edition 40%"
click at [244, 295] on span "Select product variants" at bounding box center [241, 293] width 72 height 9
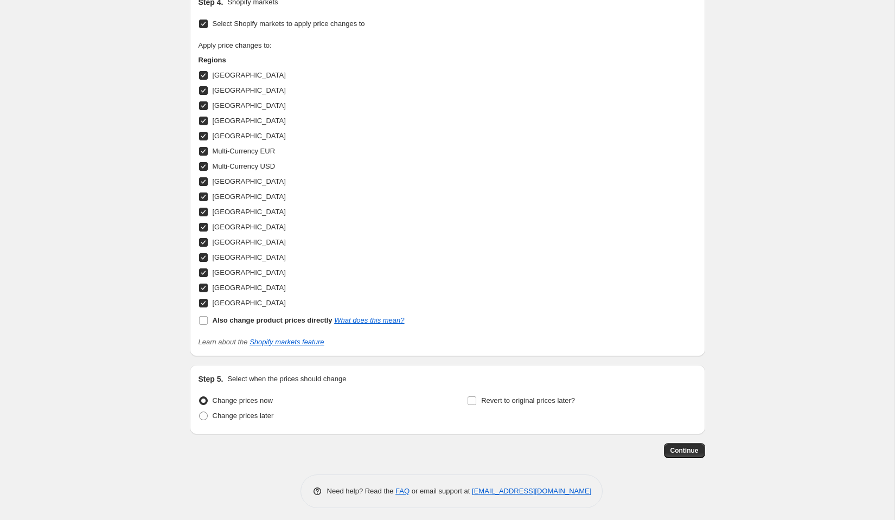
click at [684, 447] on span "Continue" at bounding box center [685, 451] width 28 height 9
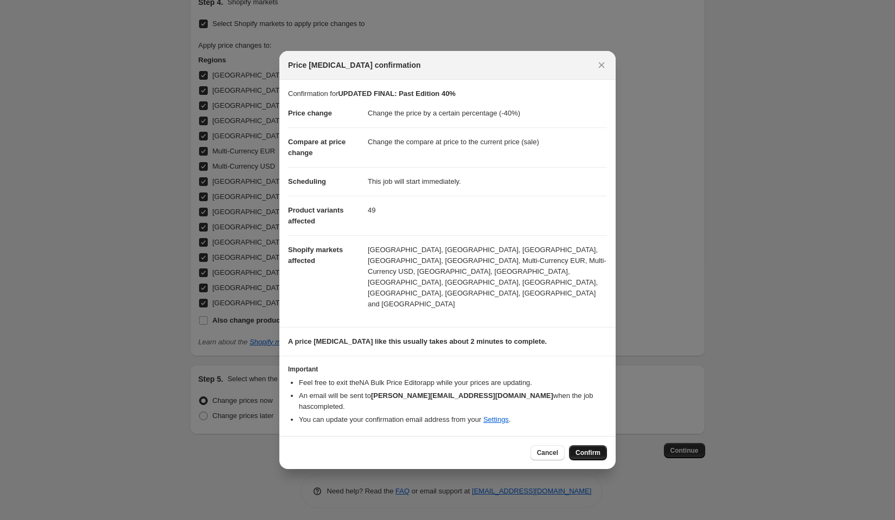
click at [587, 449] on span "Confirm" at bounding box center [588, 453] width 25 height 9
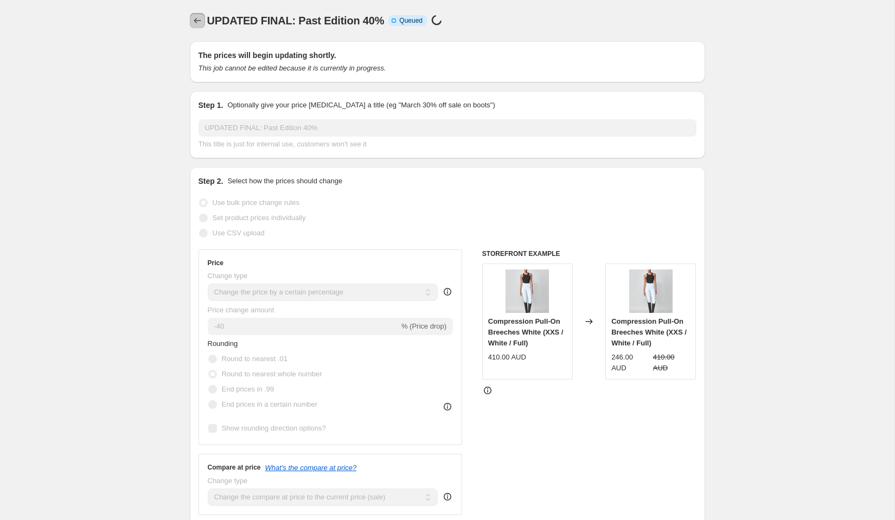
click at [196, 20] on icon "Price change jobs" at bounding box center [197, 20] width 11 height 11
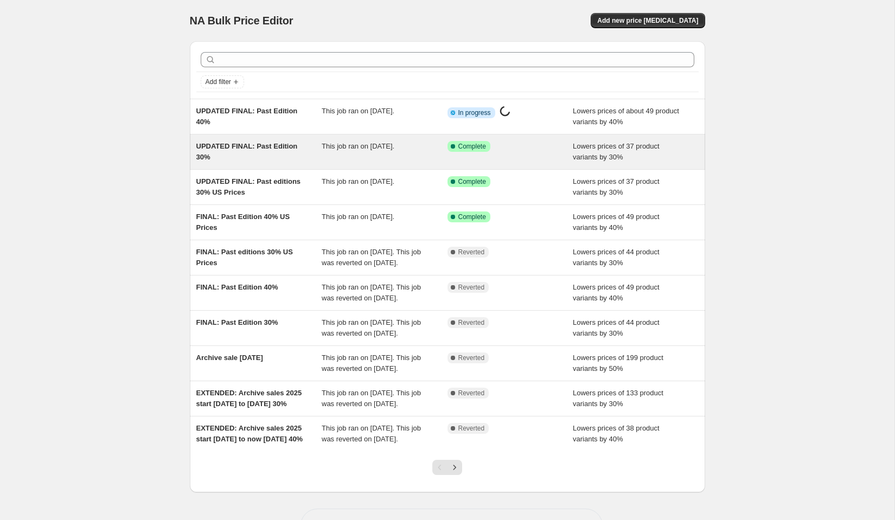
click at [256, 154] on div "UPDATED FINAL: Past Edition 30%" at bounding box center [259, 152] width 126 height 22
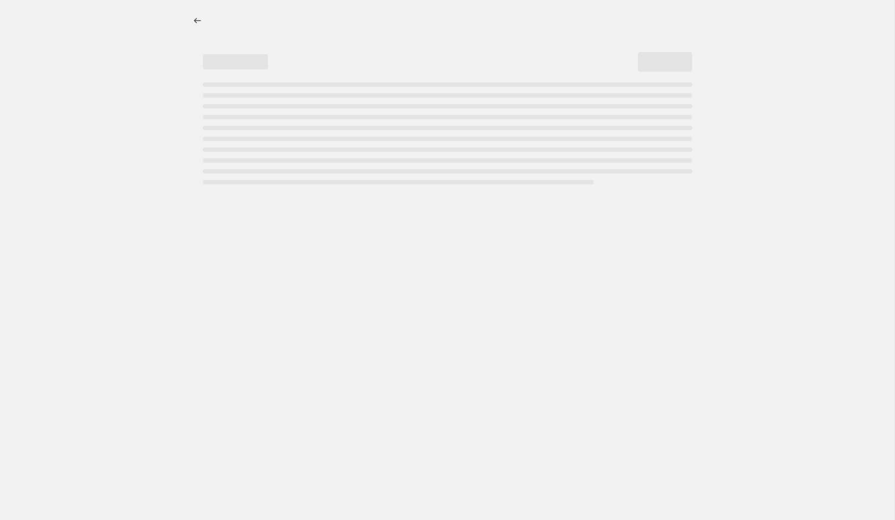
select select "percentage"
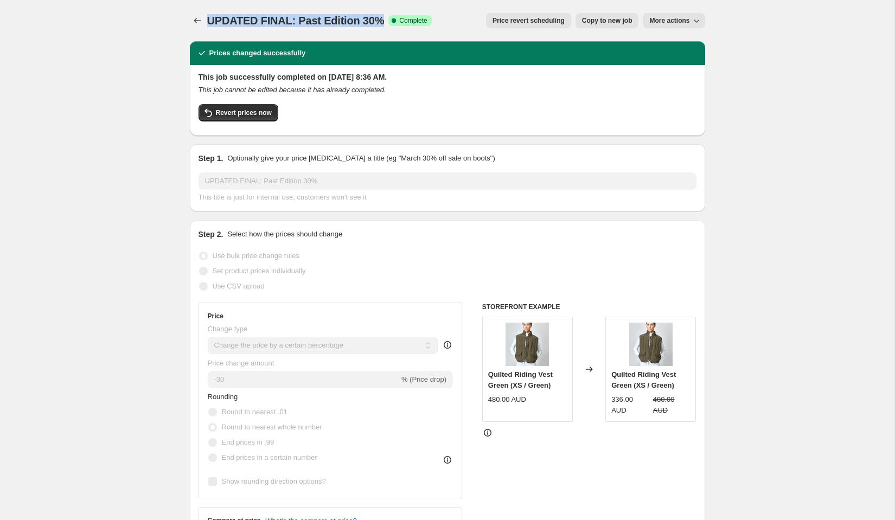
drag, startPoint x: 206, startPoint y: 14, endPoint x: 383, endPoint y: 20, distance: 176.4
click at [383, 20] on div "UPDATED FINAL: Past Edition 30% Success Complete Complete Price revert scheduli…" at bounding box center [447, 20] width 515 height 15
copy span "UPDATED FINAL: Past Edition 30%"
click at [266, 107] on button "Revert prices now" at bounding box center [239, 112] width 80 height 17
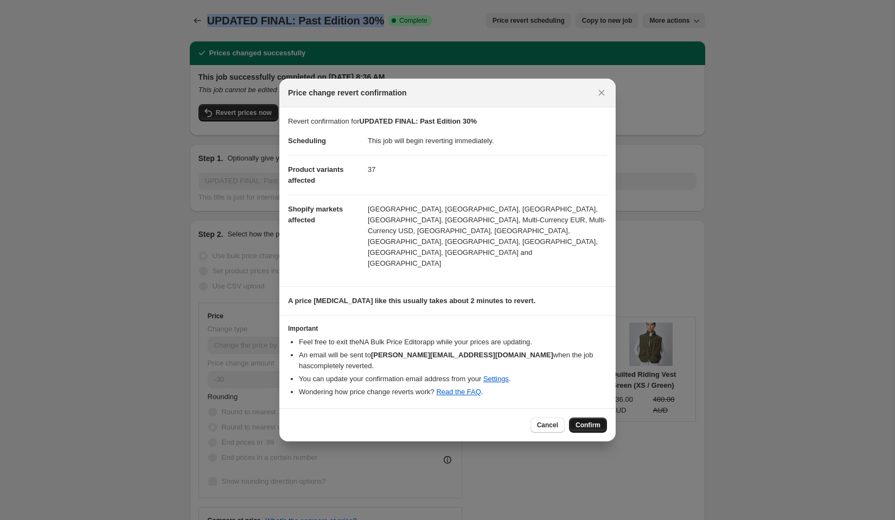
click at [583, 421] on span "Confirm" at bounding box center [588, 425] width 25 height 9
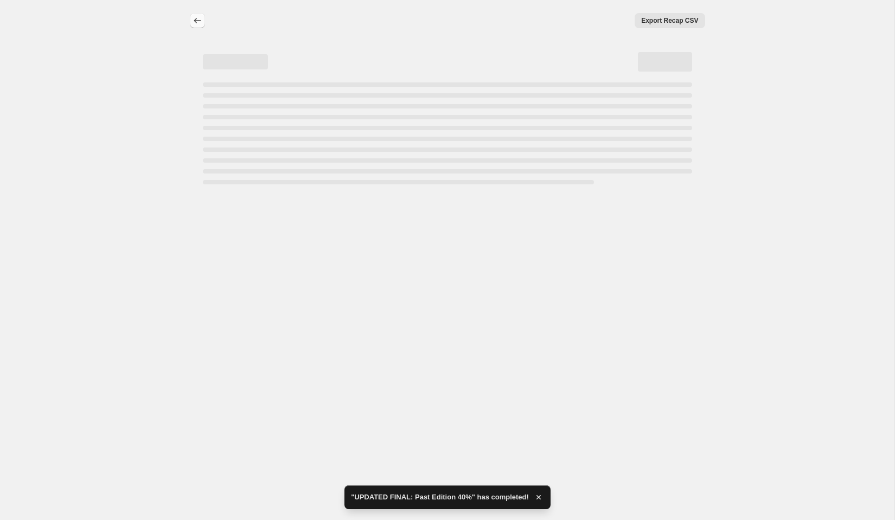
select select "percentage"
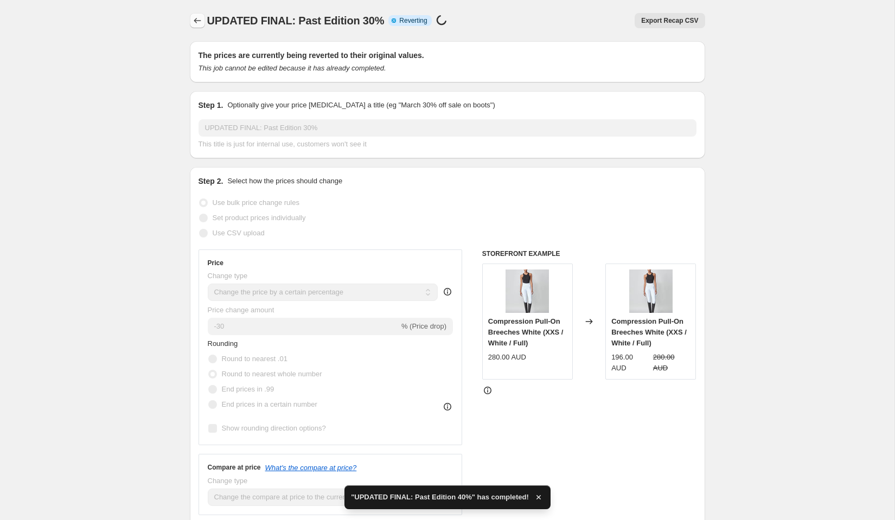
click at [198, 25] on icon "Price change jobs" at bounding box center [197, 20] width 11 height 11
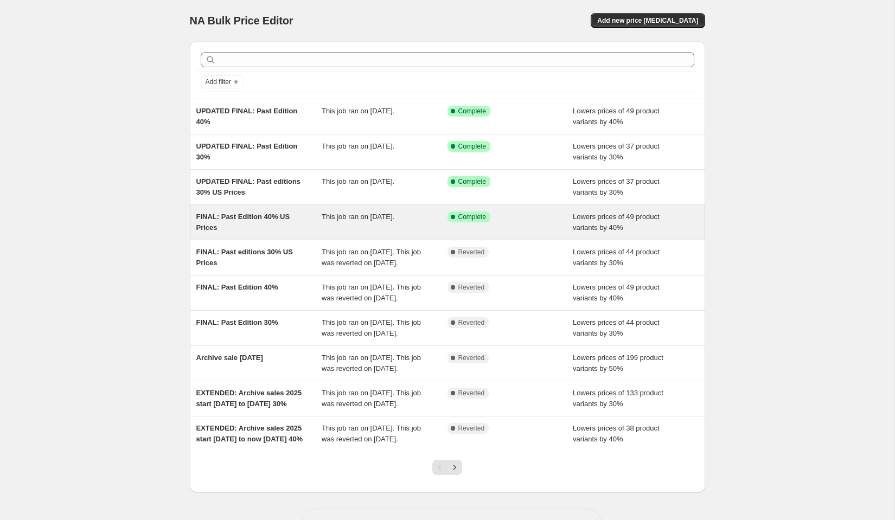
click at [286, 212] on div "FINAL: Past Edition 40% US Prices" at bounding box center [259, 223] width 126 height 22
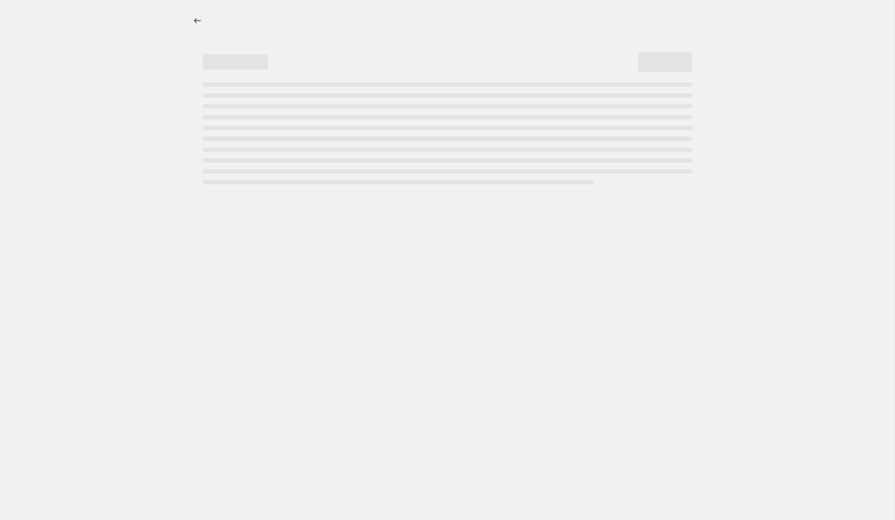
select select "percentage"
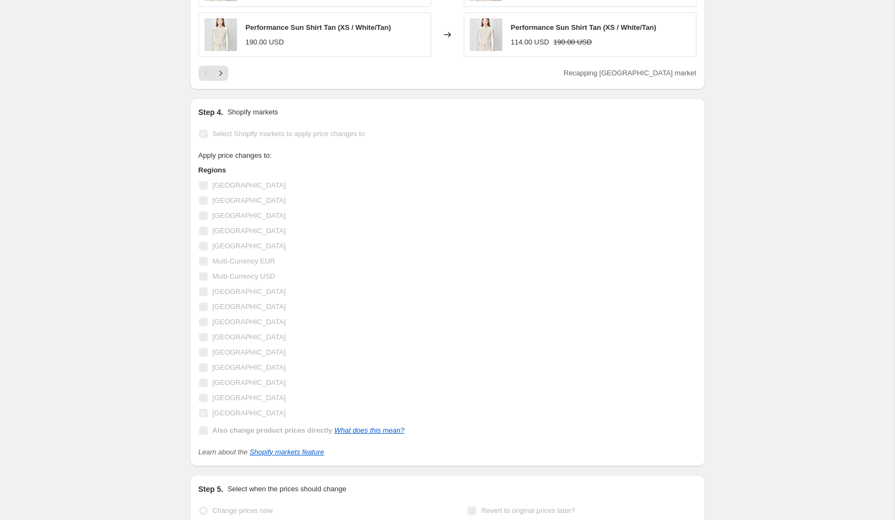
scroll to position [1053, 0]
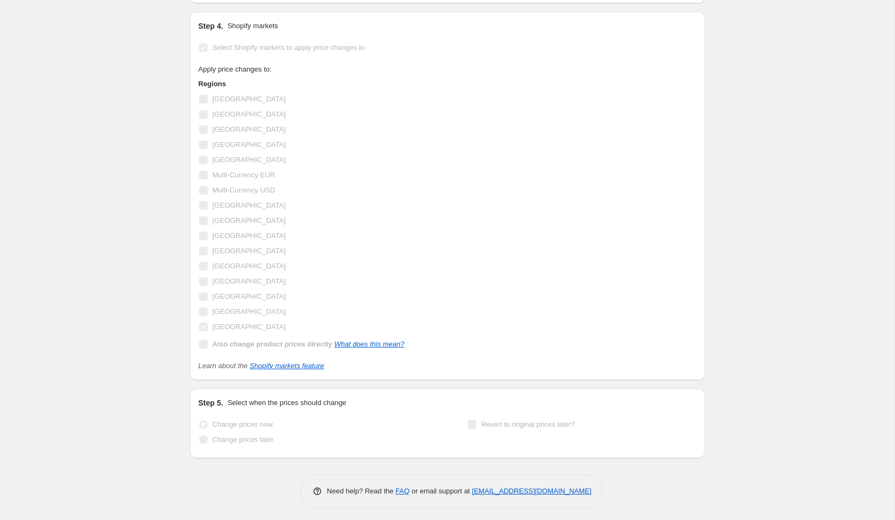
select select "percentage"
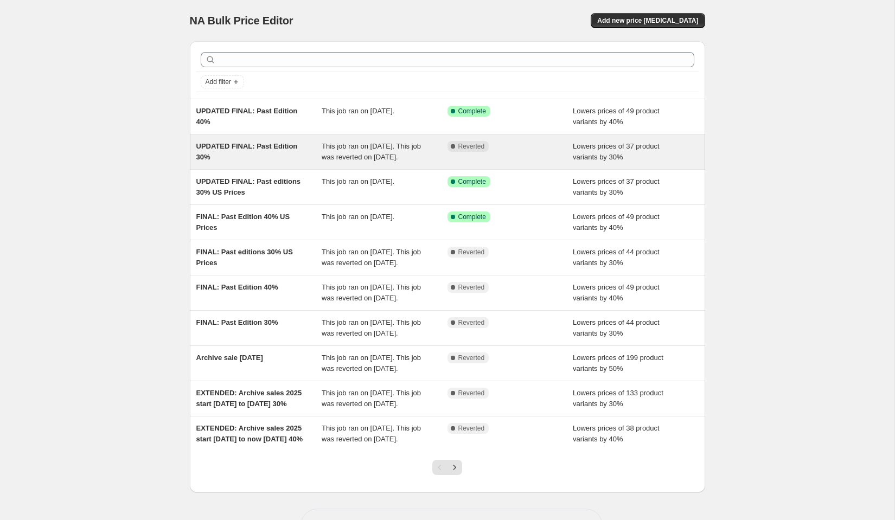
click at [259, 163] on div "UPDATED FINAL: Past Edition 30%" at bounding box center [259, 152] width 126 height 22
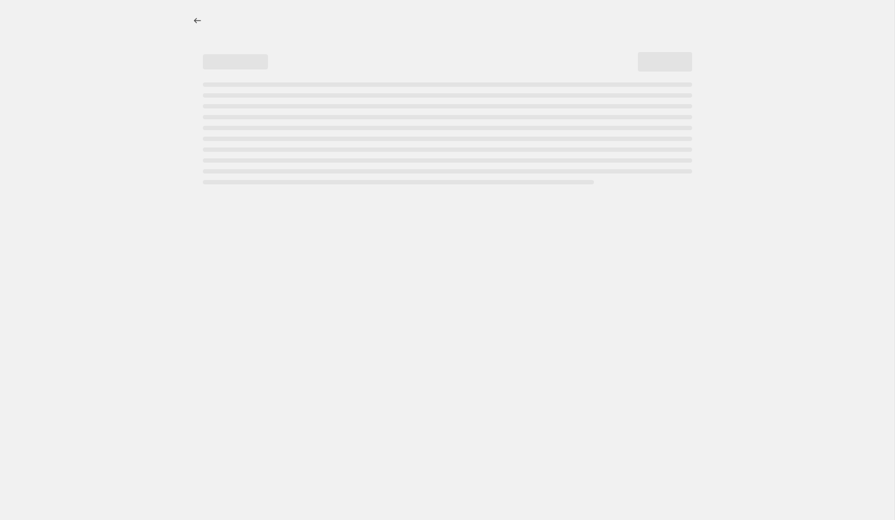
select select "percentage"
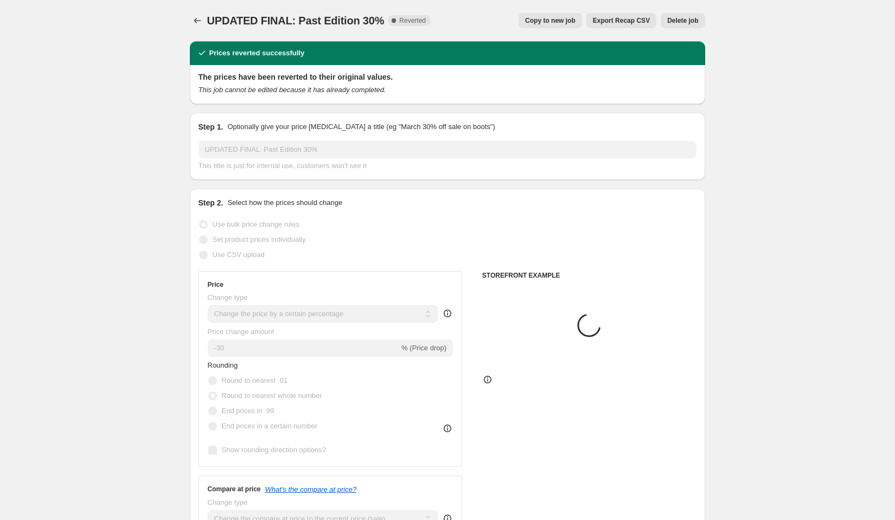
click at [679, 22] on span "Delete job" at bounding box center [682, 20] width 31 height 9
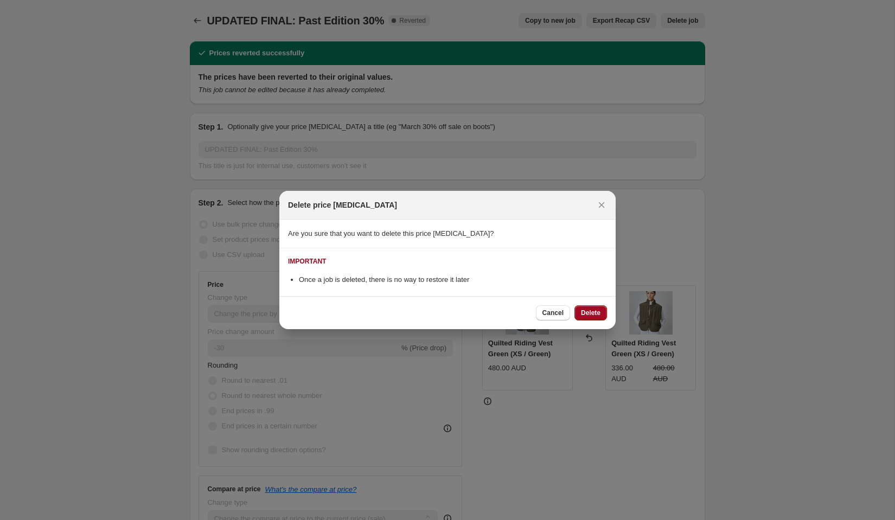
click at [595, 310] on span "Delete" at bounding box center [591, 313] width 20 height 9
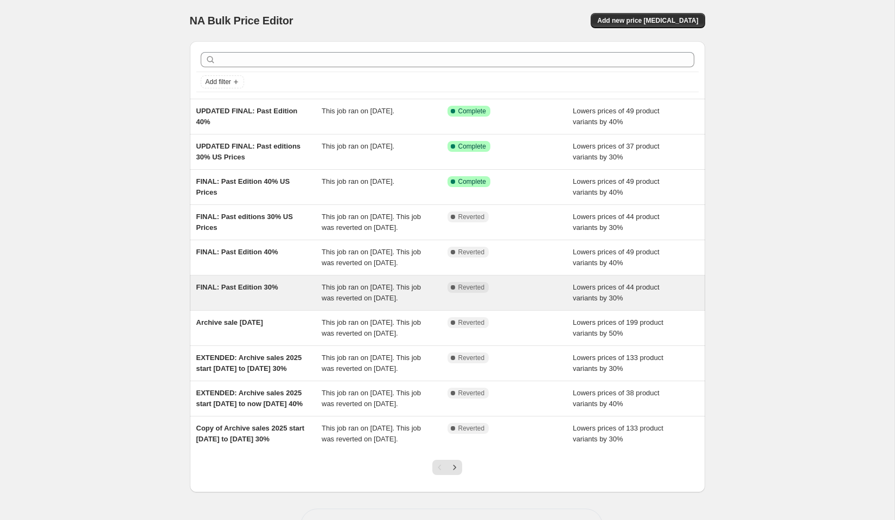
click at [281, 304] on div "FINAL: Past Edition 30%" at bounding box center [259, 293] width 126 height 22
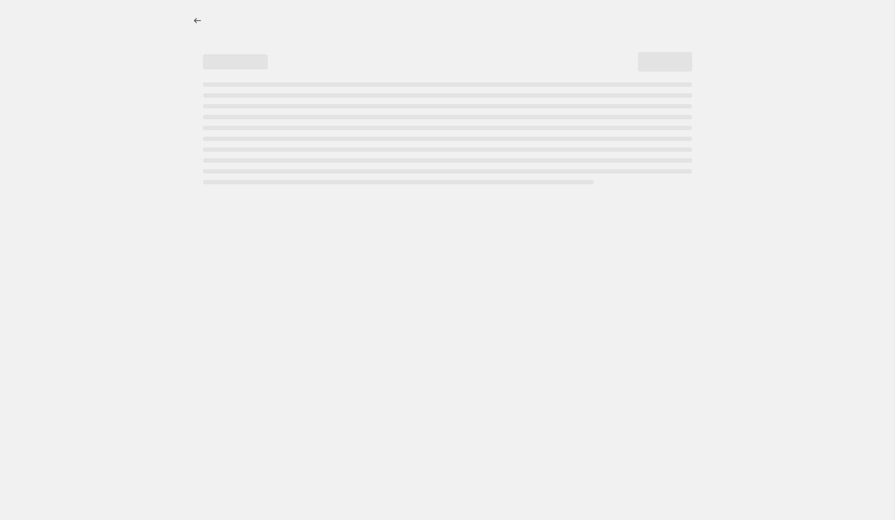
select select "percentage"
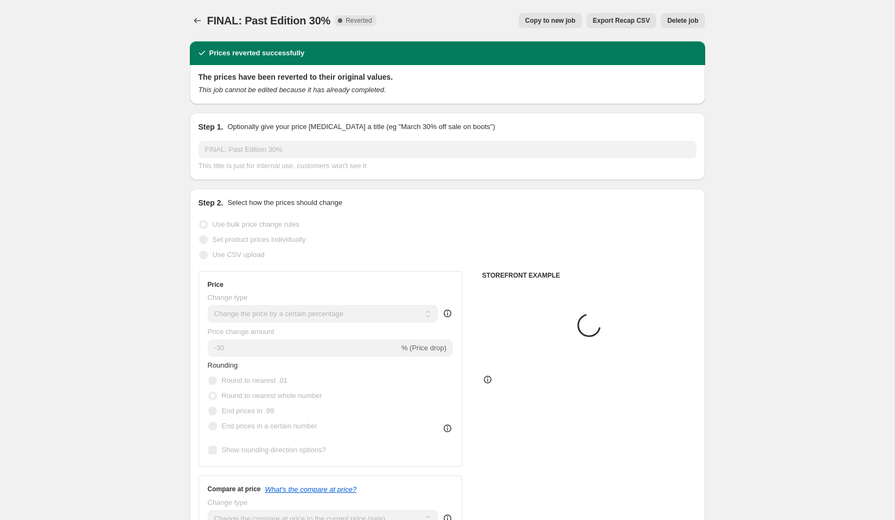
click at [563, 22] on span "Copy to new job" at bounding box center [550, 20] width 50 height 9
select select "percentage"
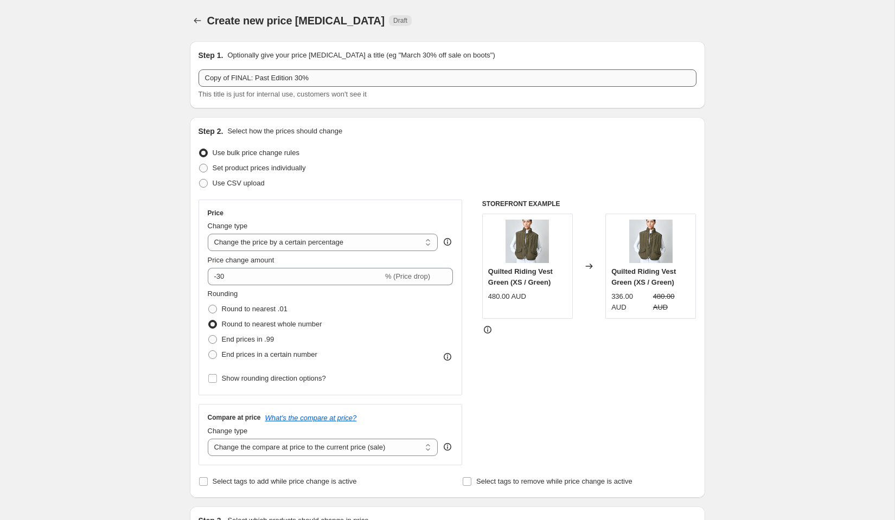
click at [228, 75] on input "Copy of FINAL: Past Edition 30%" at bounding box center [448, 77] width 498 height 17
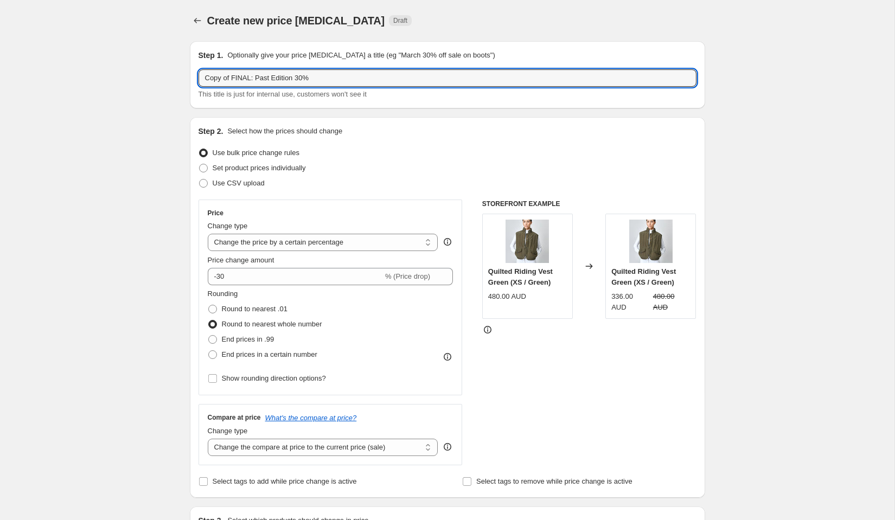
drag, startPoint x: 233, startPoint y: 76, endPoint x: 162, endPoint y: 74, distance: 71.1
type input "UPDATED FINAL: Past Edition 30%"
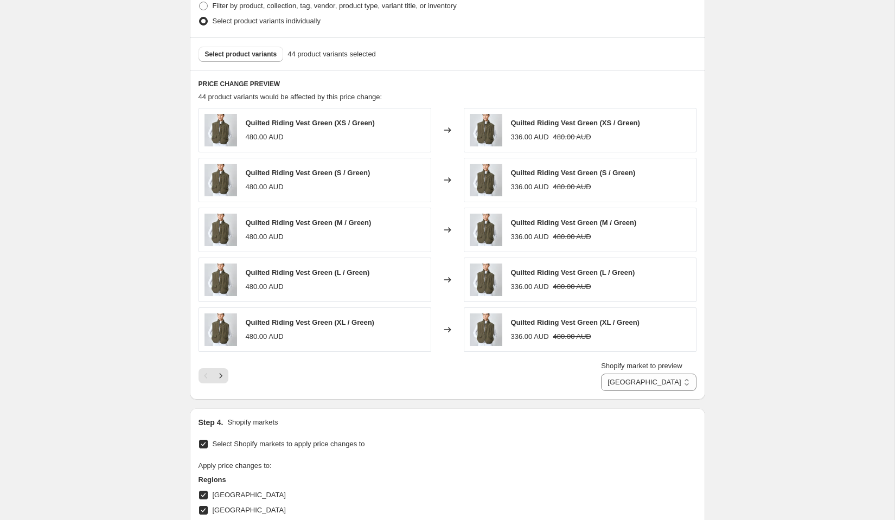
scroll to position [552, 0]
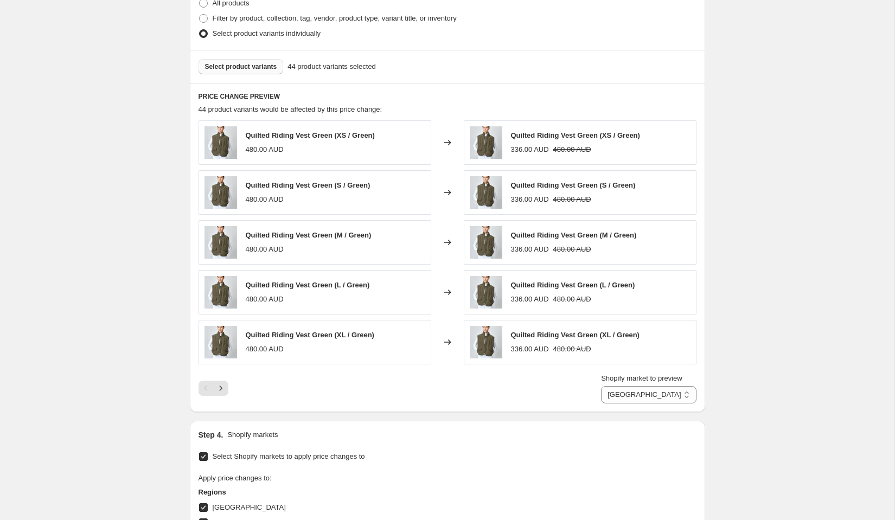
click at [239, 62] on span "Select product variants" at bounding box center [241, 66] width 72 height 9
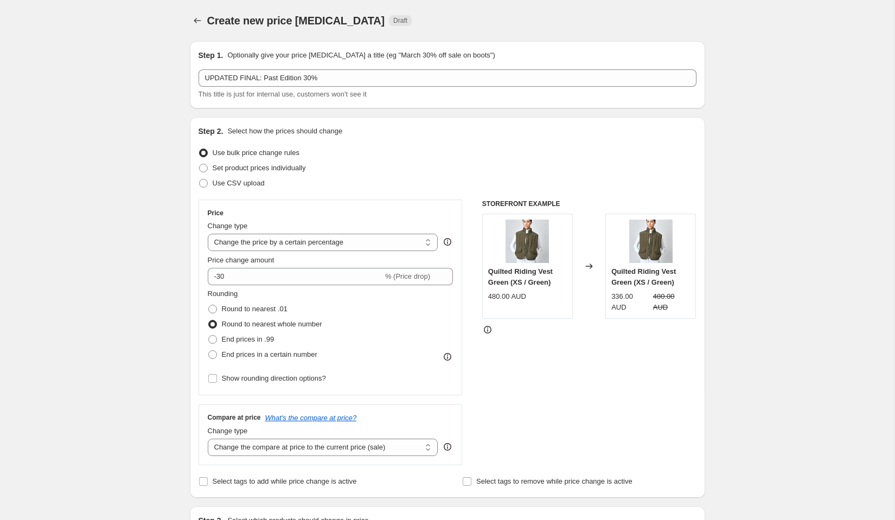
scroll to position [985, 0]
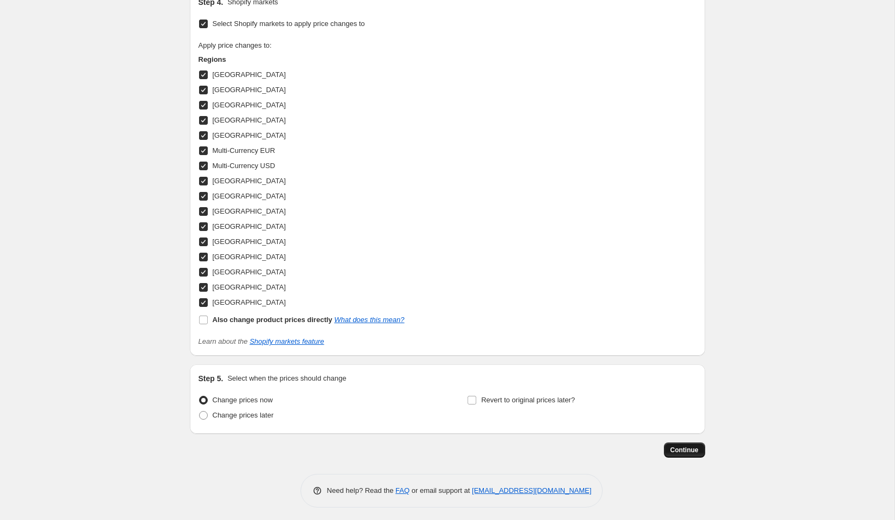
click at [693, 446] on span "Continue" at bounding box center [685, 450] width 28 height 9
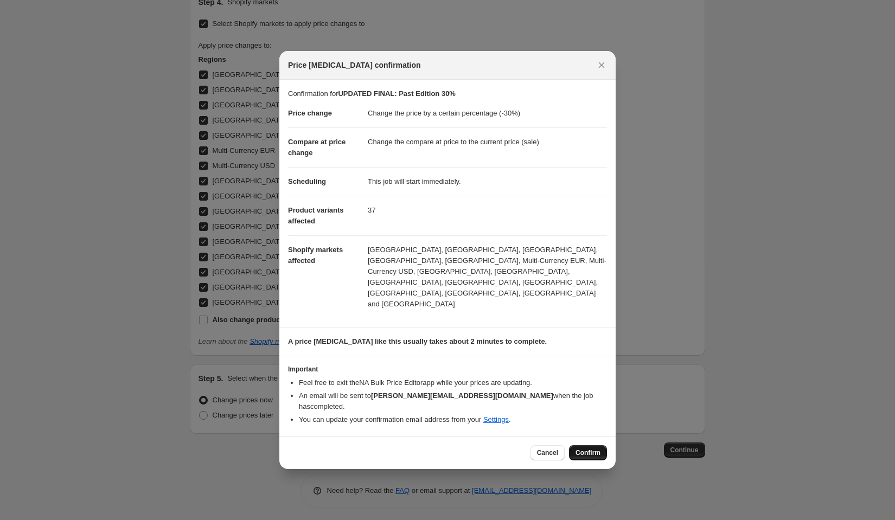
click at [591, 449] on span "Confirm" at bounding box center [588, 453] width 25 height 9
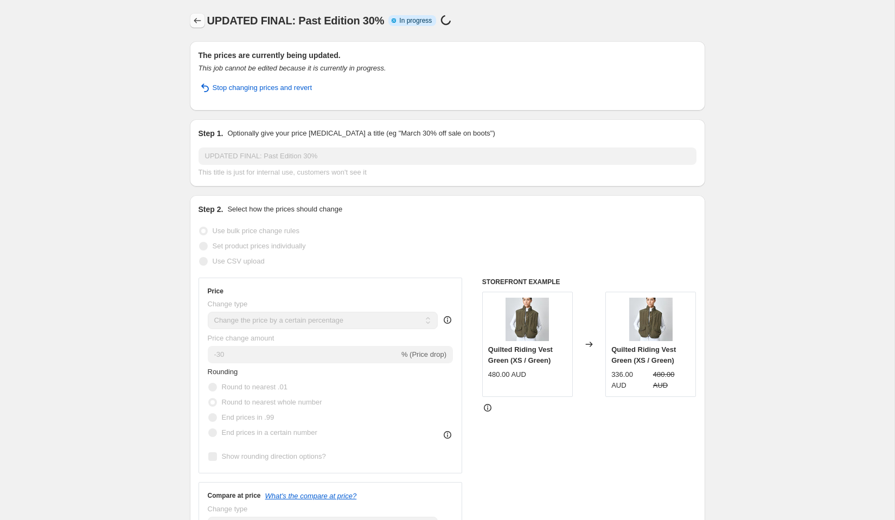
click at [194, 26] on icon "Price change jobs" at bounding box center [197, 20] width 11 height 11
